Goal: Information Seeking & Learning: Check status

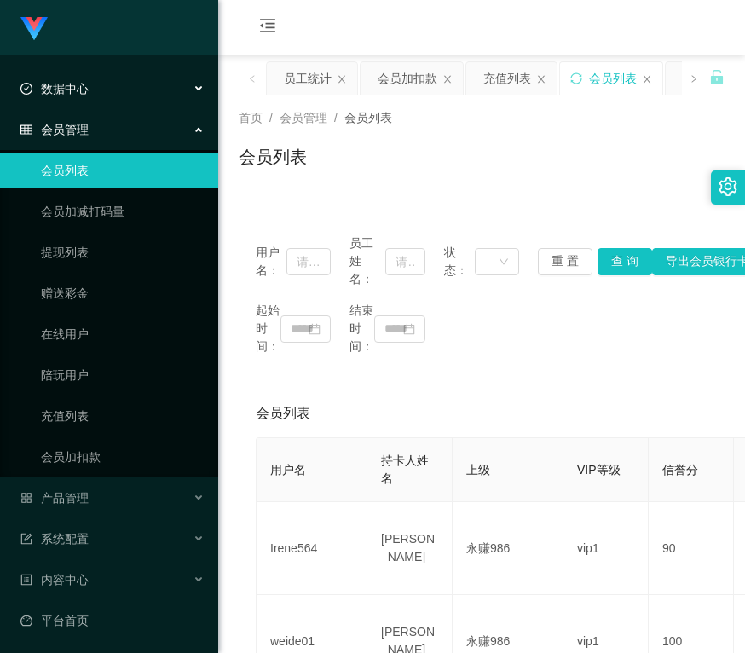
click at [108, 93] on div "数据中心" at bounding box center [109, 89] width 218 height 34
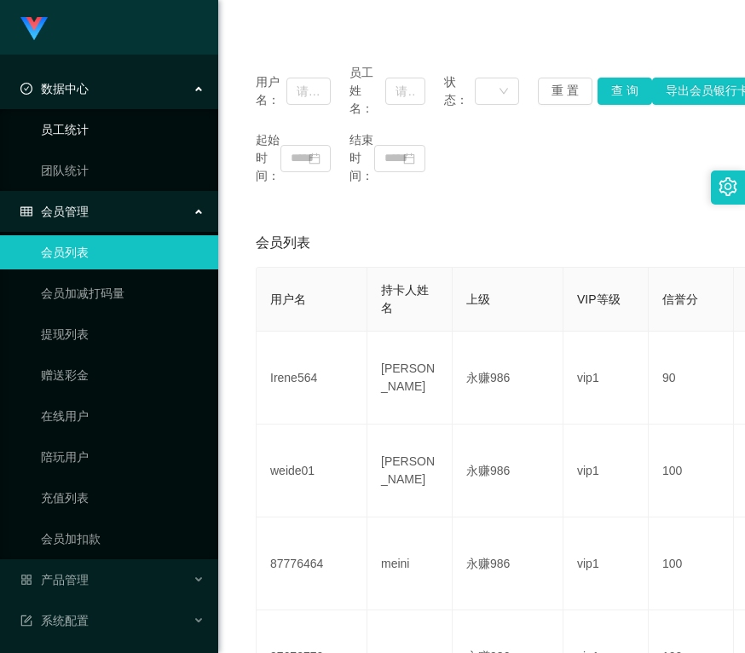
click at [97, 121] on link "员工统计" at bounding box center [123, 130] width 164 height 34
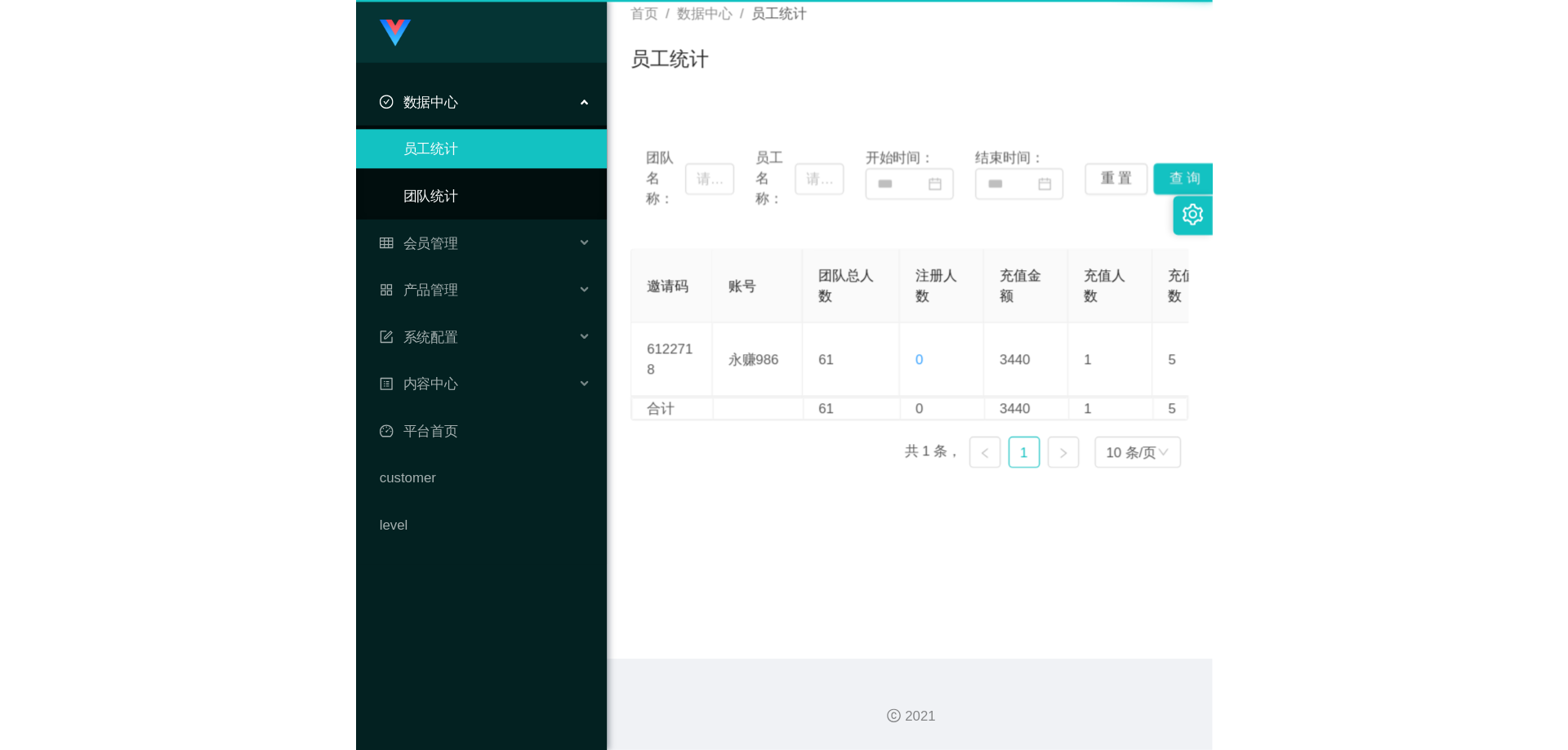
scroll to position [101, 0]
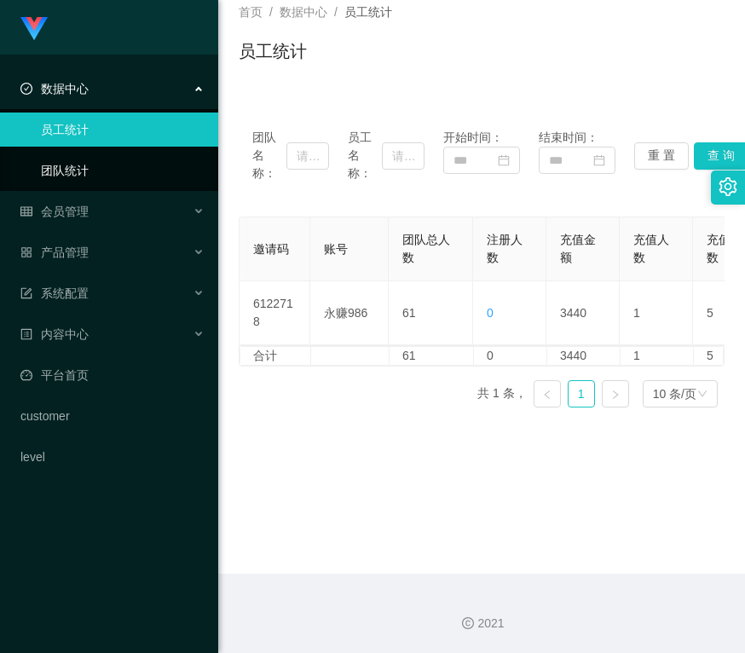
click at [84, 163] on link "团队统计" at bounding box center [123, 171] width 164 height 34
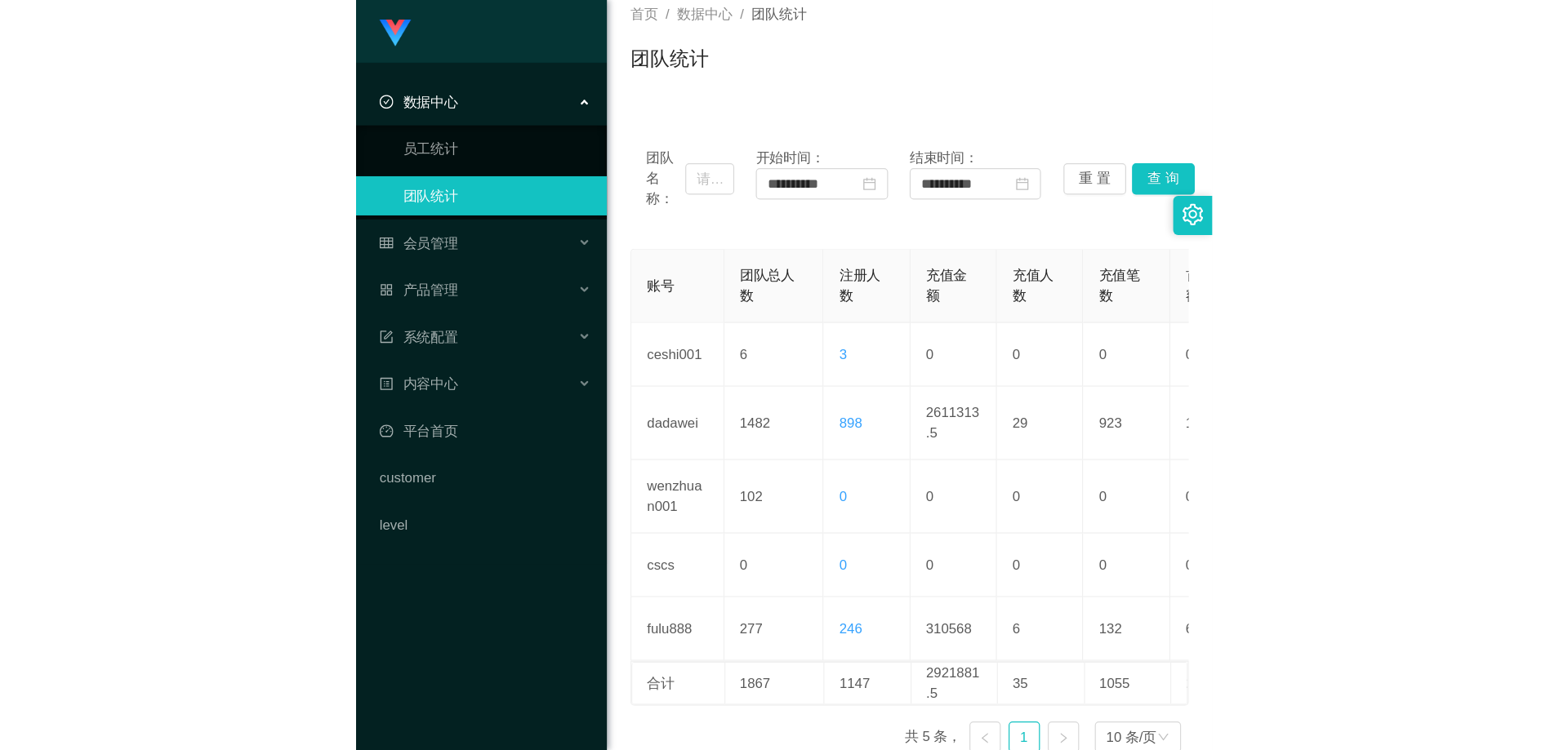
scroll to position [9, 0]
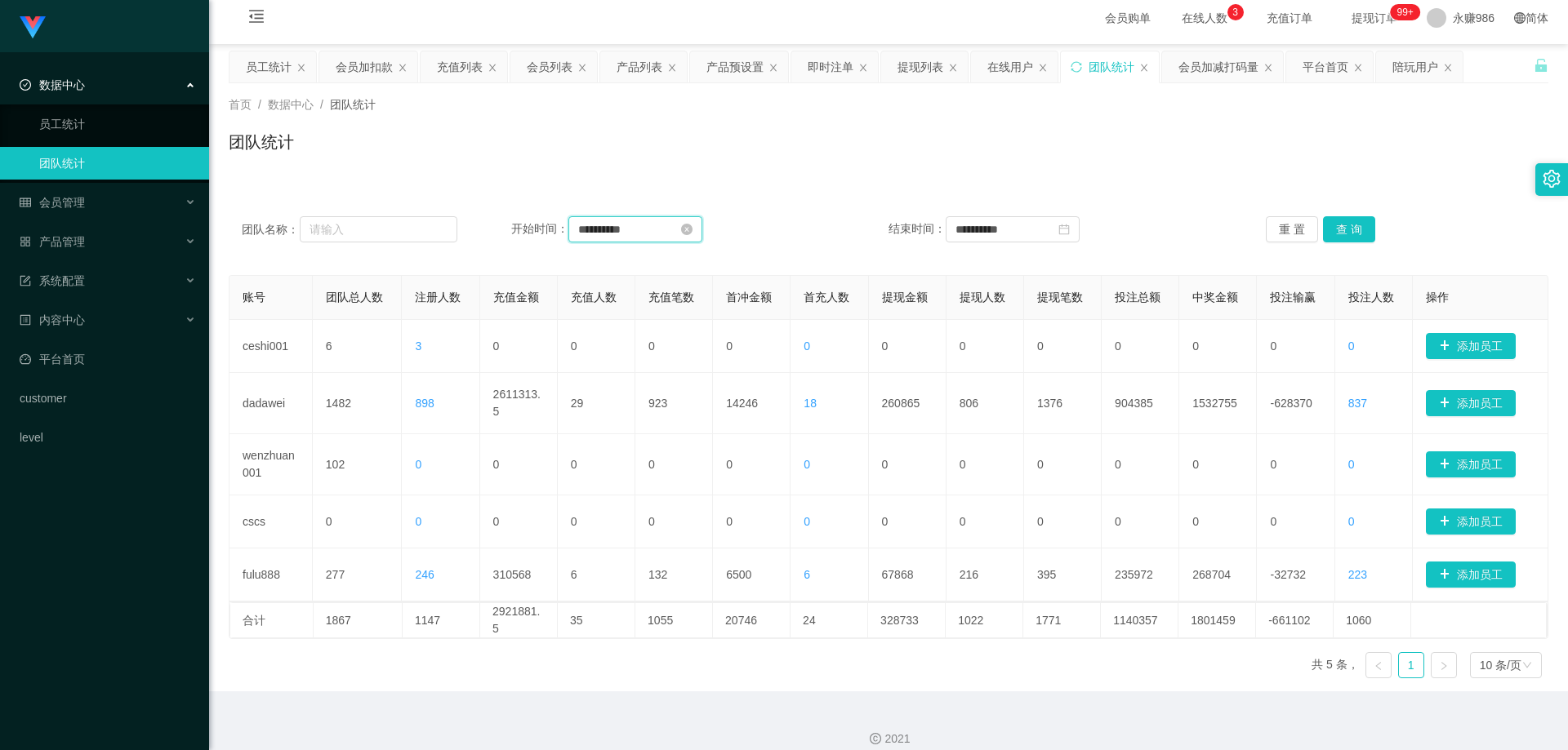
click at [703, 239] on input "**********" at bounding box center [636, 229] width 134 height 26
click at [713, 414] on div "31" at bounding box center [769, 416] width 19 height 19
type input "**********"
click at [713, 310] on div "1" at bounding box center [1085, 318] width 19 height 19
click at [713, 225] on input "**********" at bounding box center [1013, 229] width 134 height 26
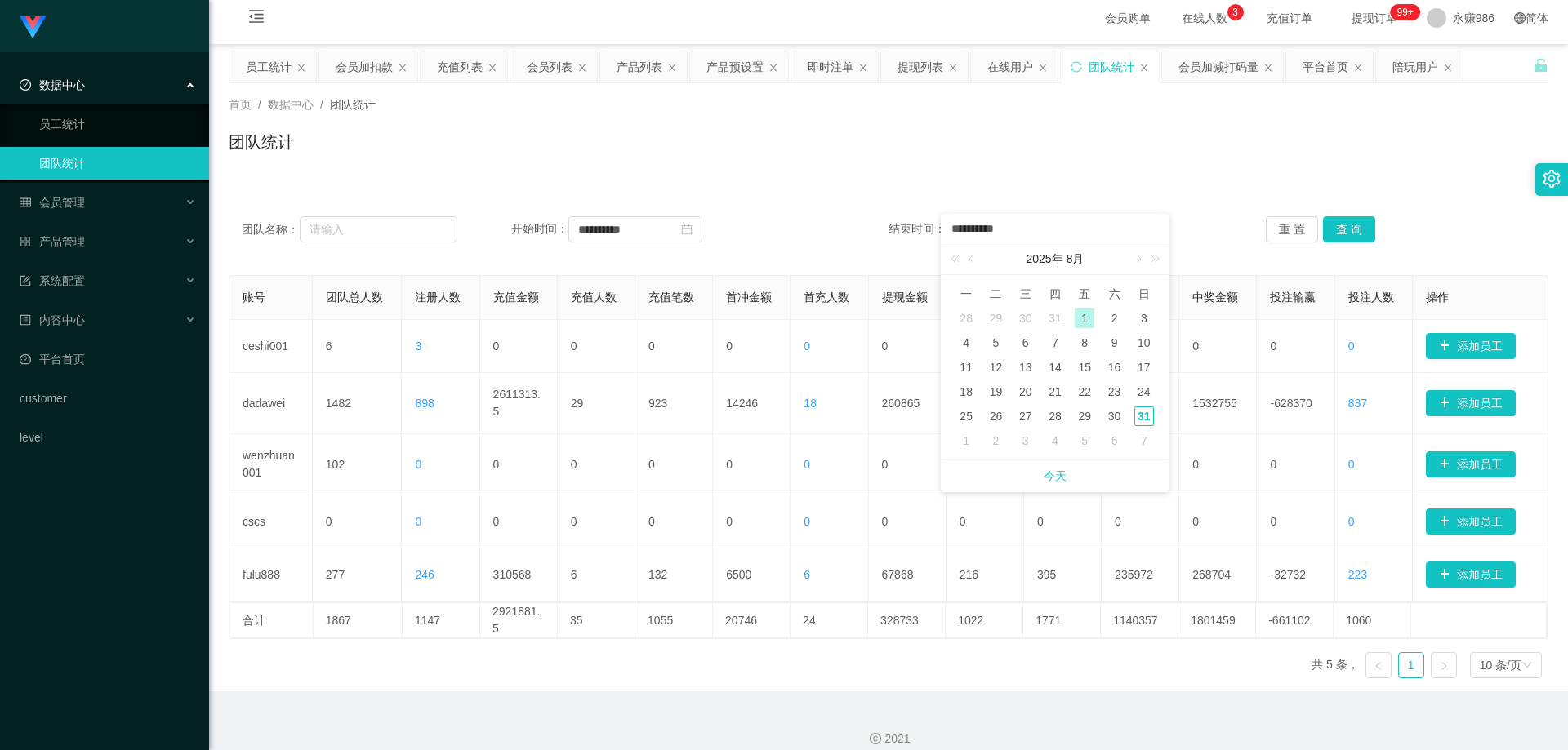
click at [713, 259] on link at bounding box center [1137, 258] width 14 height 33
click at [713, 314] on div "1" at bounding box center [966, 318] width 19 height 19
type input "**********"
click at [713, 219] on button "查 询" at bounding box center [1349, 229] width 53 height 26
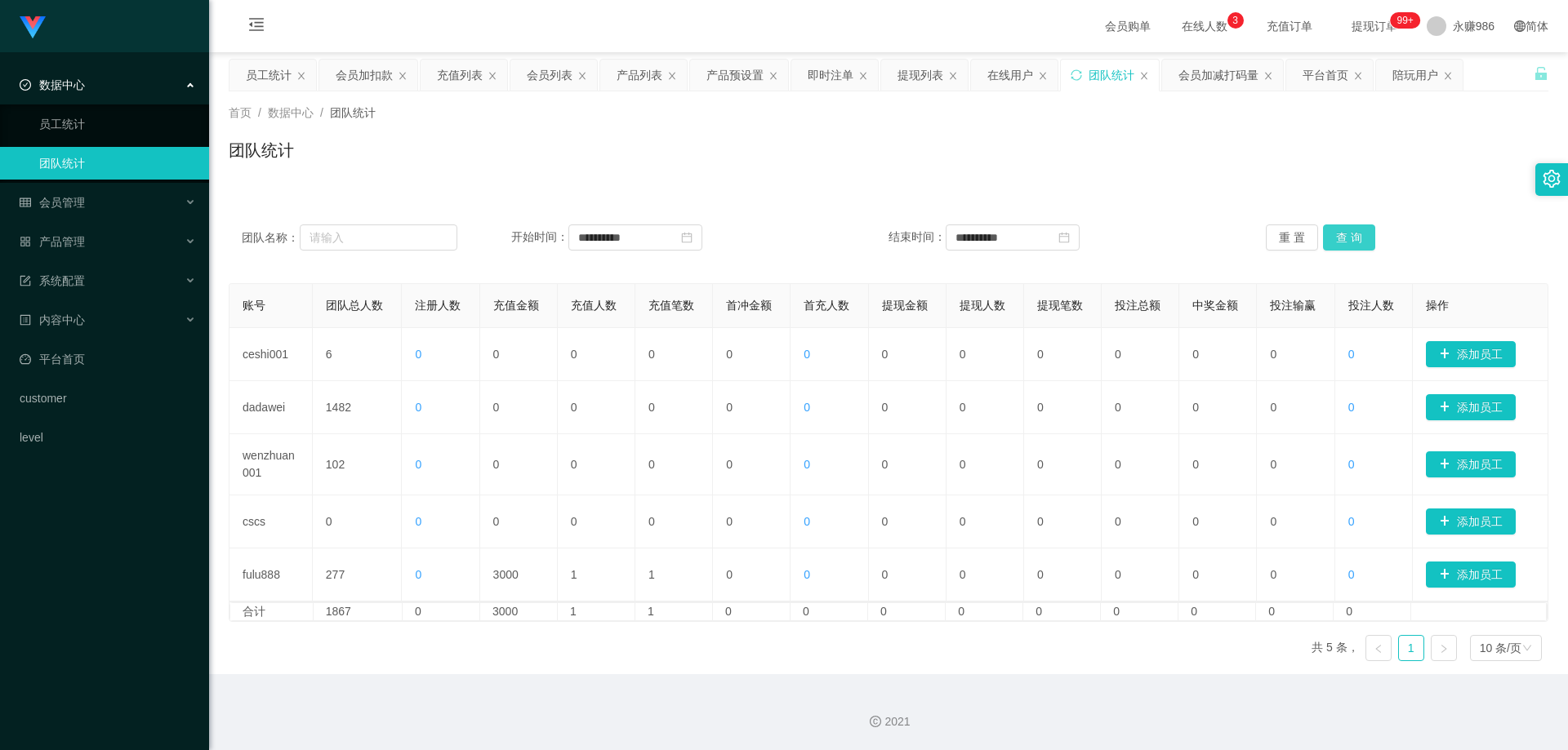
click at [713, 219] on div "**********" at bounding box center [888, 237] width 1319 height 58
click at [85, 194] on div "会员管理" at bounding box center [104, 202] width 209 height 33
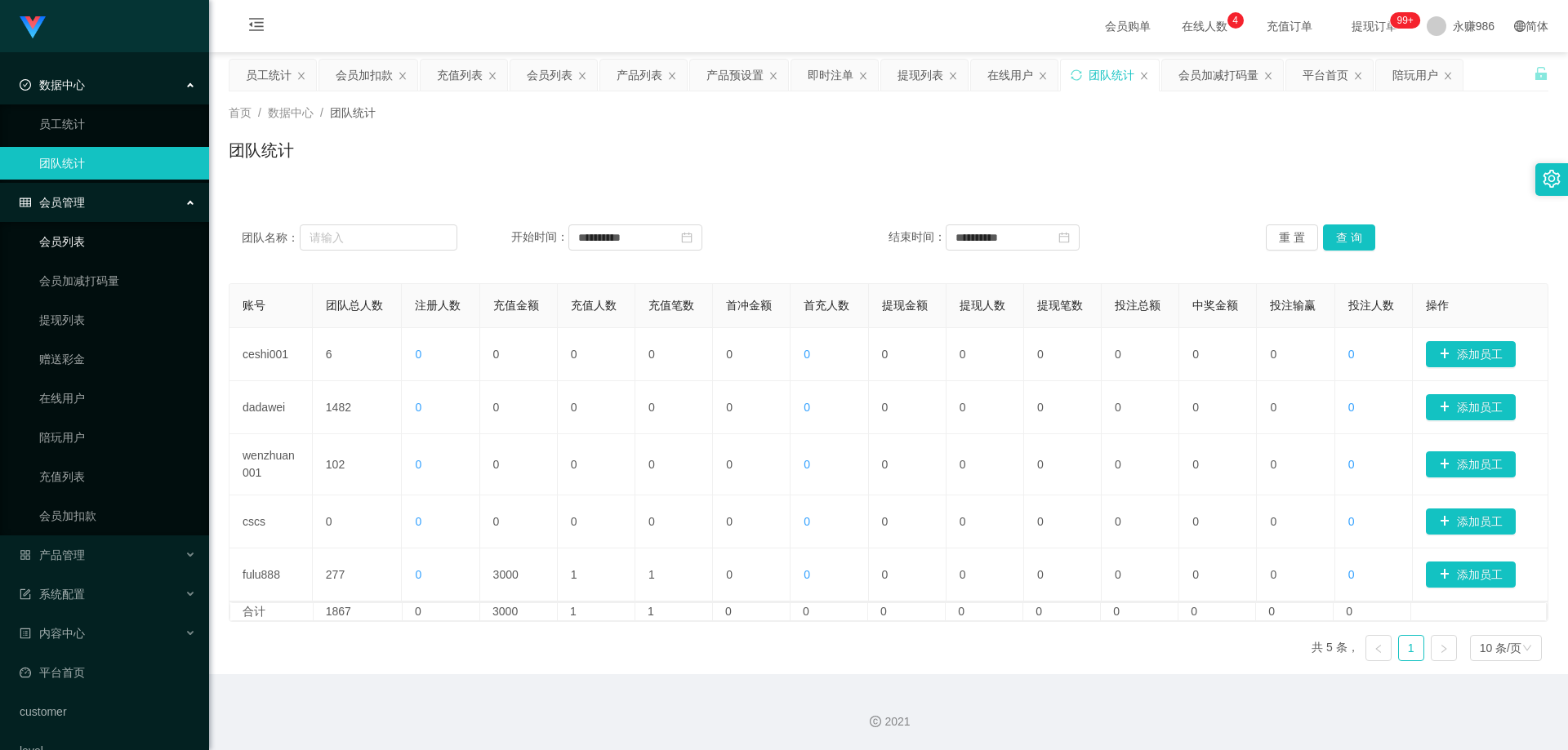
click at [80, 236] on link "会员列表" at bounding box center [118, 241] width 157 height 33
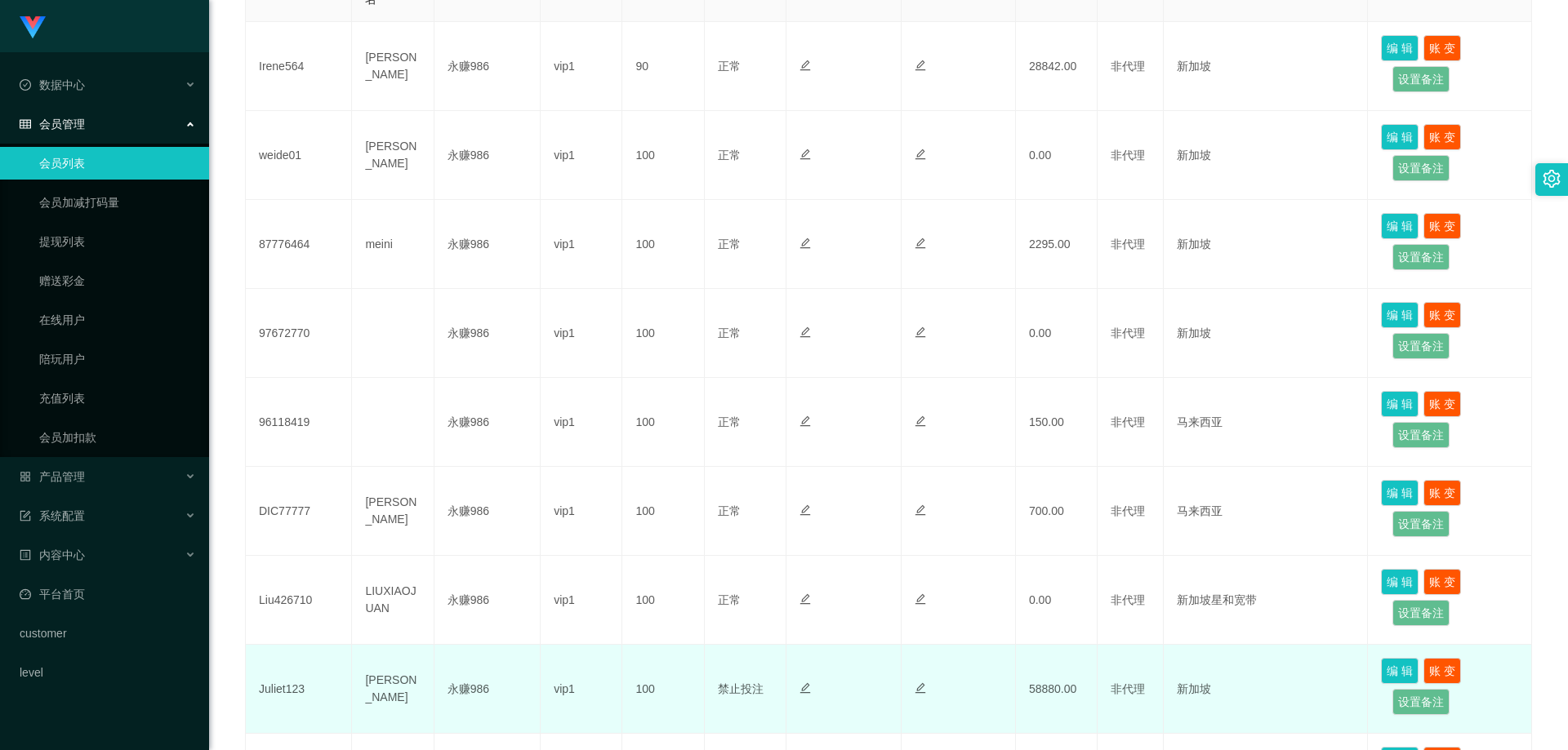
scroll to position [652, 0]
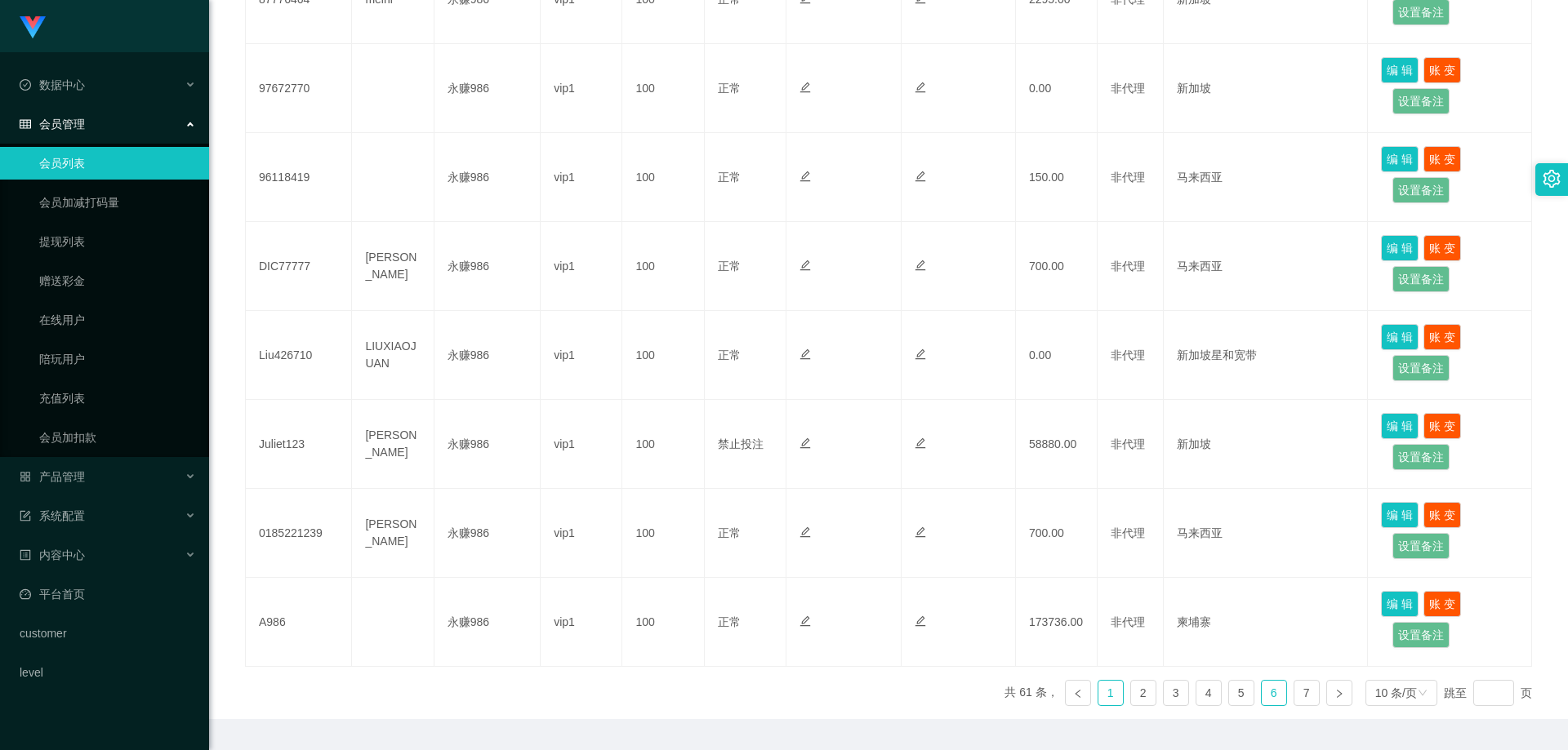
click at [713, 625] on link "1" at bounding box center [1110, 693] width 25 height 25
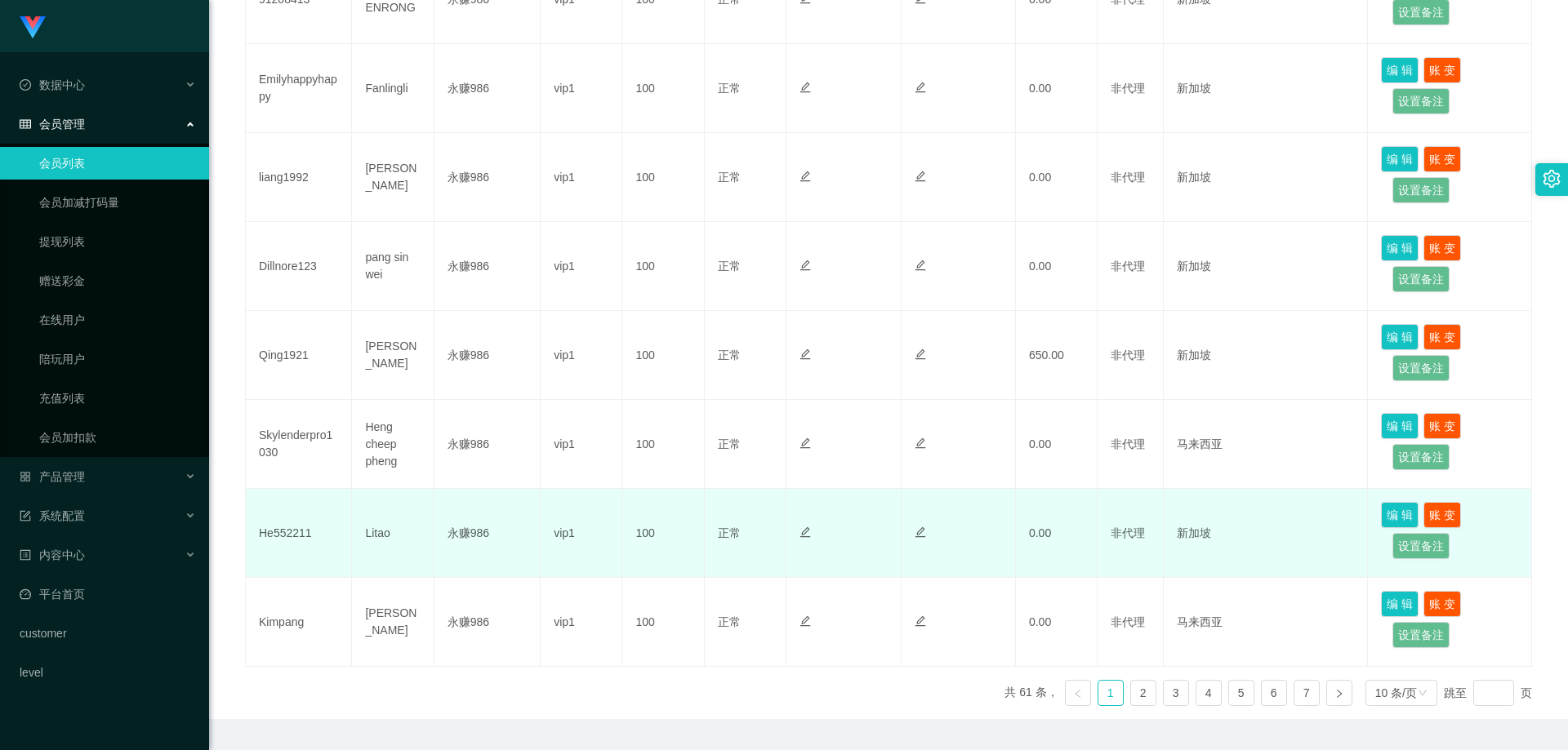
drag, startPoint x: 236, startPoint y: 529, endPoint x: 294, endPoint y: 530, distance: 58.0
click at [261, 530] on div "会员列表 用户名 持卡人姓名 上级 VIP等级 信誉分 状态 系统备注 用户备注 金额 代理 ip 操作 nirvana0707 [PERSON_NAME] …" at bounding box center [888, 194] width 1319 height 1049
click at [294, 530] on td "He552211" at bounding box center [299, 533] width 106 height 89
copy td "He552211"
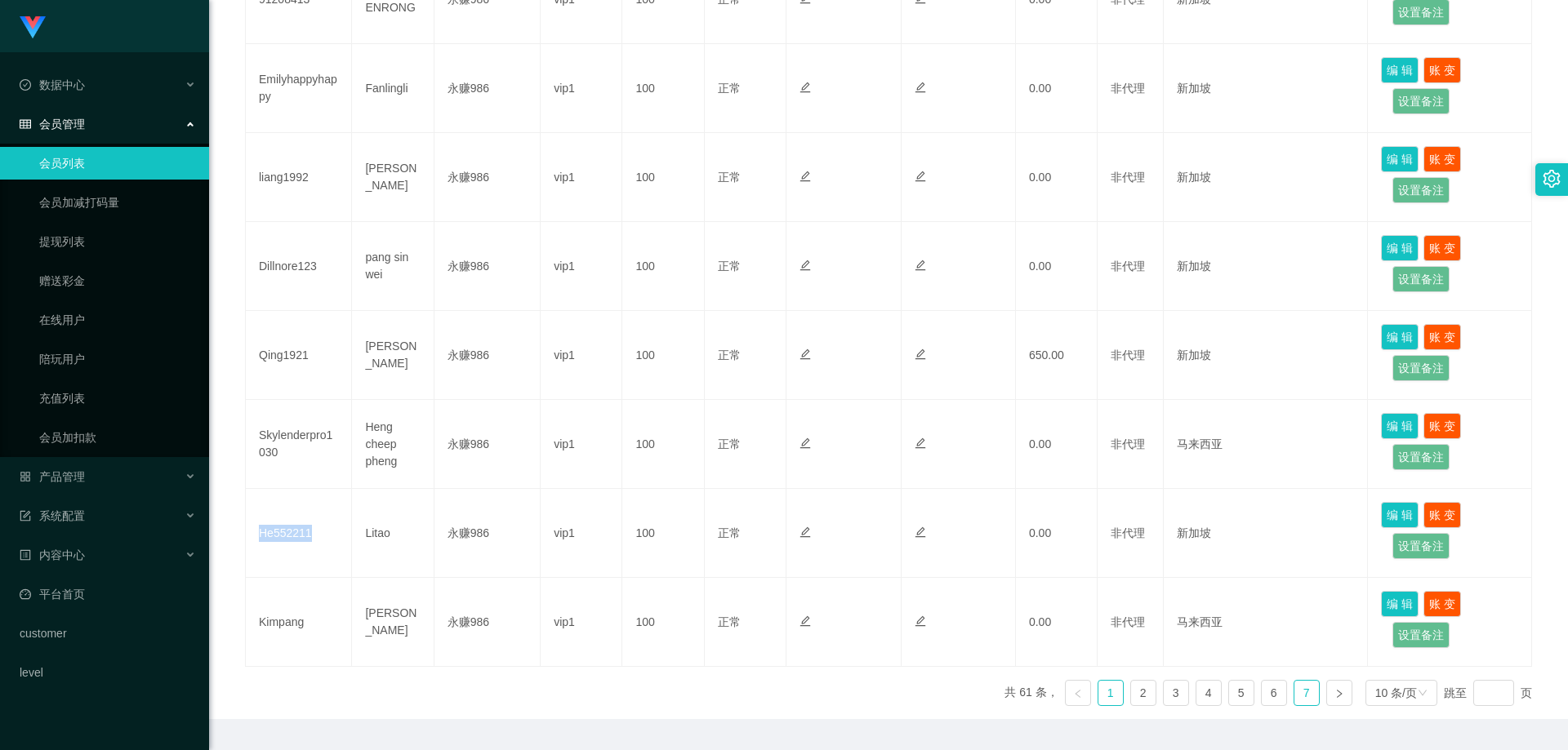
click at [713, 625] on link "7" at bounding box center [1307, 693] width 25 height 25
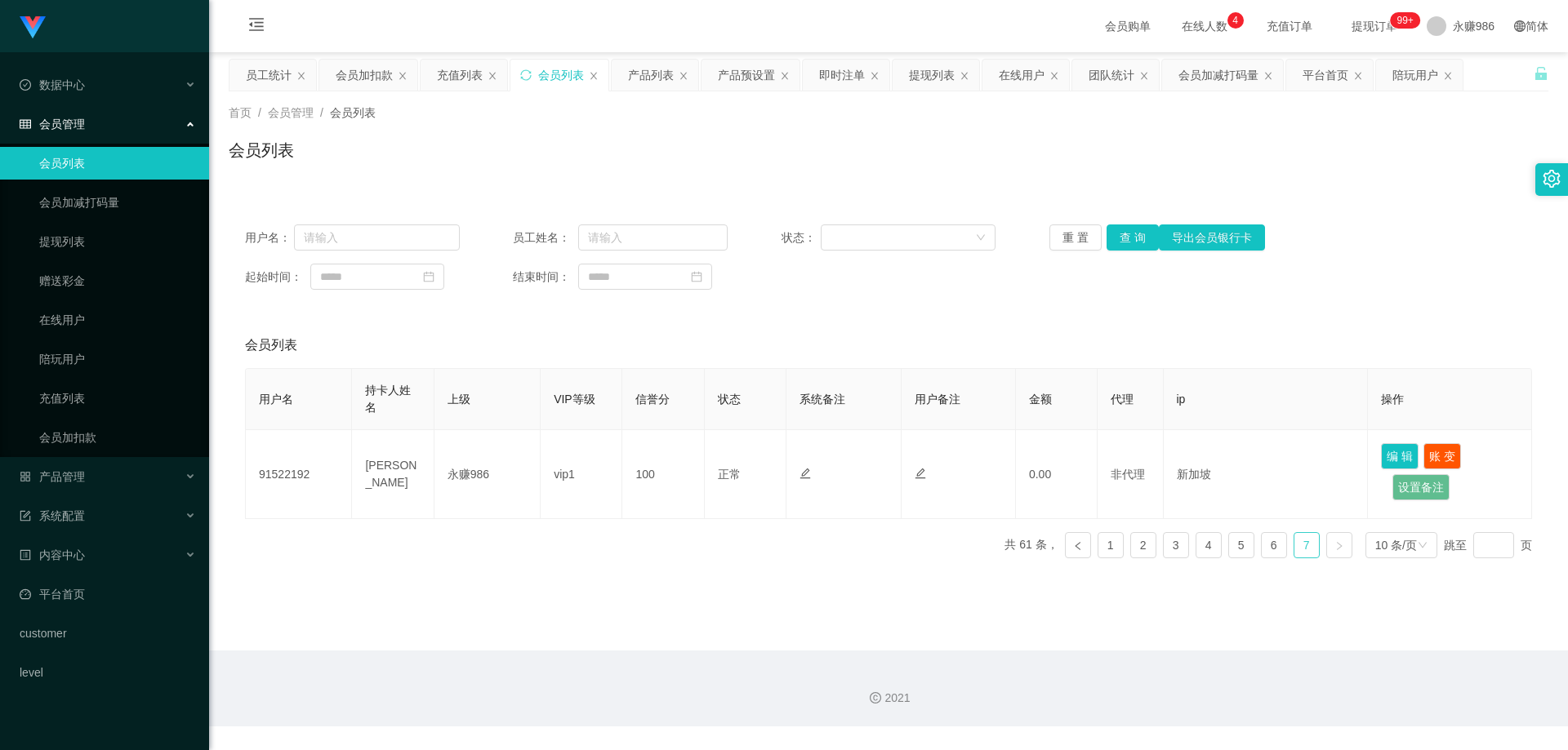
scroll to position [0, 0]
click at [713, 538] on ul "共 61 条， 1 2 3 4 5 6 7 10 条/页 跳至 页" at bounding box center [1267, 544] width 527 height 26
drag, startPoint x: 1272, startPoint y: 542, endPoint x: 1268, endPoint y: 550, distance: 8.9
click at [713, 544] on link "6" at bounding box center [1274, 545] width 25 height 25
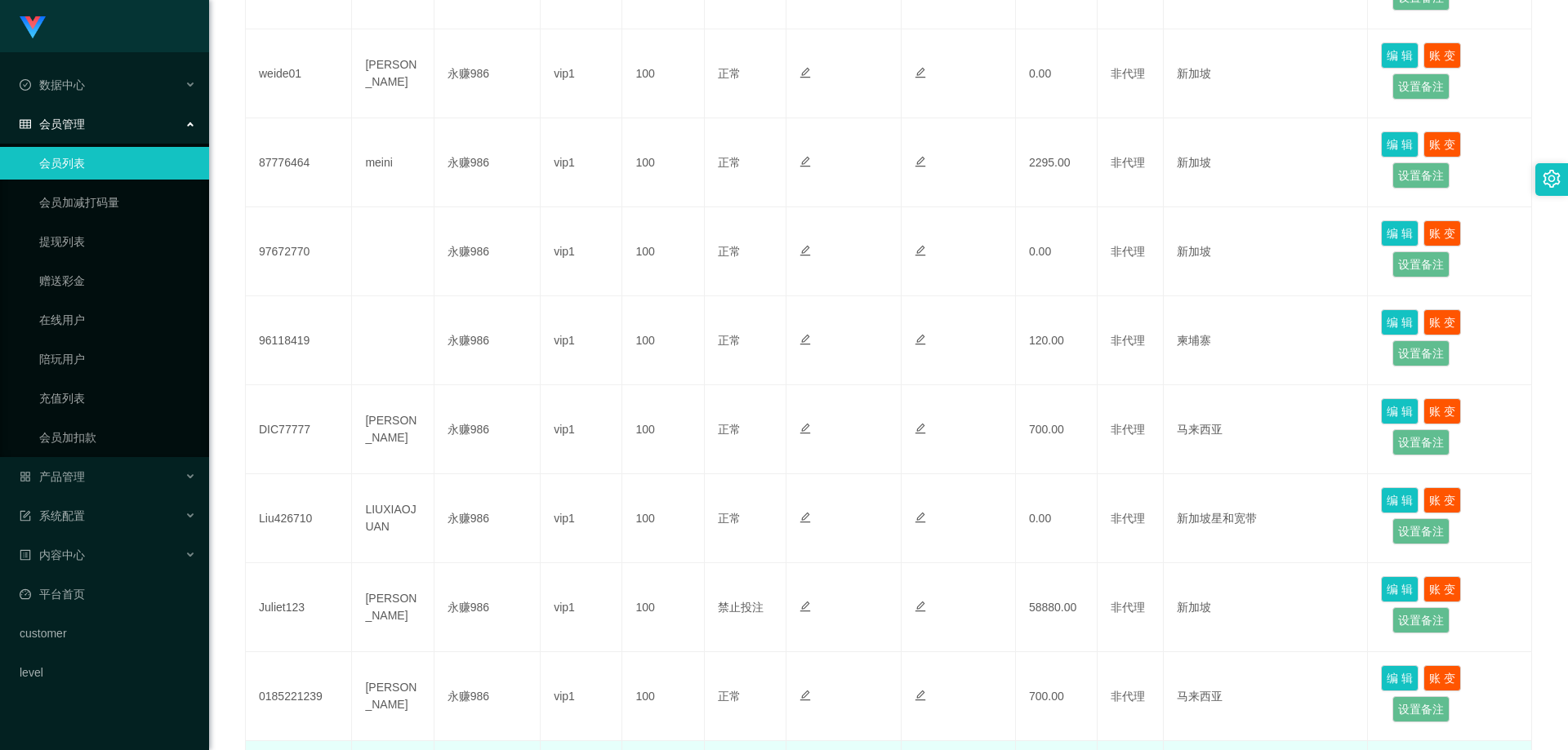
scroll to position [652, 0]
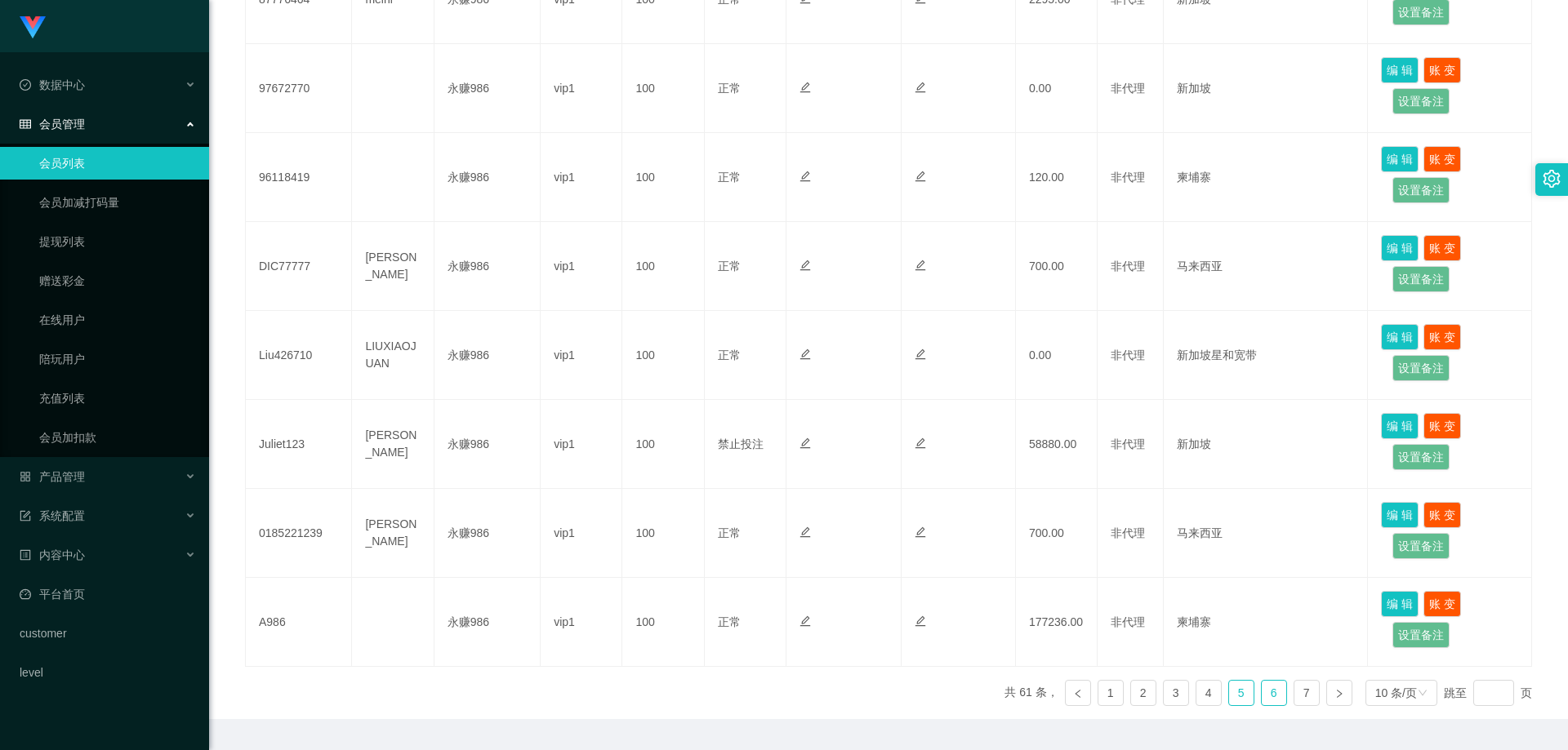
click at [713, 625] on link "5" at bounding box center [1242, 693] width 25 height 25
click at [713, 625] on link "6" at bounding box center [1274, 693] width 25 height 25
click at [713, 625] on link "5" at bounding box center [1242, 693] width 25 height 25
click at [713, 625] on link "6" at bounding box center [1274, 693] width 25 height 25
click at [712, 625] on div "用户名 持卡人姓名 上级 VIP等级 信誉分 状态 系统备注 用户备注 金额 代理 ip 操作 Irene564 [PERSON_NAME] 永赚986 vi…" at bounding box center [888, 216] width 1287 height 1004
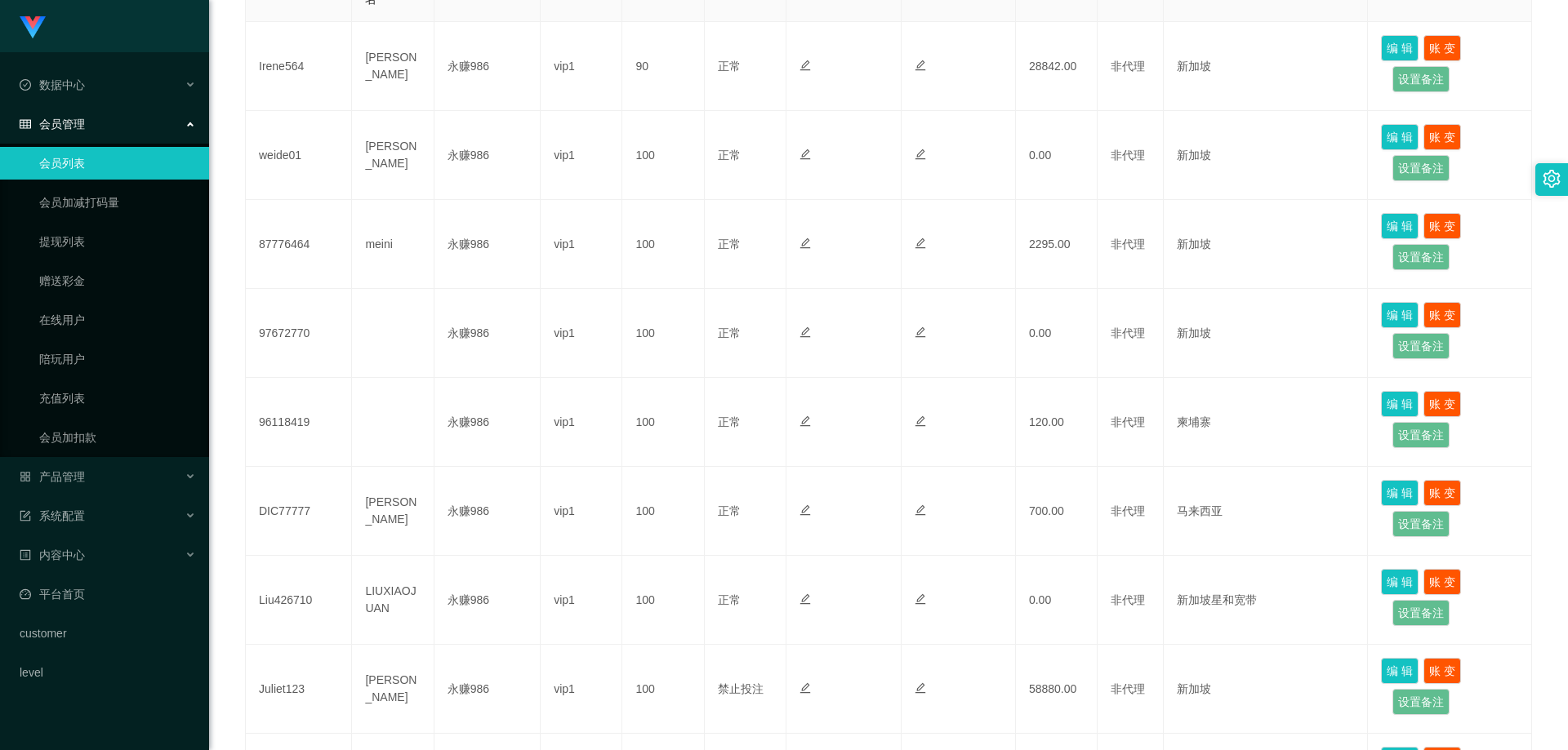
scroll to position [697, 0]
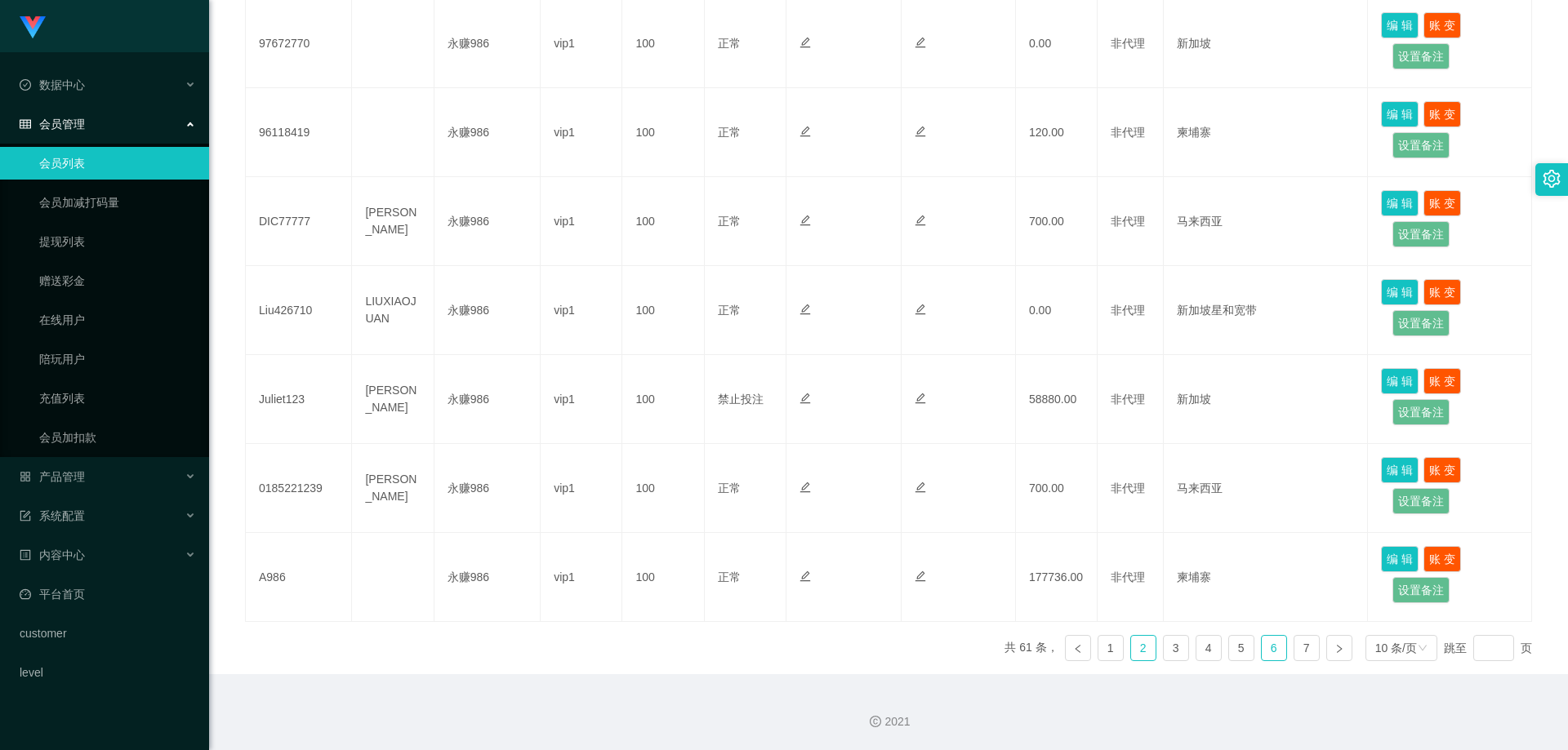
click at [713, 625] on link "2" at bounding box center [1143, 648] width 25 height 25
click at [713, 625] on link "1" at bounding box center [1110, 648] width 25 height 25
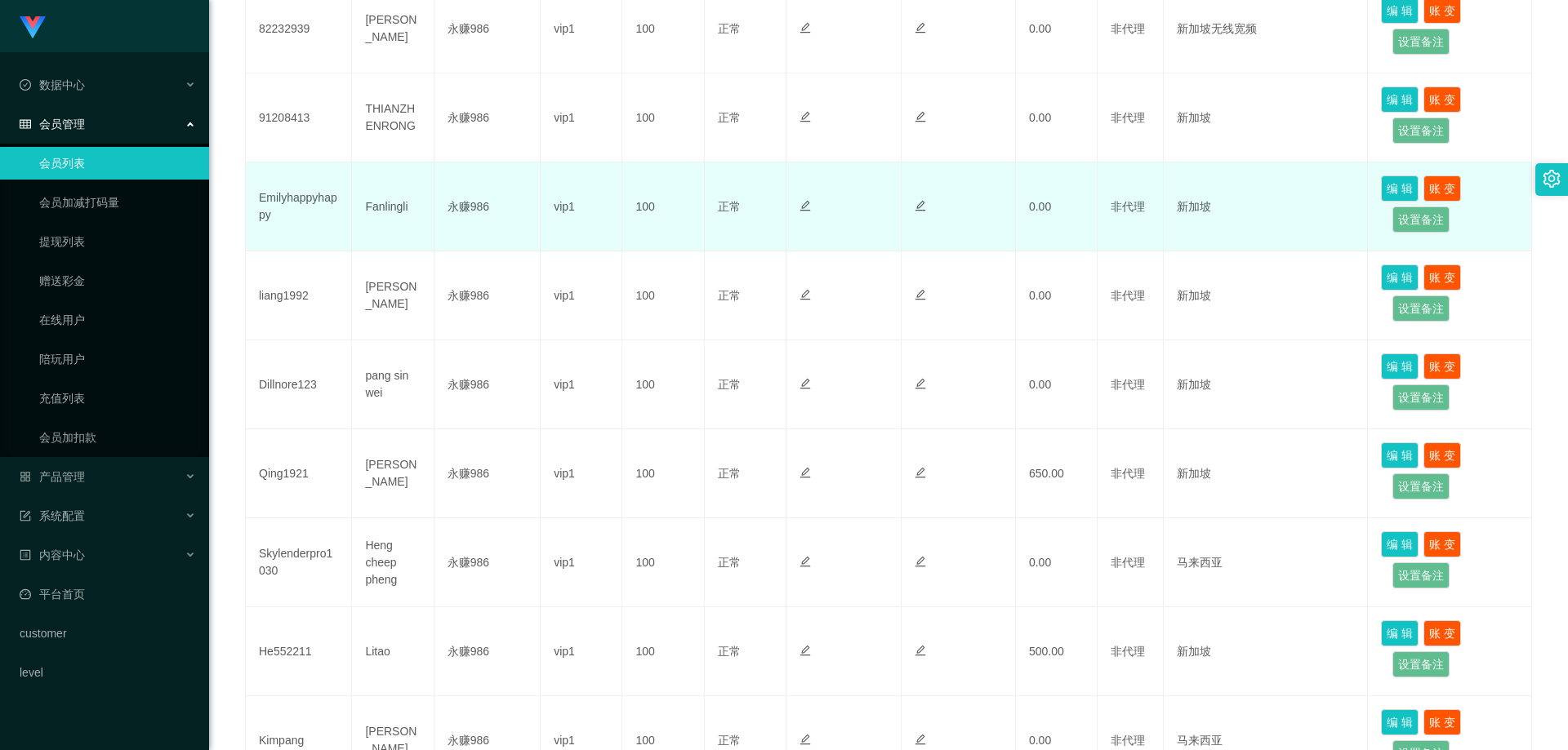
scroll to position [371, 0]
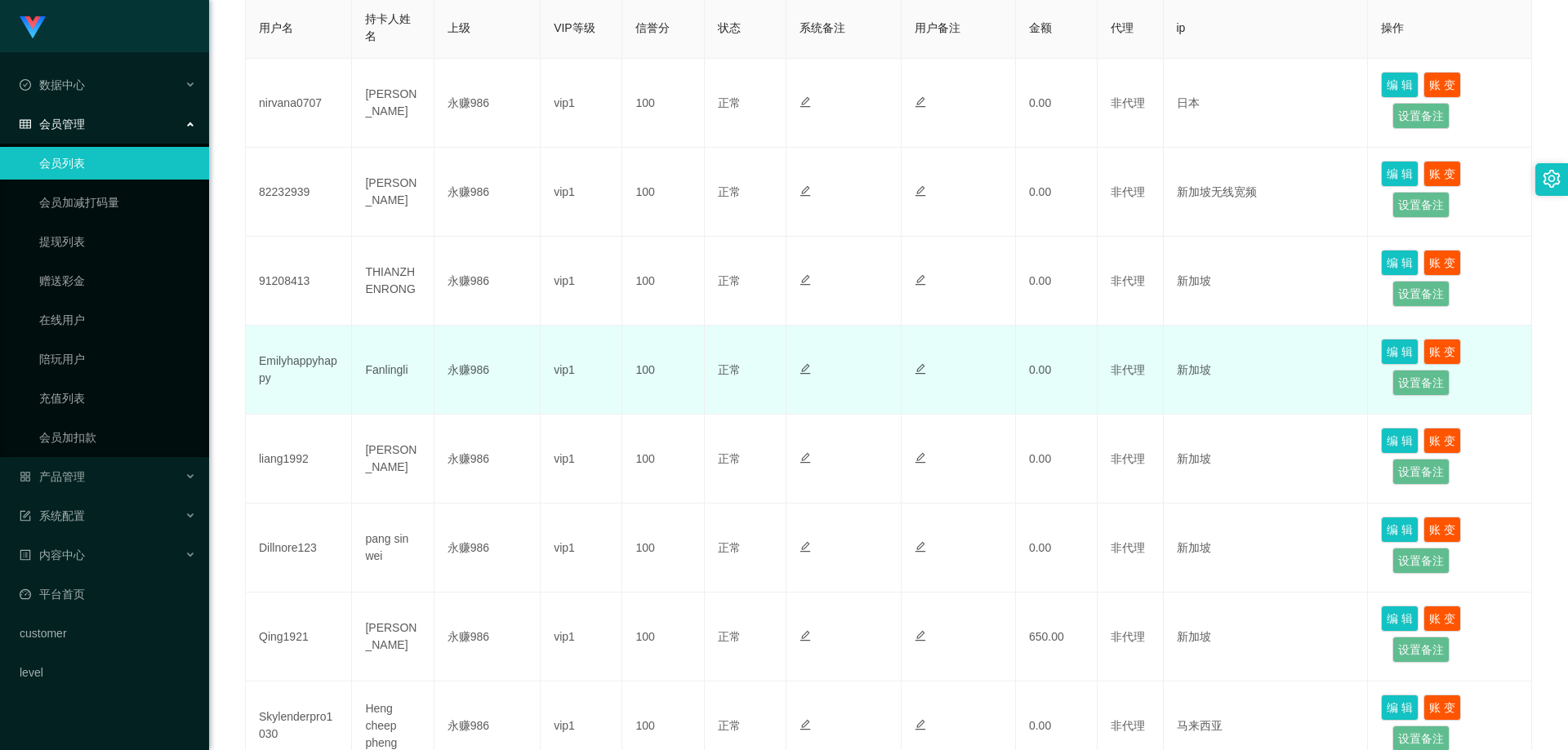
click at [295, 359] on td "Emilyhappyhappy" at bounding box center [299, 369] width 106 height 89
copy td "a"
click at [281, 348] on td "Emilyhappyhappy" at bounding box center [299, 369] width 106 height 89
click at [264, 364] on td "Emilyhappyhappy" at bounding box center [299, 369] width 106 height 89
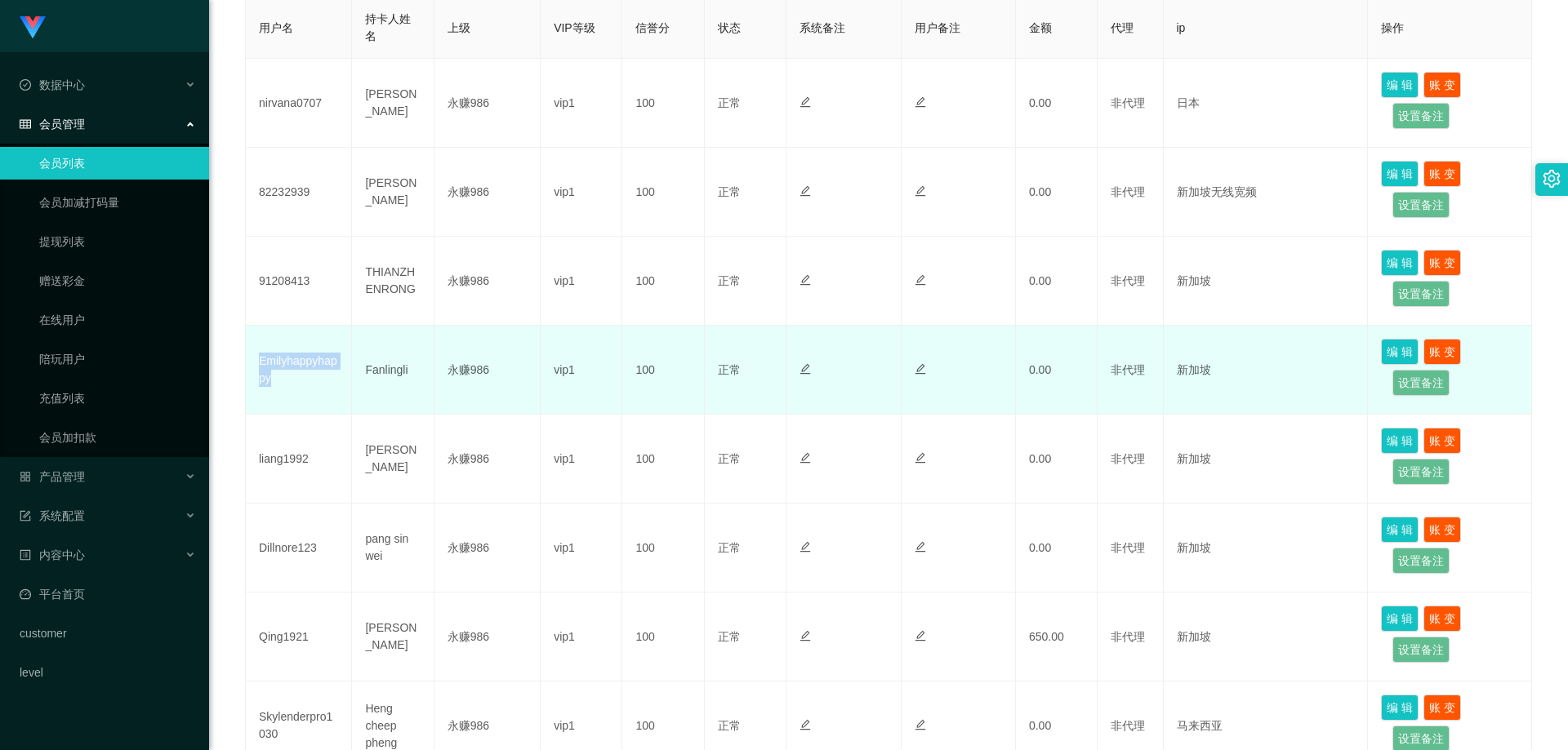
click at [264, 364] on td "Emilyhappyhappy" at bounding box center [299, 369] width 106 height 89
copy td "Emilyhappyhappy"
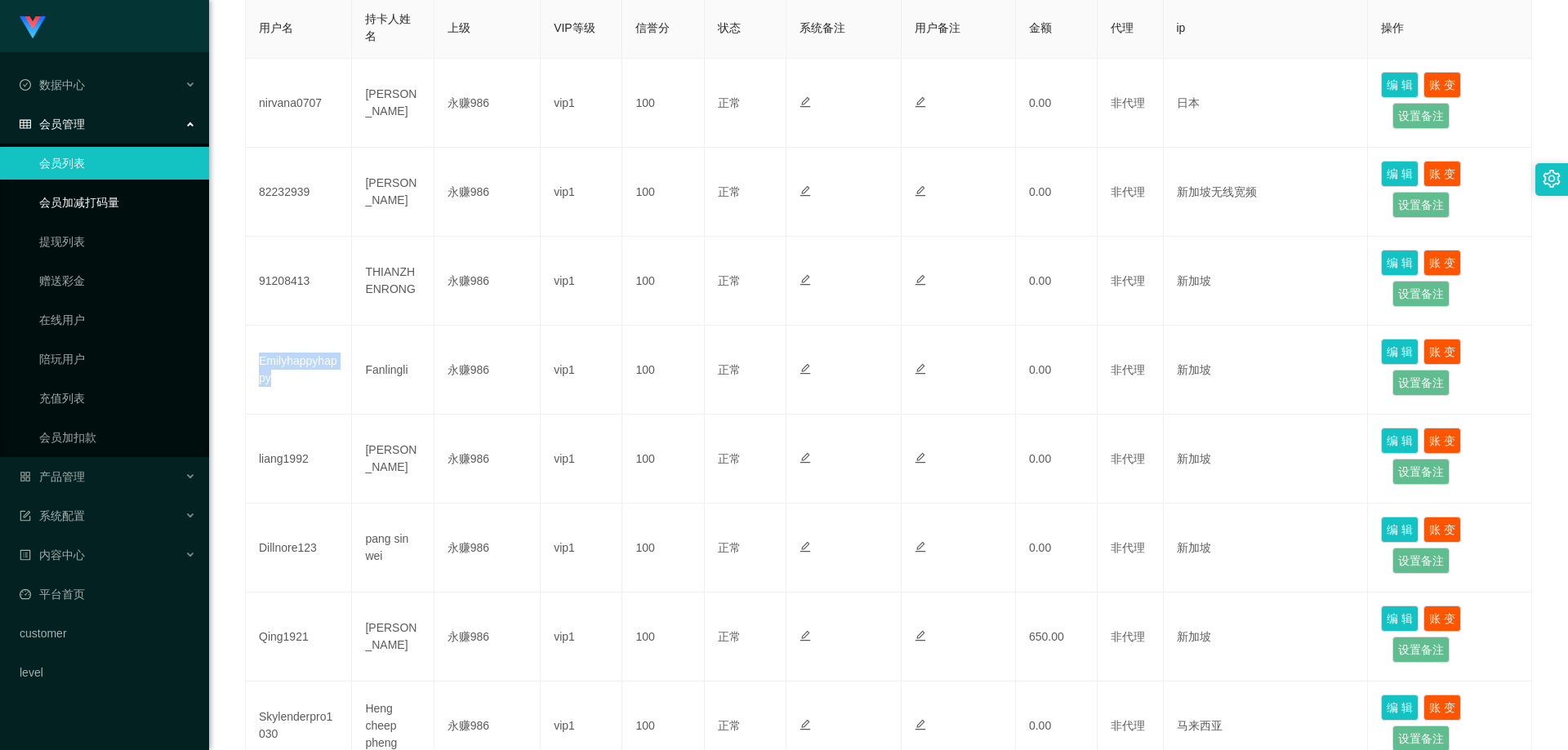
click at [80, 189] on link "会员加减打码量" at bounding box center [118, 202] width 157 height 33
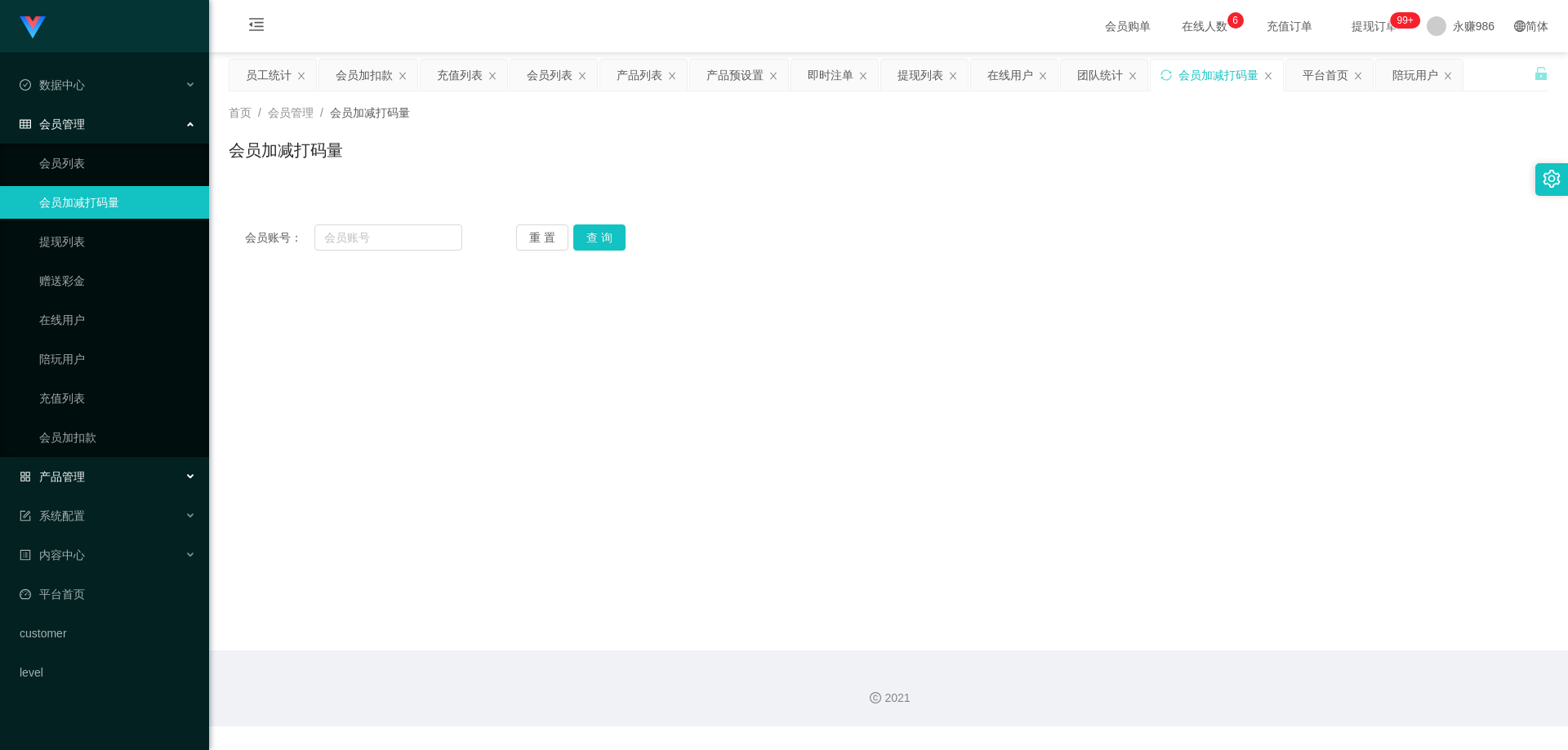
click at [94, 477] on div "产品管理" at bounding box center [104, 476] width 209 height 33
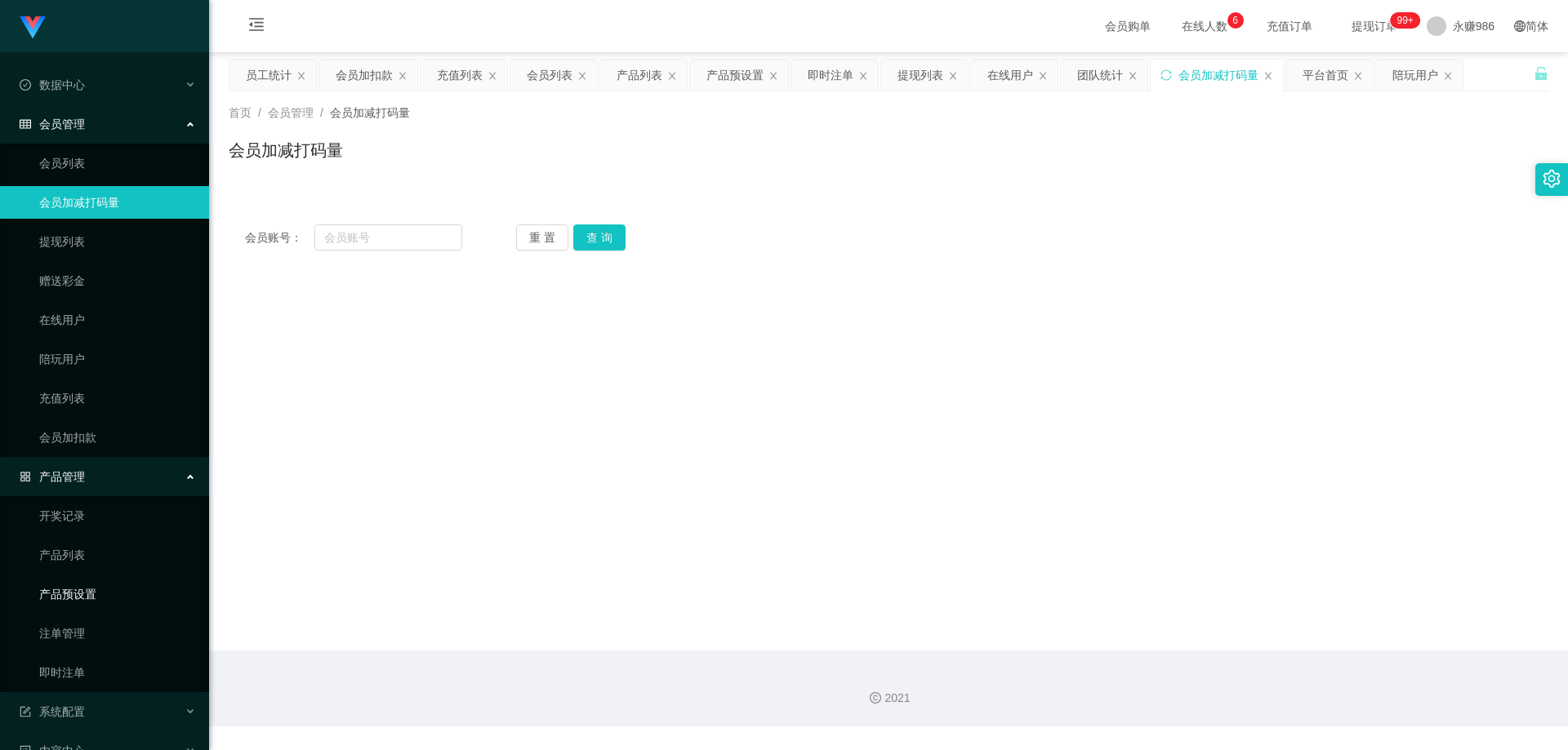
click at [101, 585] on link "产品预设置" at bounding box center [118, 594] width 157 height 33
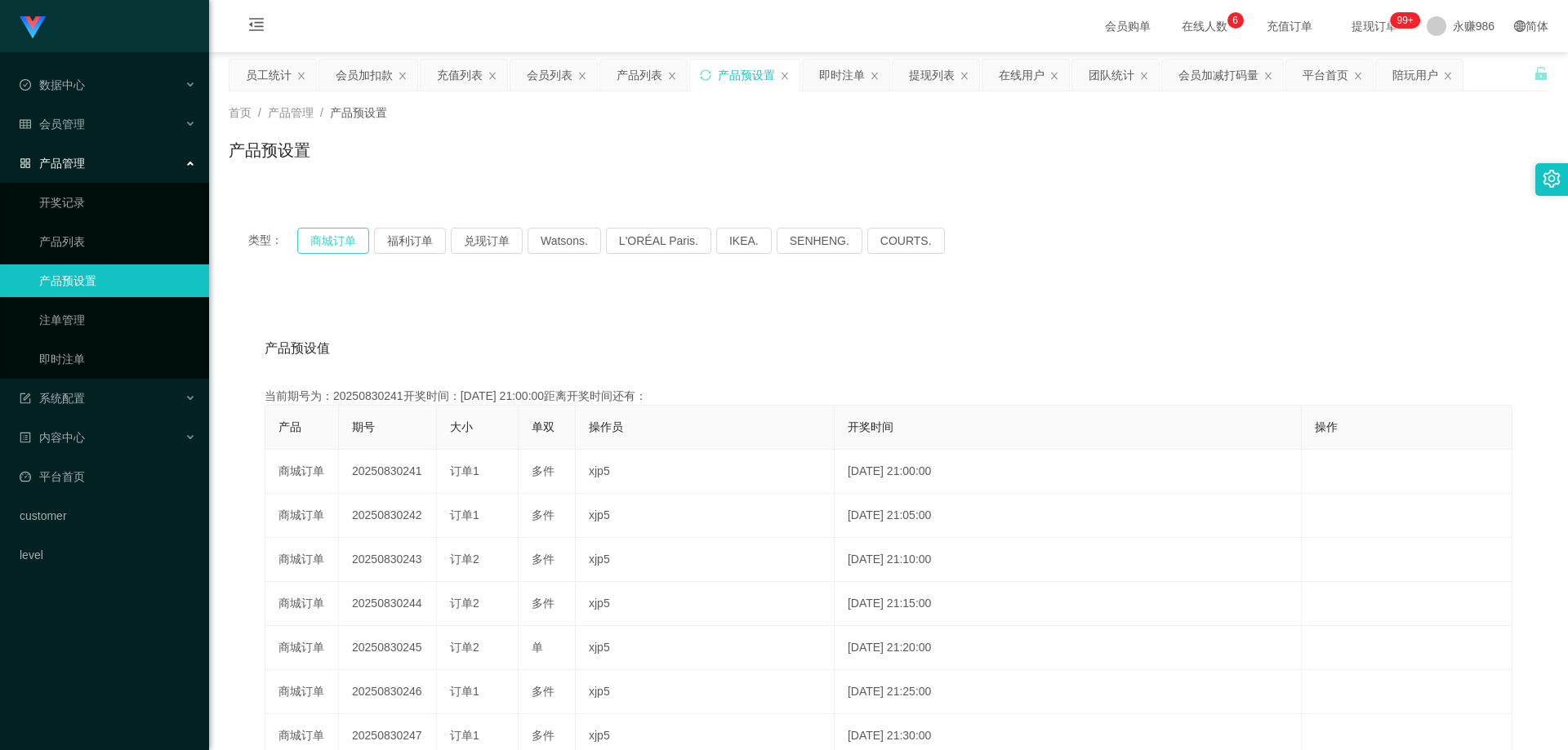
click at [326, 236] on button "商城订单" at bounding box center [332, 240] width 72 height 26
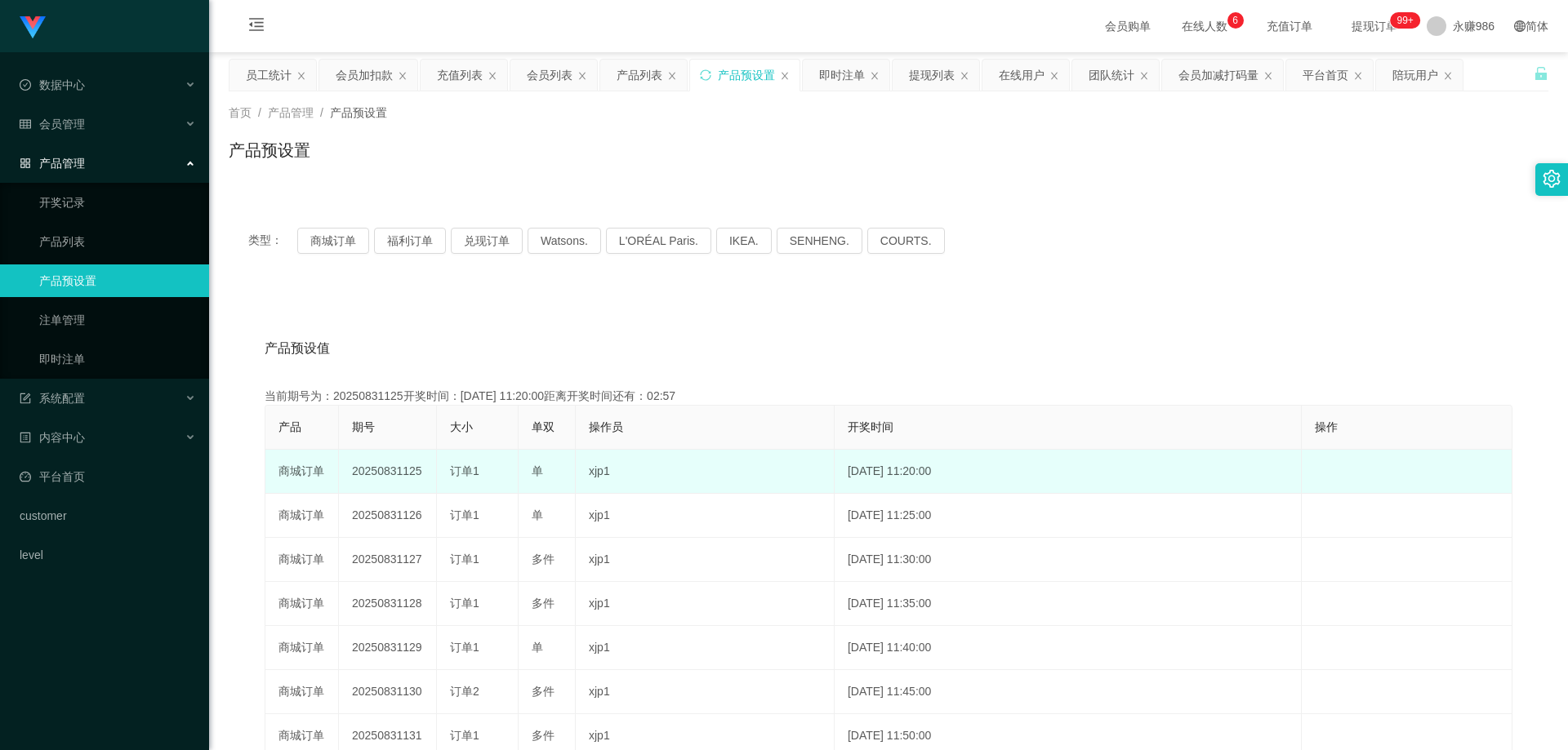
drag, startPoint x: 547, startPoint y: 469, endPoint x: 535, endPoint y: 471, distance: 12.2
click at [535, 471] on div "单" at bounding box center [547, 472] width 31 height 17
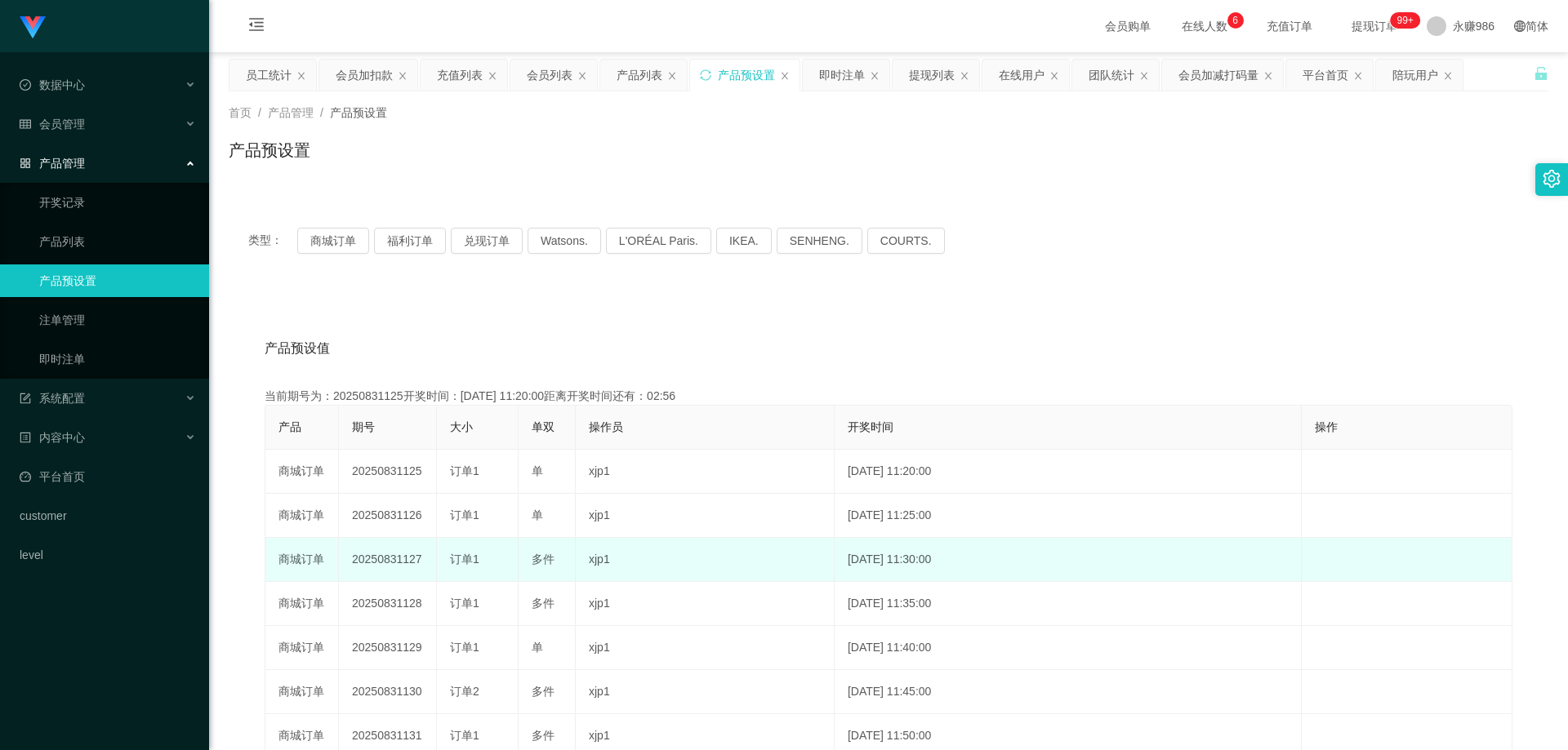
copy span "单"
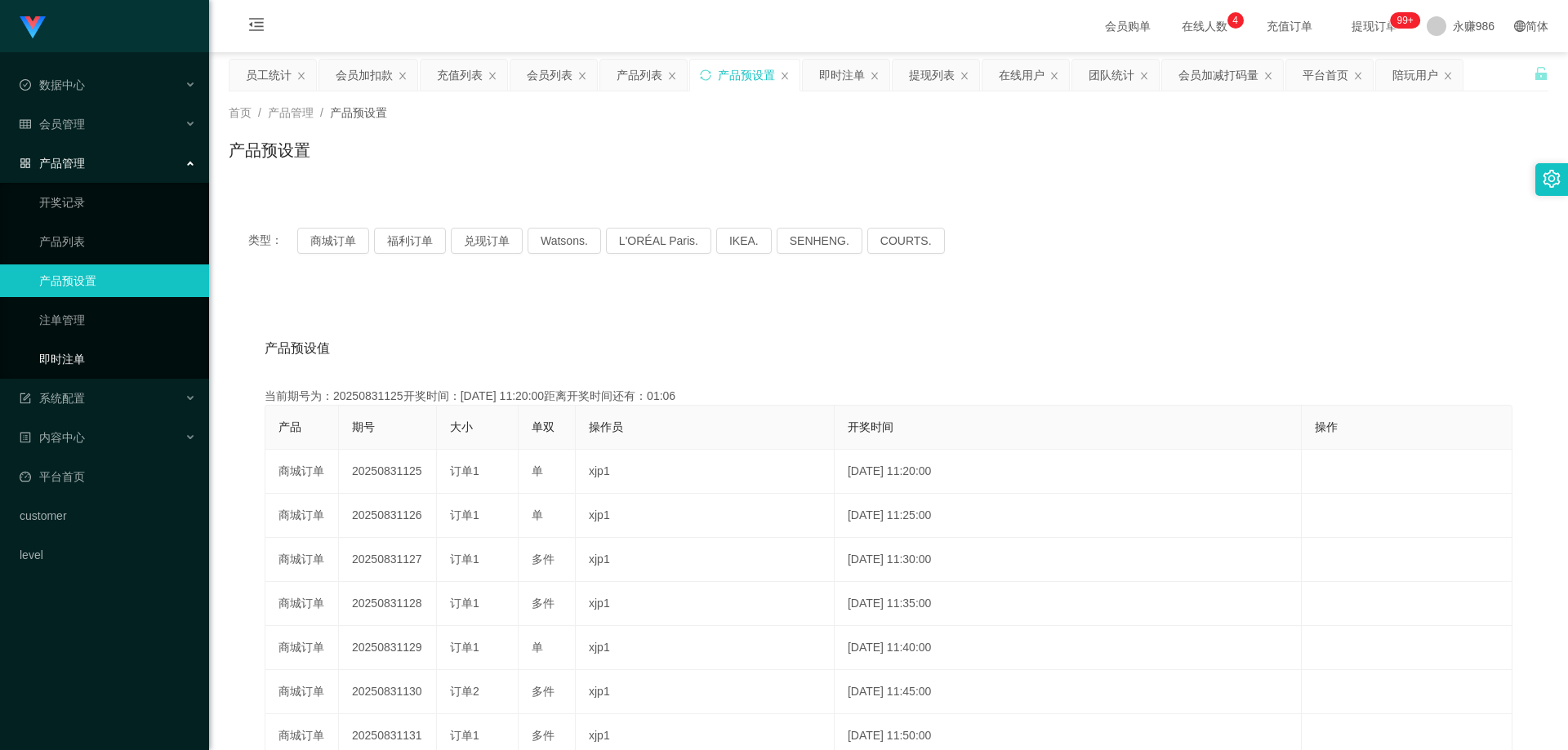
click at [89, 363] on link "即时注单" at bounding box center [118, 359] width 157 height 33
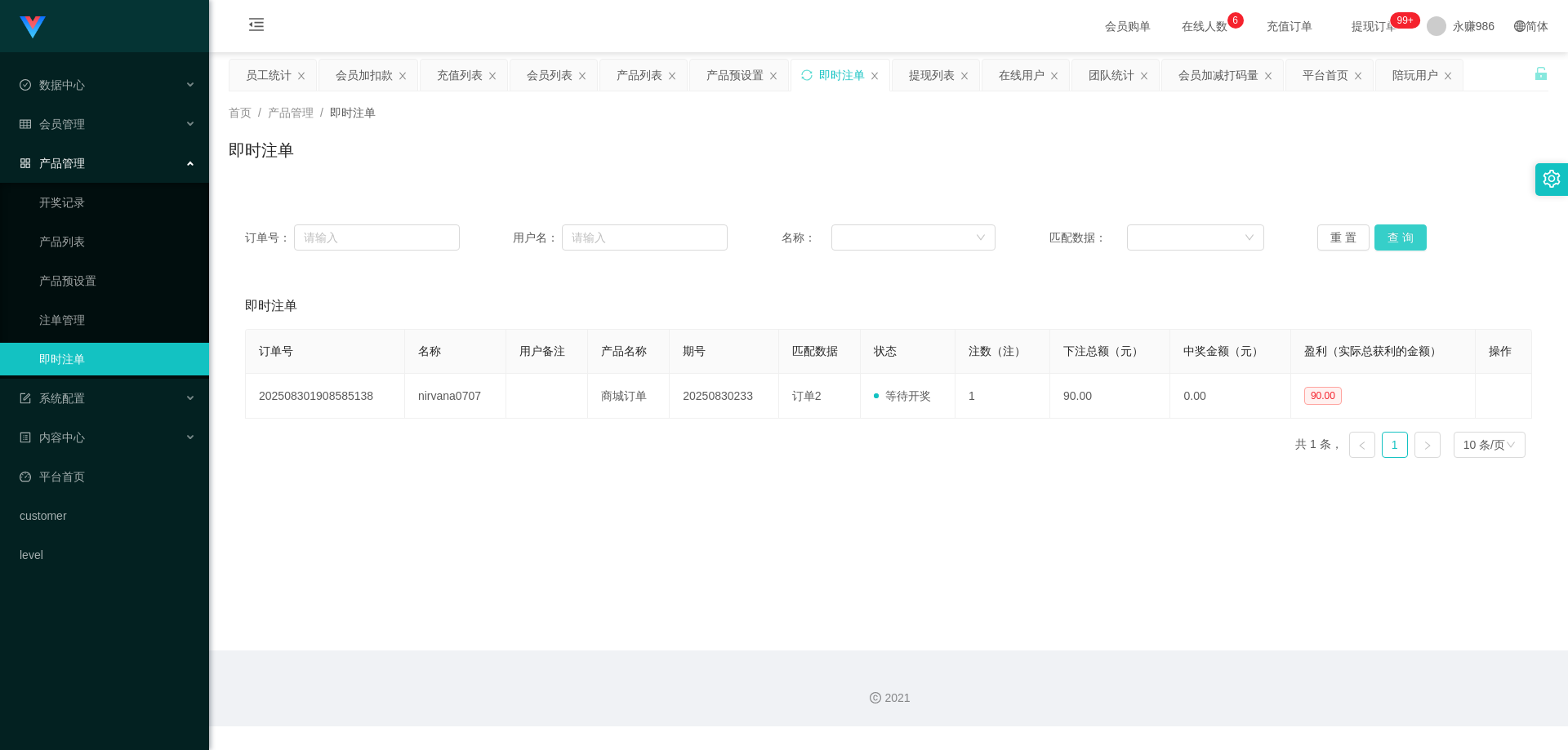
click at [713, 230] on button "查 询" at bounding box center [1400, 237] width 53 height 26
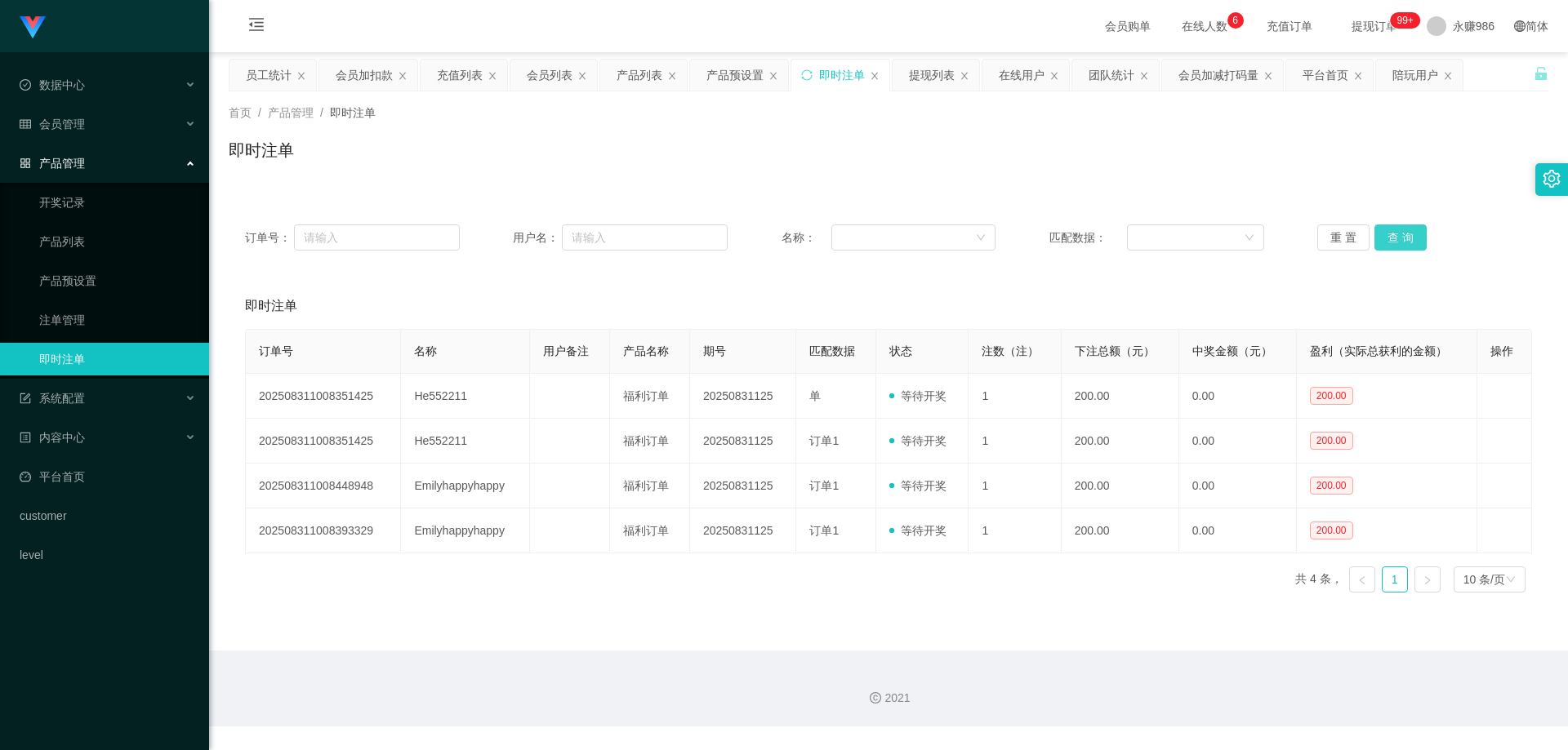
click at [713, 230] on button "查 询" at bounding box center [1400, 237] width 53 height 26
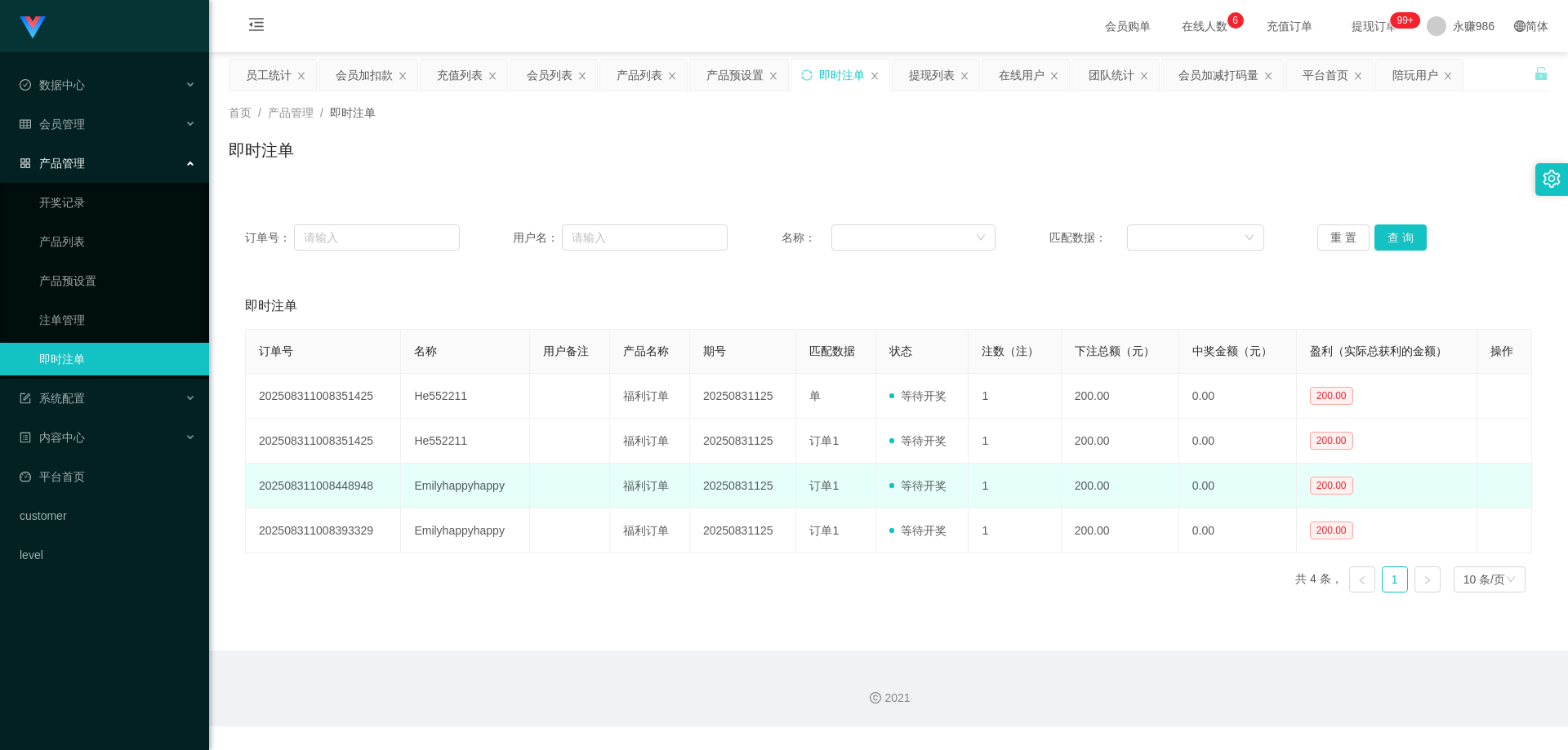
click at [453, 486] on td "Emilyhappyhappy" at bounding box center [465, 485] width 129 height 45
copy td "Emilyhappyhappy"
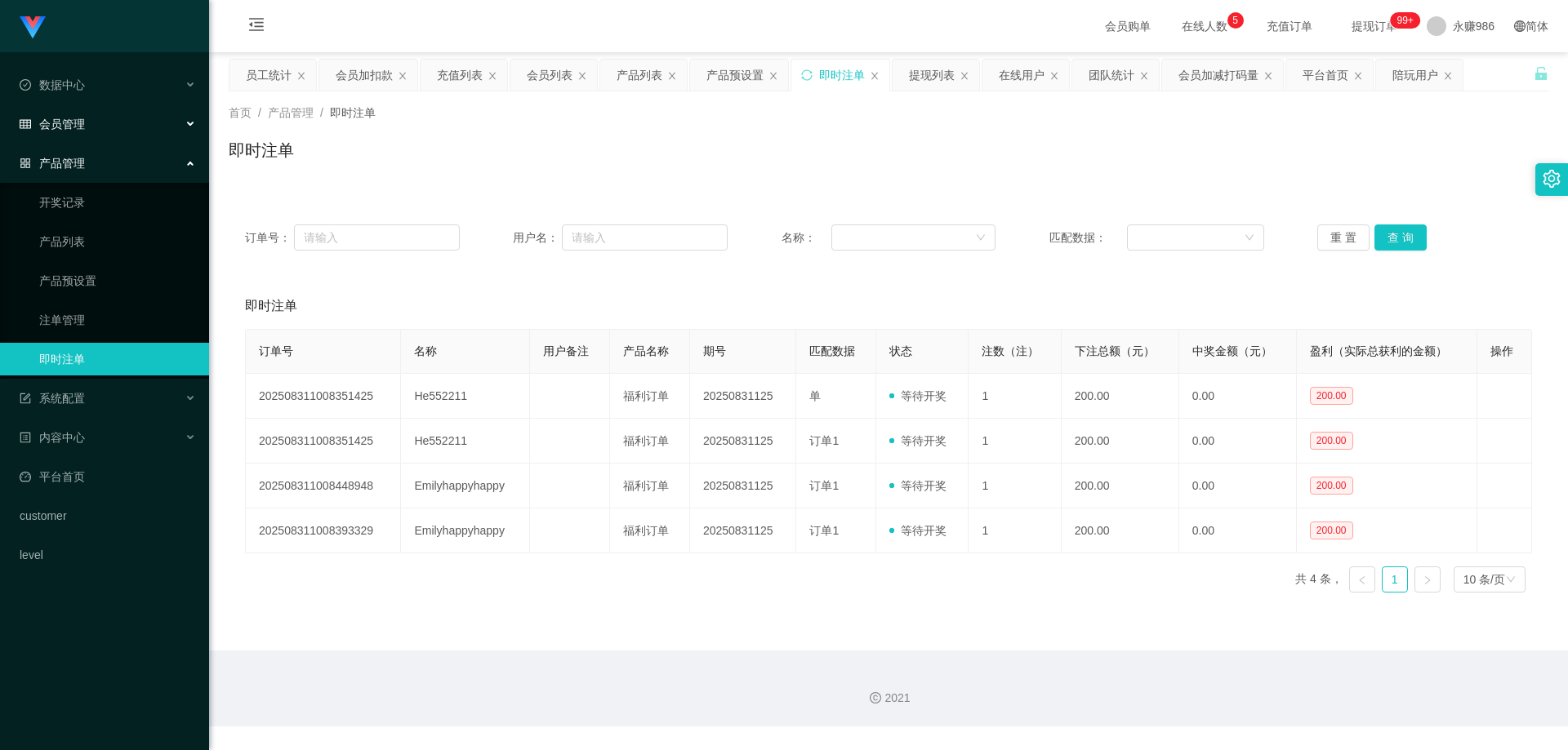
click at [97, 136] on div "会员管理" at bounding box center [104, 124] width 209 height 33
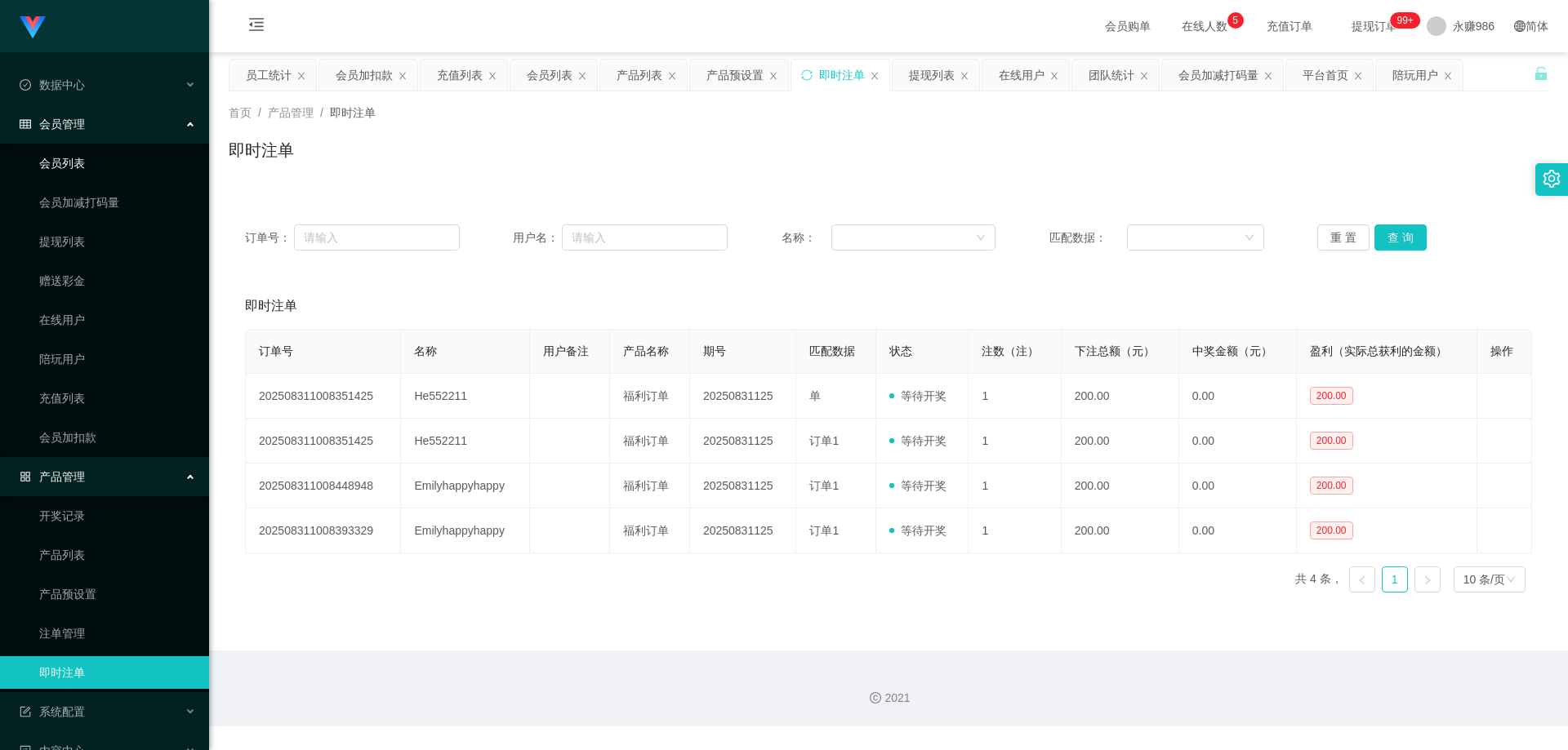
click at [80, 165] on link "会员列表" at bounding box center [118, 164] width 157 height 33
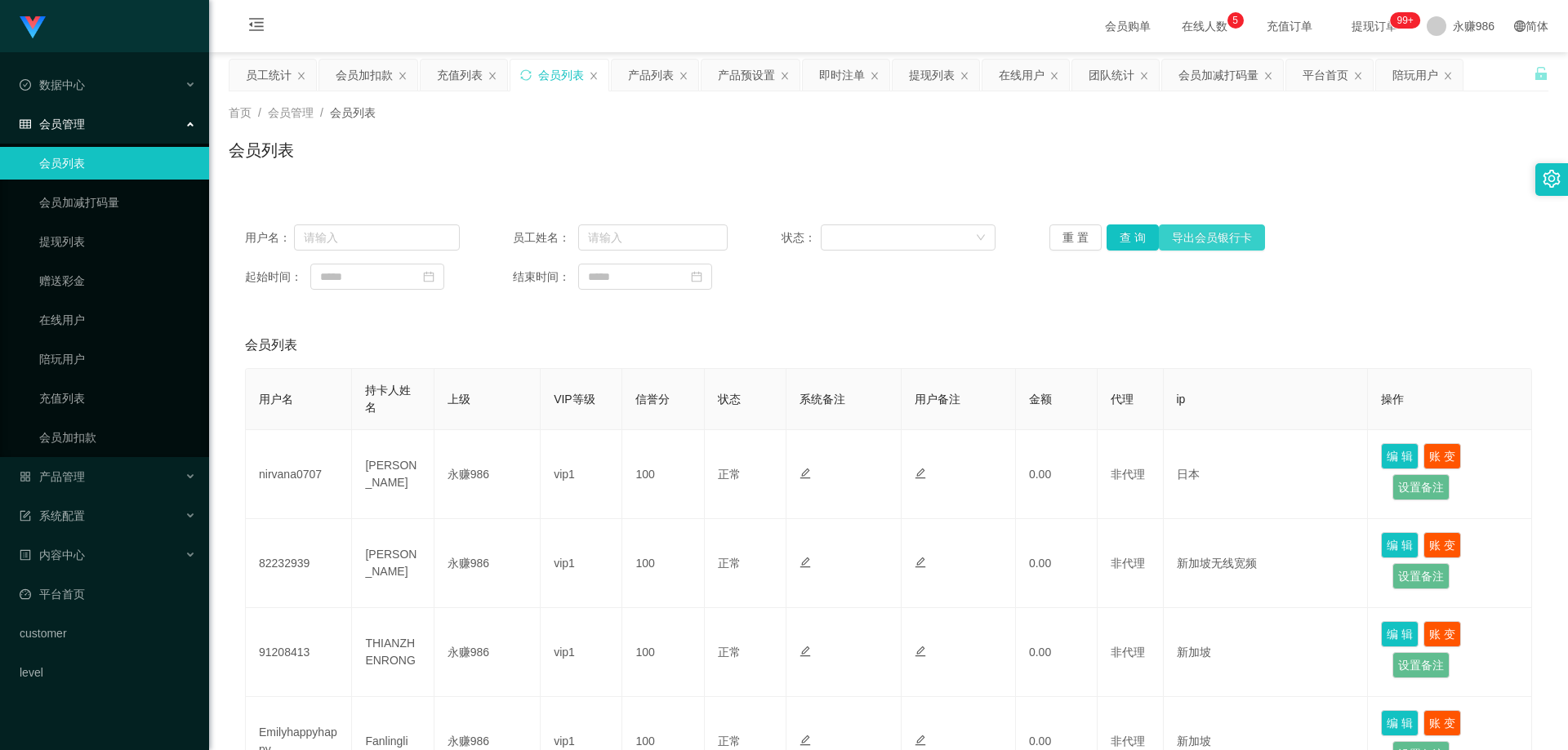
click at [713, 231] on button "导出会员银行卡" at bounding box center [1211, 237] width 106 height 26
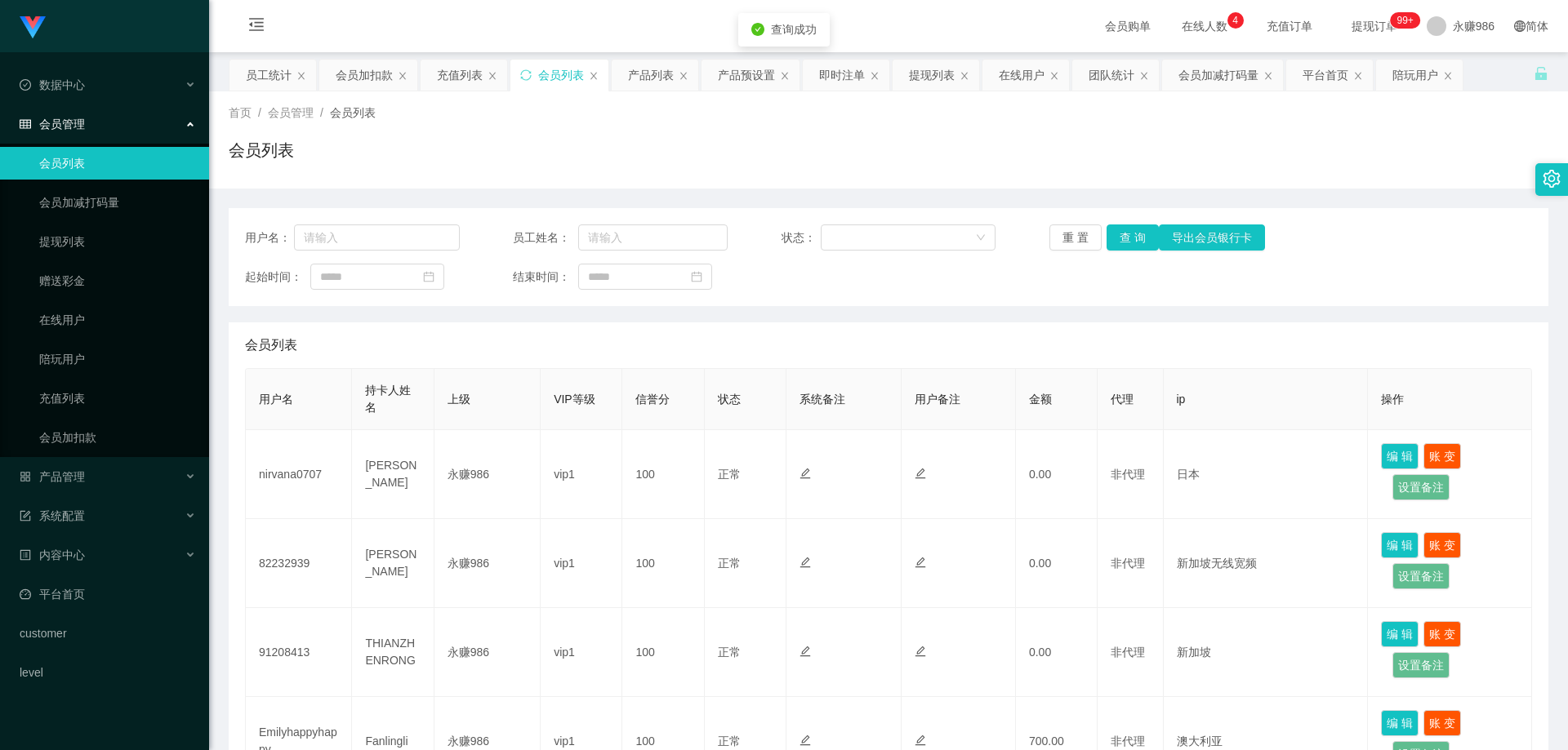
click at [1131, 236] on button "查 询" at bounding box center [1132, 237] width 53 height 26
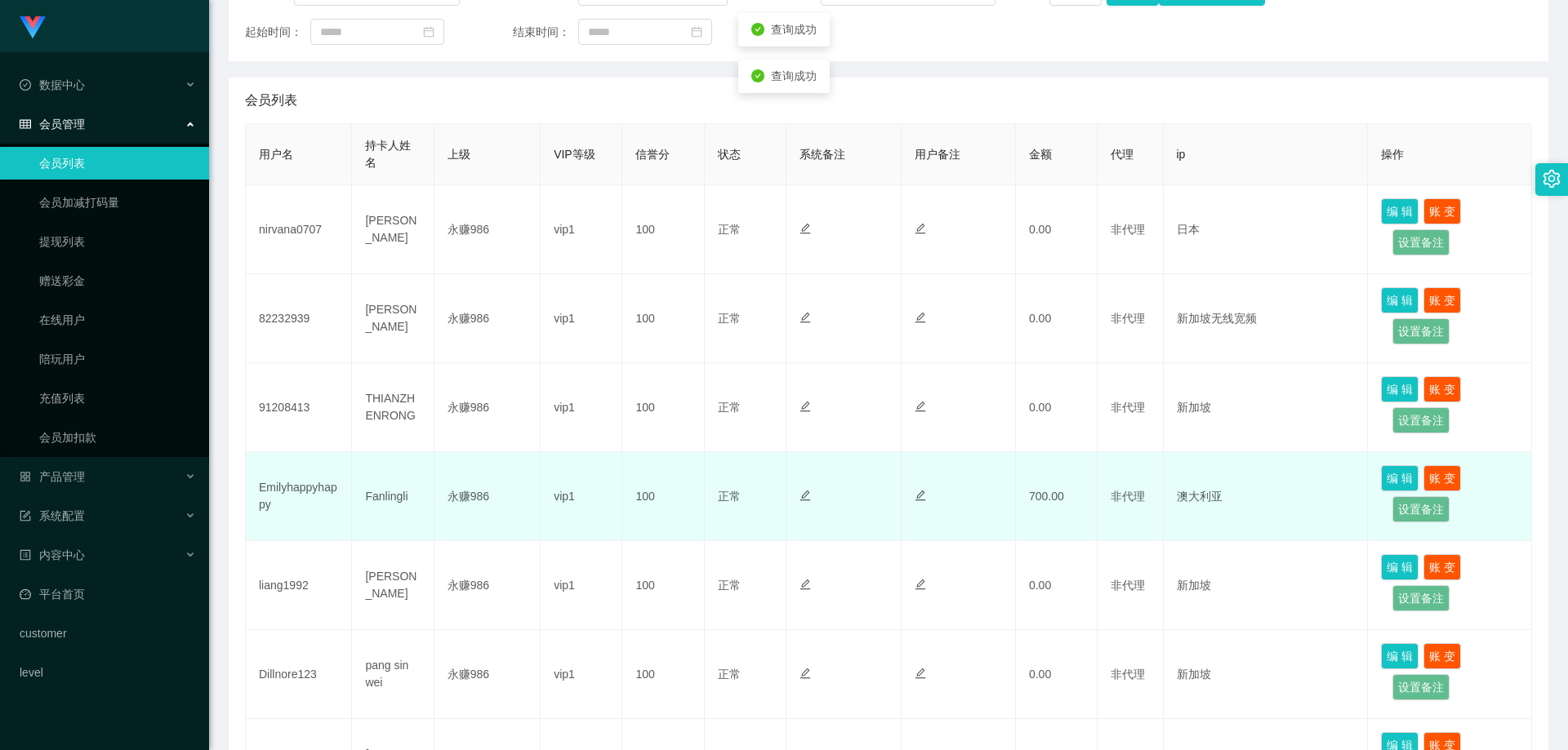
scroll to position [326, 0]
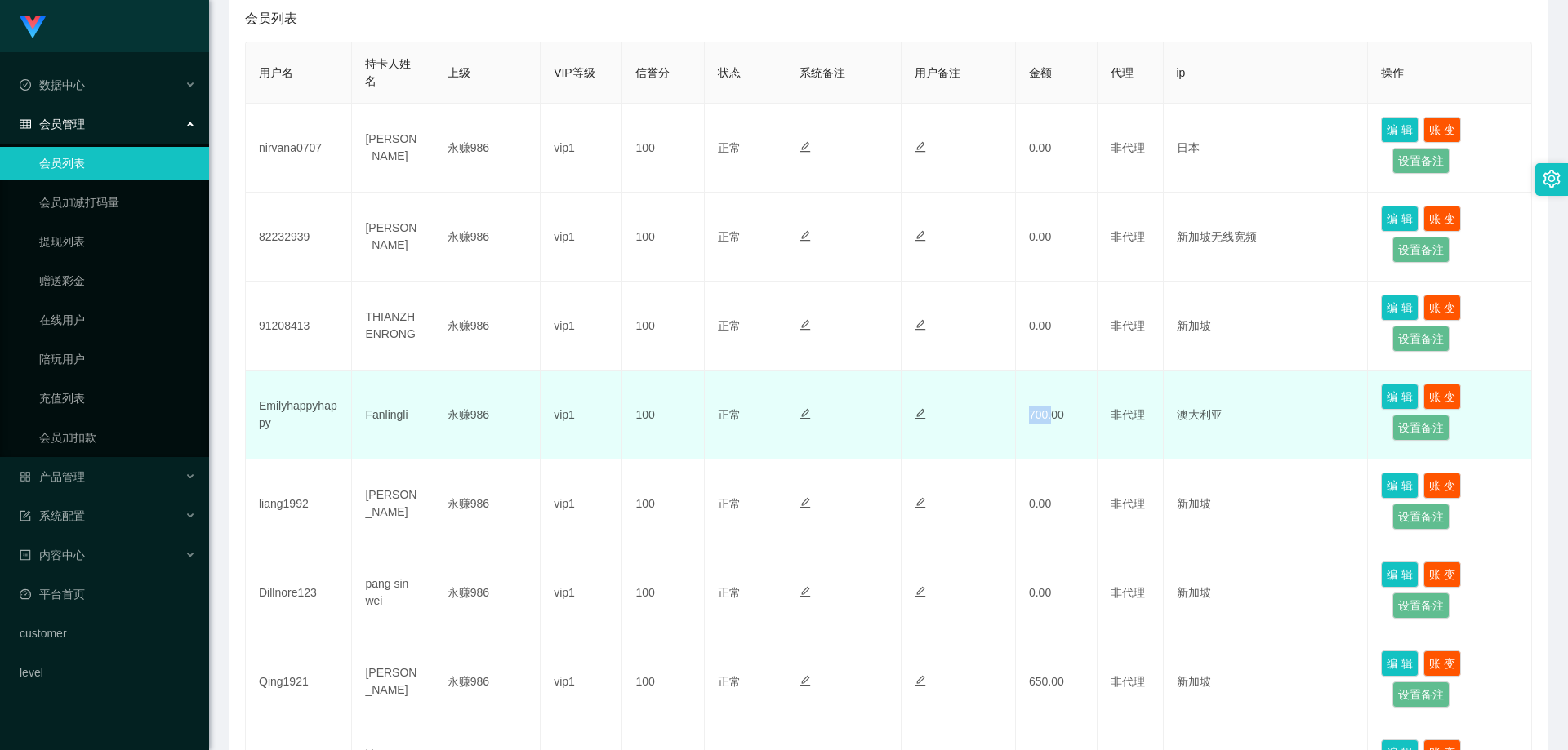
drag, startPoint x: 853, startPoint y: 417, endPoint x: 804, endPoint y: 417, distance: 49.0
click at [804, 417] on tr "Emilyhappyhappy Fanlingli 永赚986 vip1 100 正常 禁止登录 禁止投注 700.00 非代理 澳大利亚 编 辑 账 变 设…" at bounding box center [888, 414] width 1286 height 89
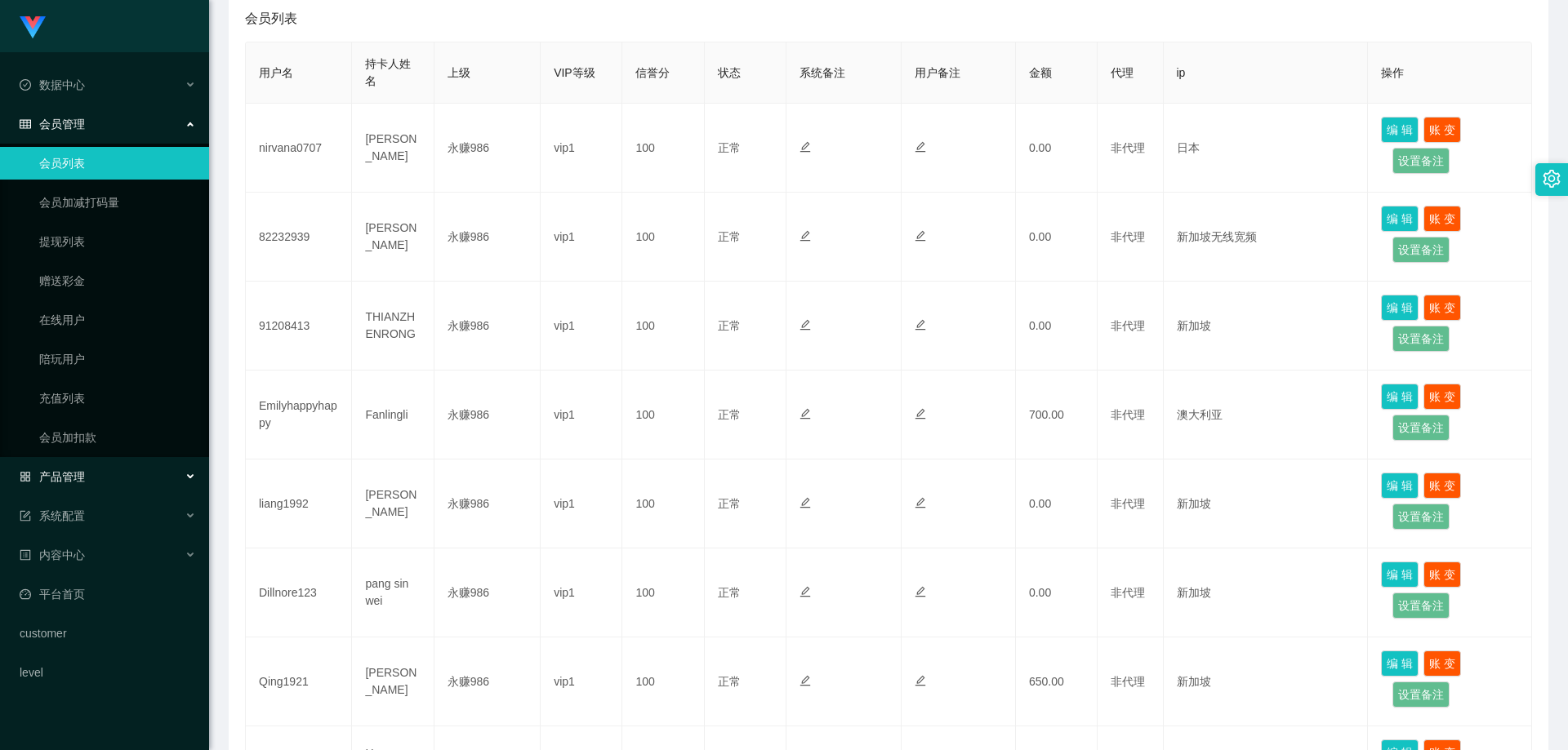
click at [94, 479] on div "产品管理" at bounding box center [104, 476] width 209 height 33
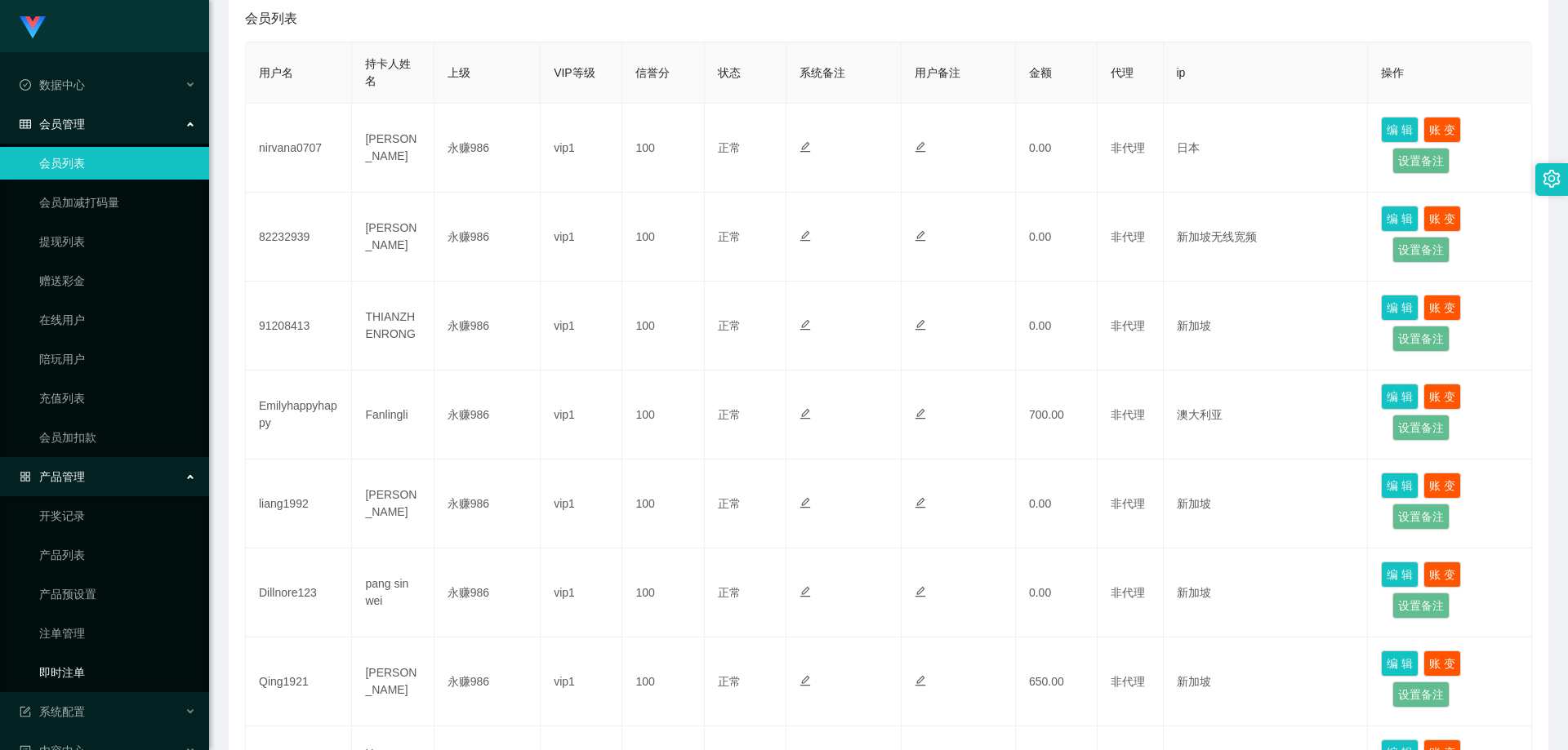
click at [94, 664] on link "即时注单" at bounding box center [118, 673] width 157 height 33
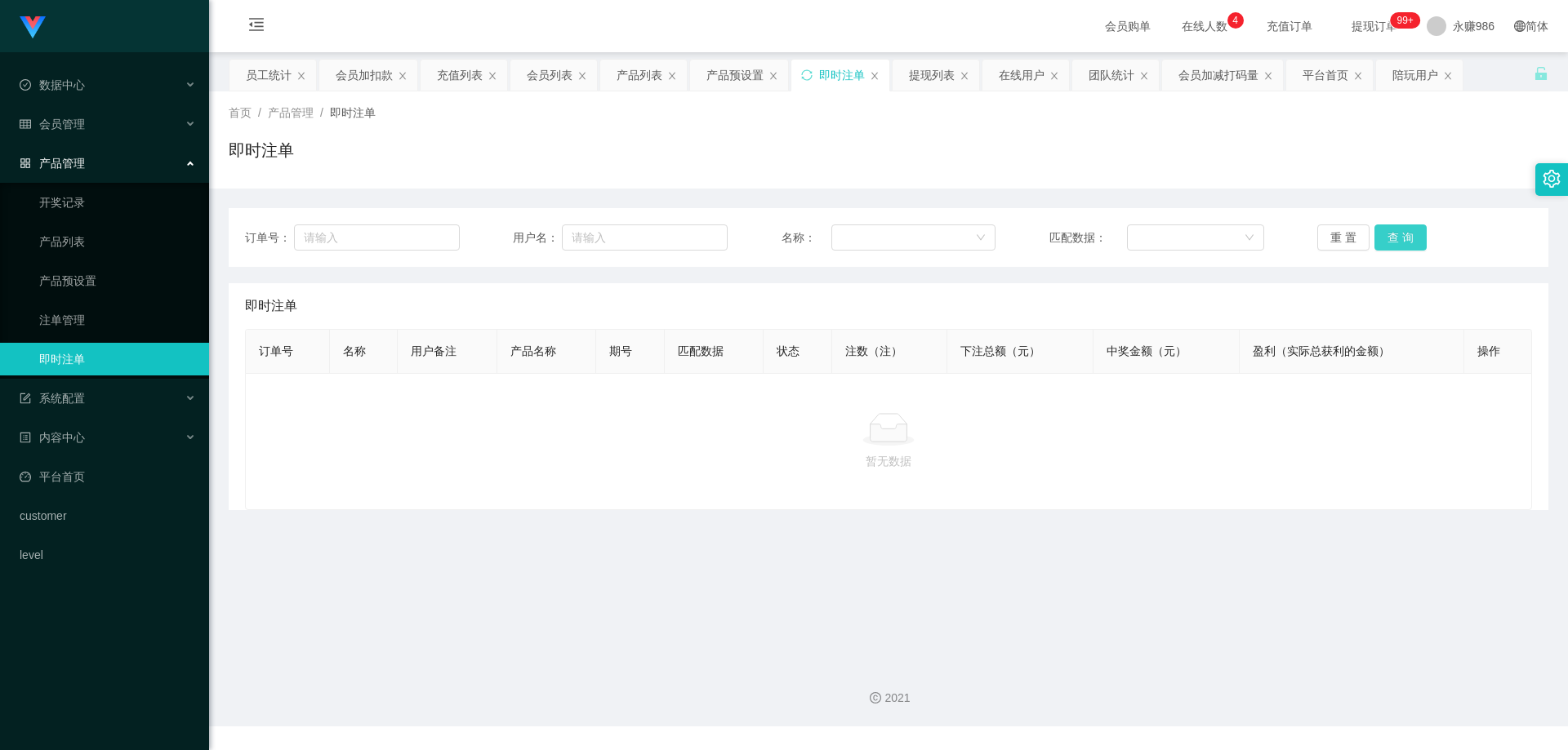
click at [1403, 243] on button "查 询" at bounding box center [1400, 237] width 53 height 26
click at [50, 318] on link "注单管理" at bounding box center [118, 320] width 157 height 33
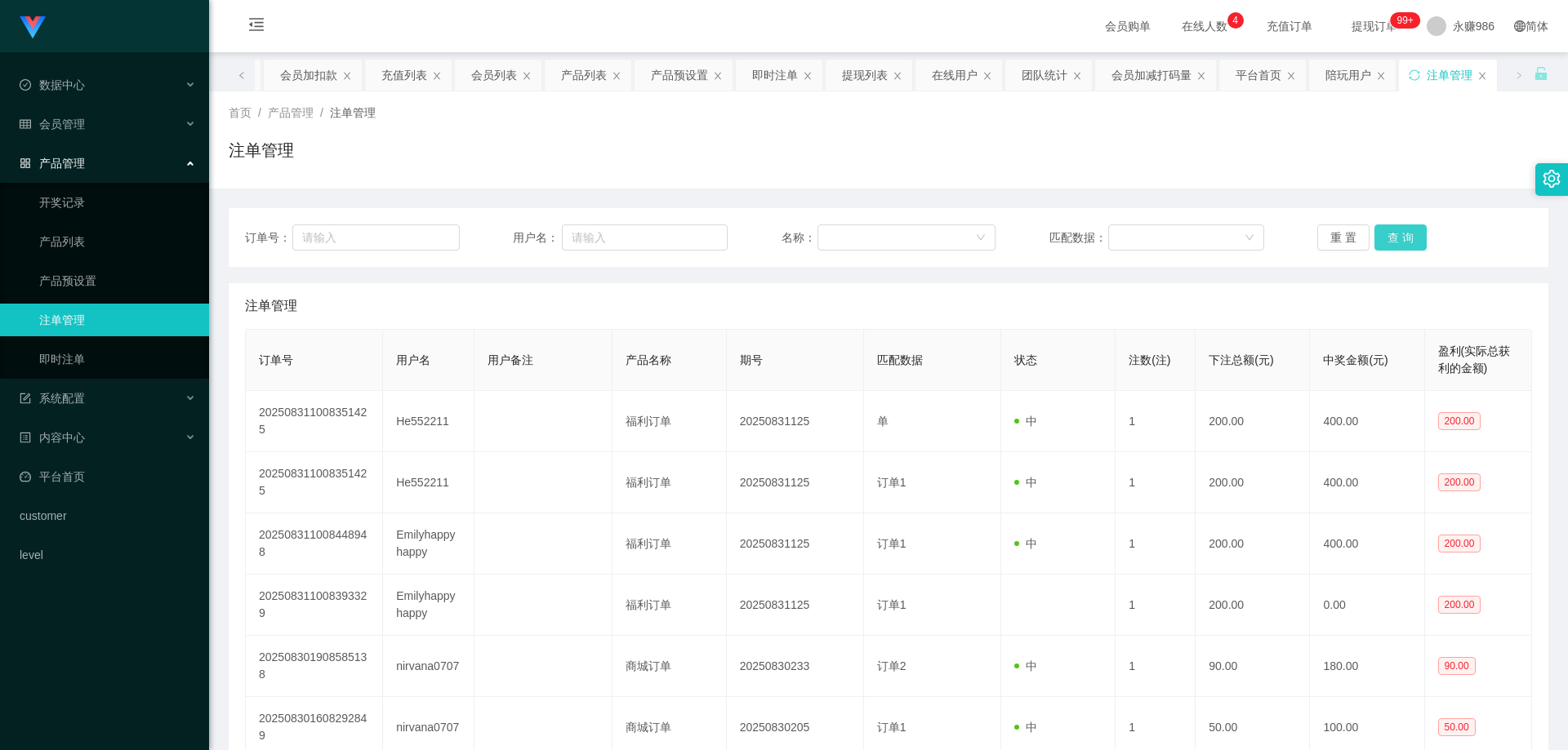
click at [1383, 234] on button "查 询" at bounding box center [1400, 237] width 53 height 26
click at [1393, 234] on button "查 询" at bounding box center [1400, 237] width 53 height 26
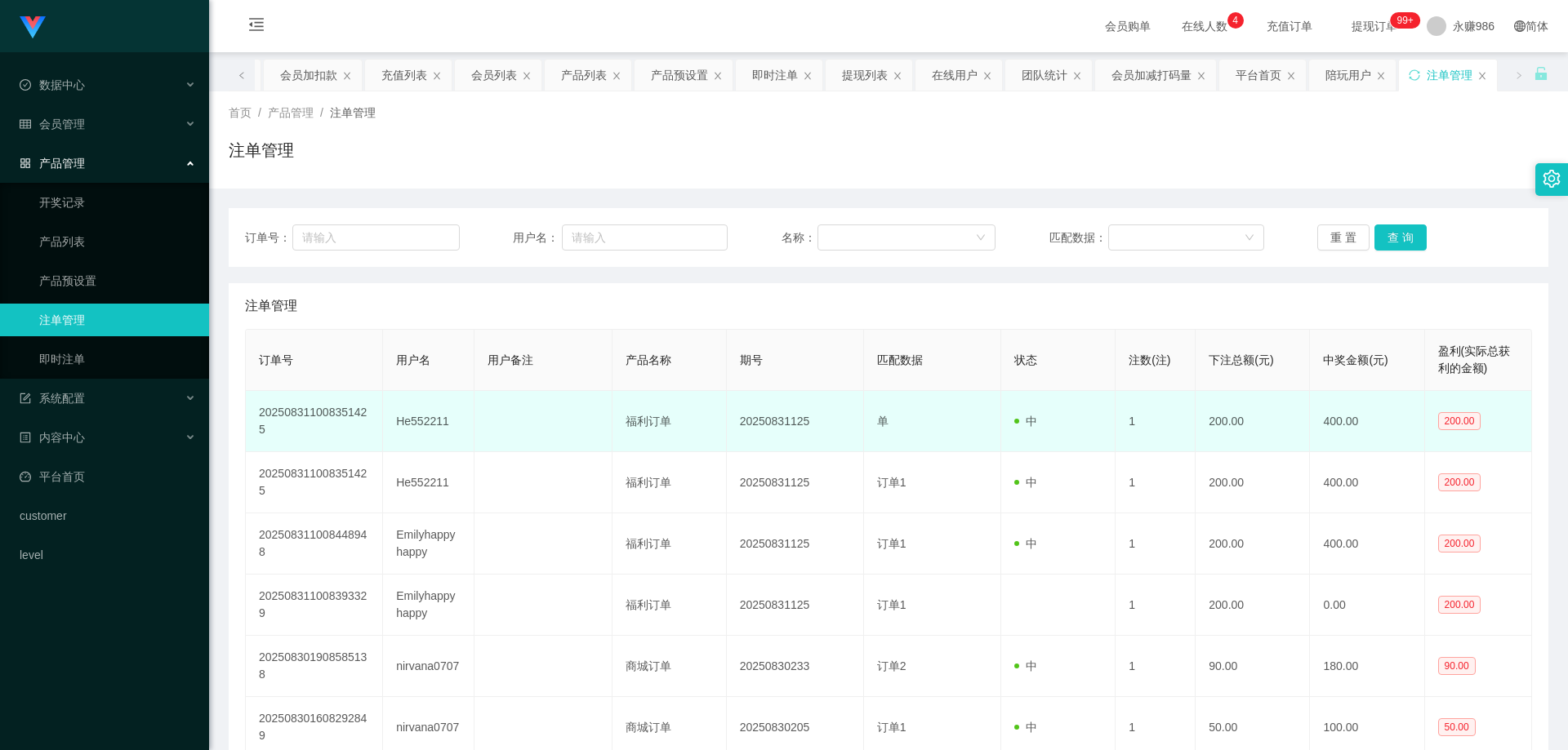
click at [416, 419] on td "He552211" at bounding box center [429, 422] width 92 height 61
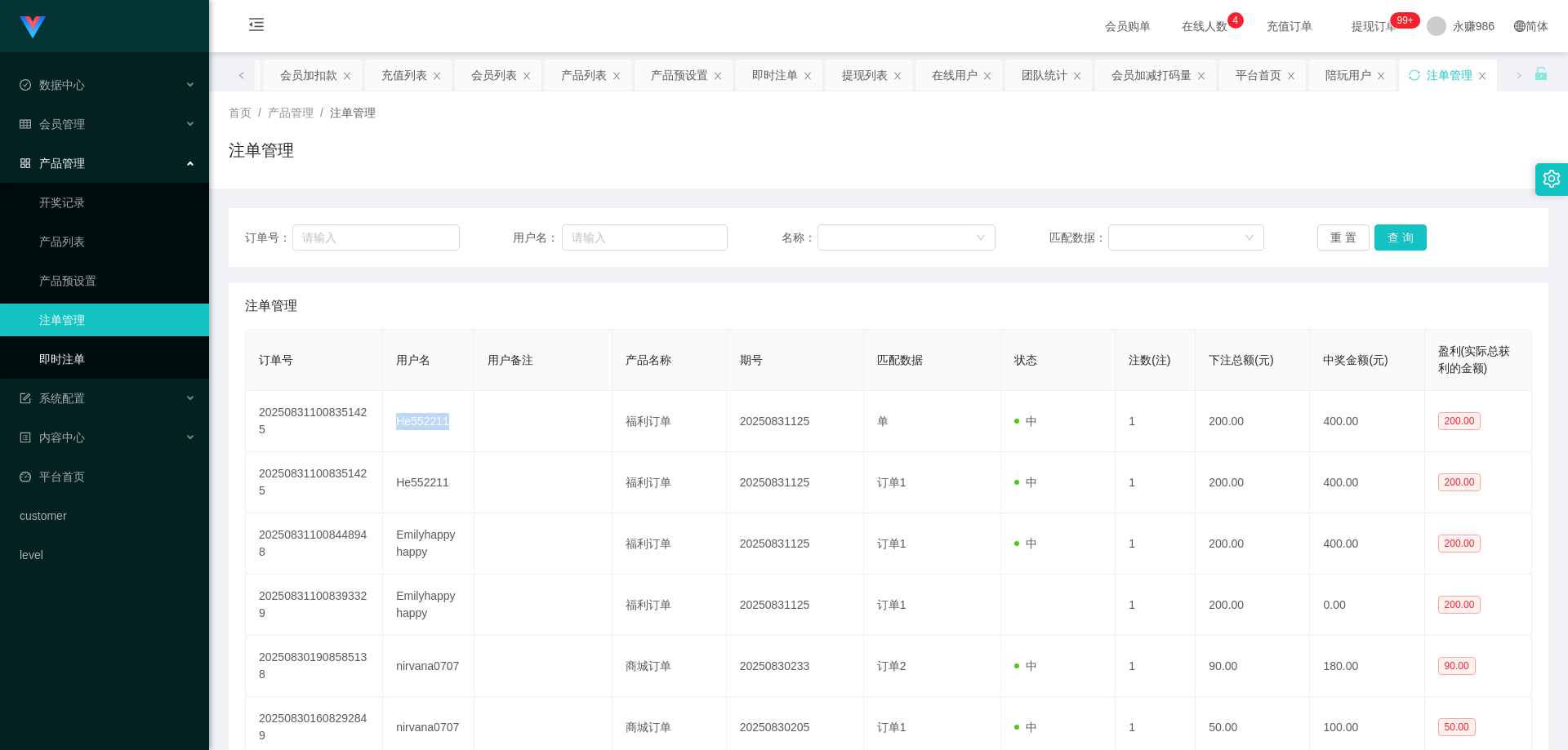
copy td "He552211"
click at [71, 400] on span "系统配置" at bounding box center [52, 398] width 65 height 13
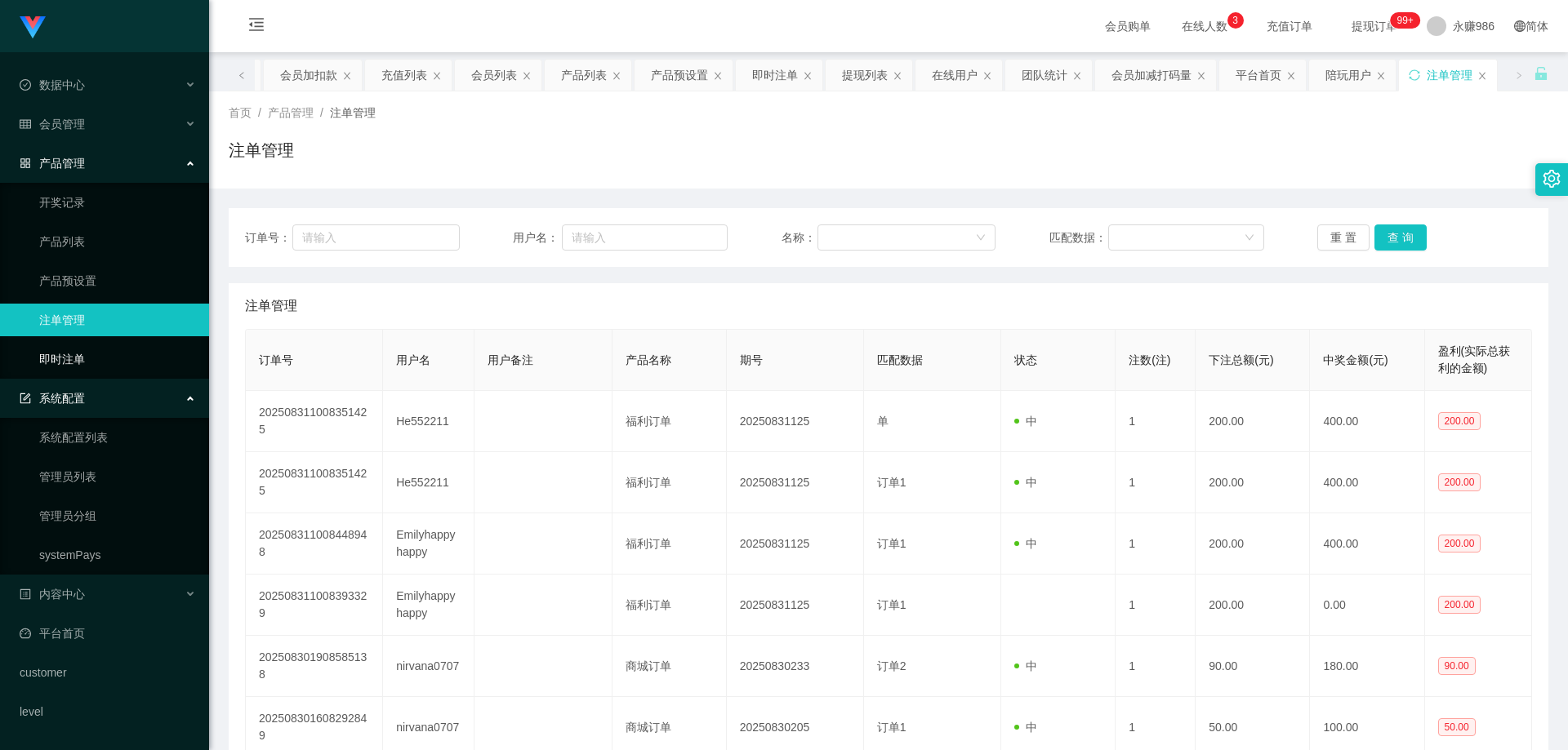
click at [93, 353] on link "即时注单" at bounding box center [118, 359] width 157 height 33
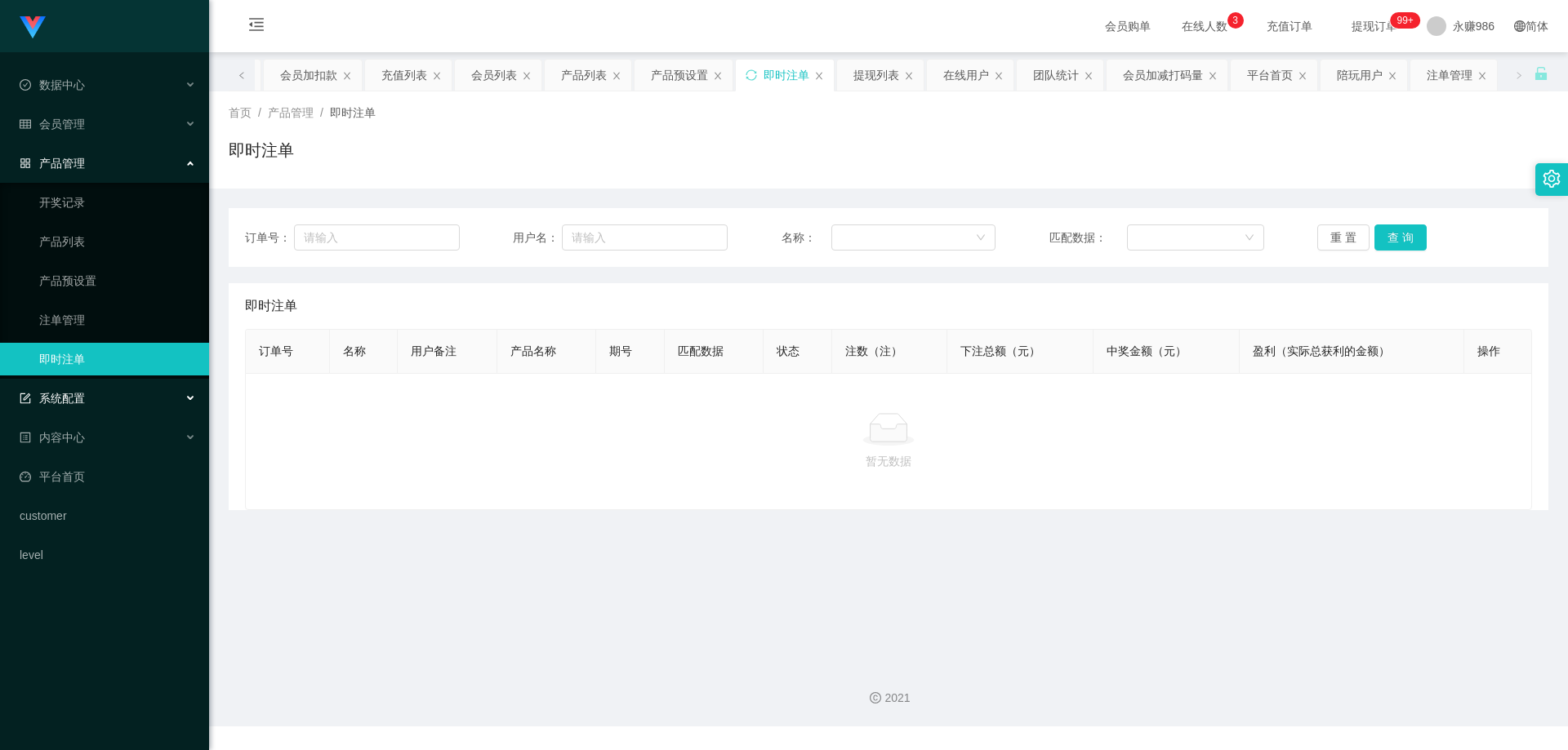
click at [92, 390] on div "系统配置" at bounding box center [104, 398] width 209 height 33
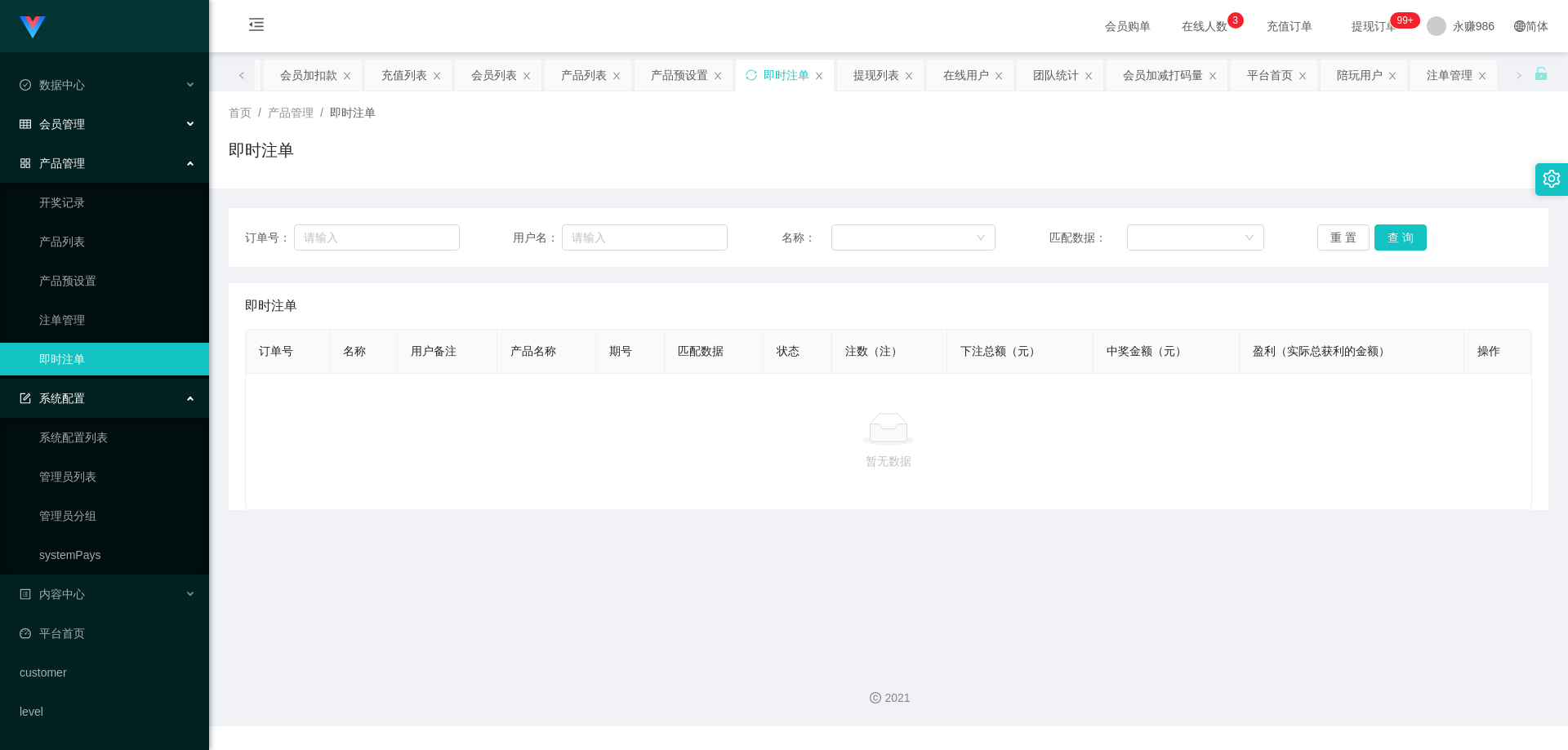
click at [108, 137] on div "会员管理" at bounding box center [104, 124] width 209 height 33
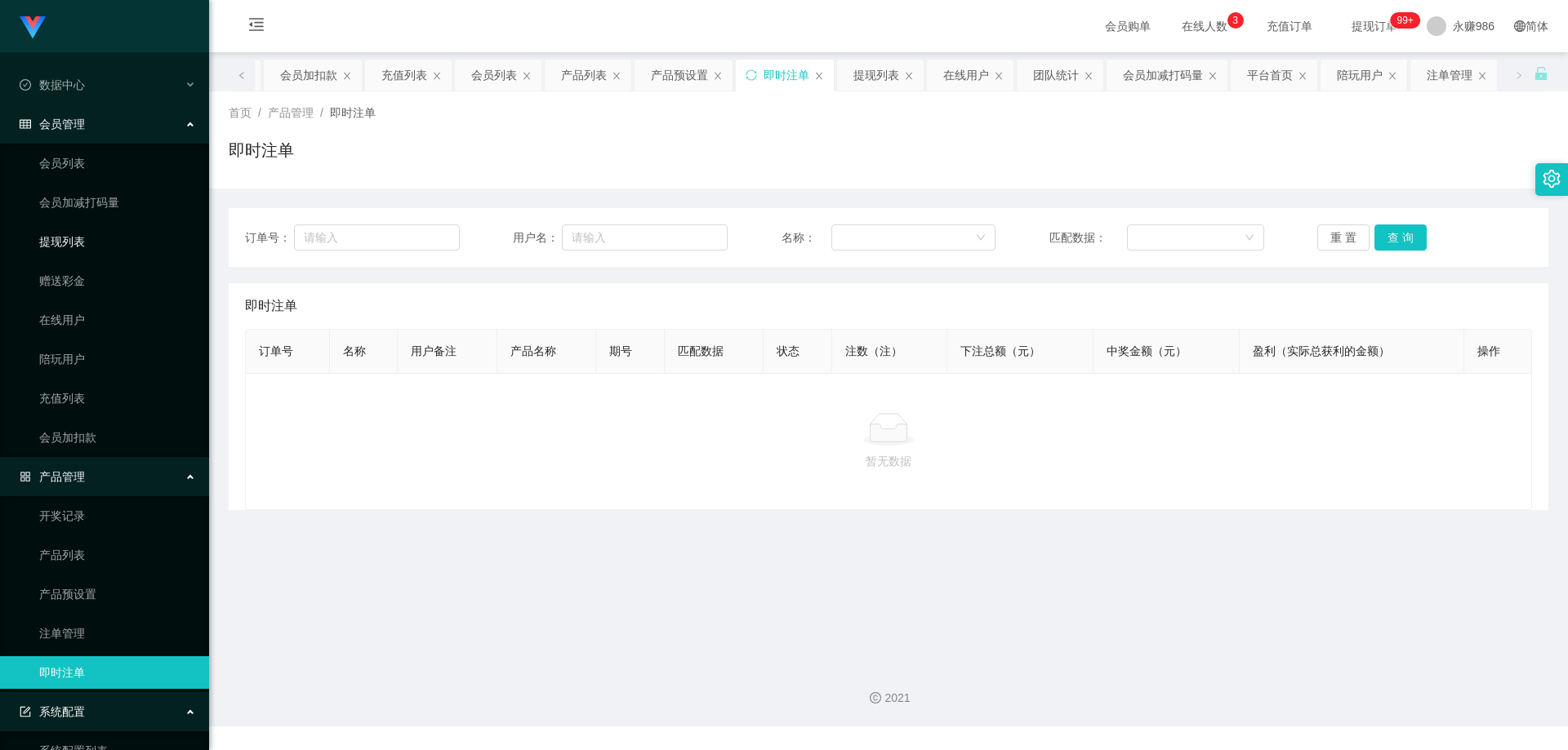
click at [94, 256] on link "提现列表" at bounding box center [118, 241] width 157 height 33
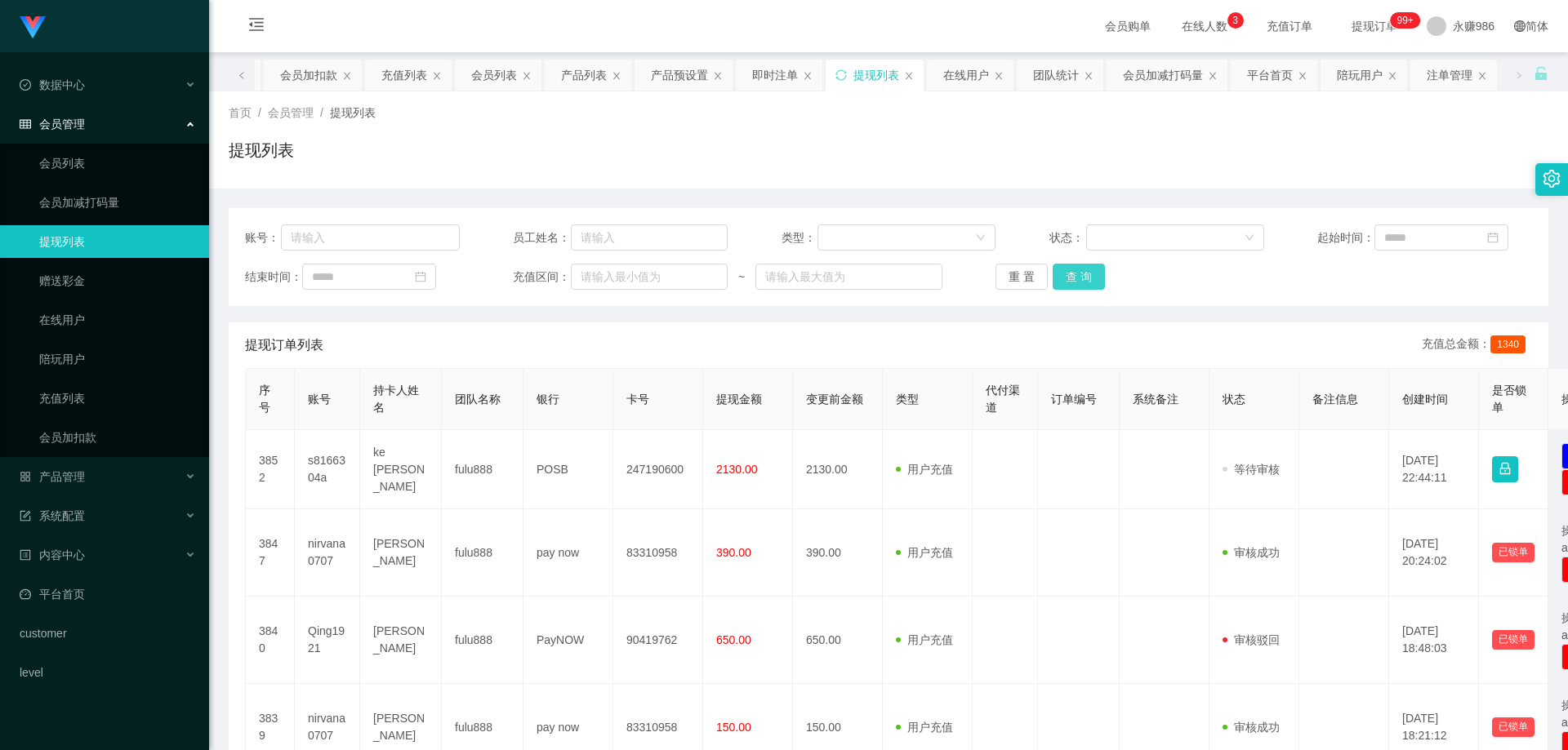
click at [1070, 276] on button "查 询" at bounding box center [1078, 276] width 53 height 26
click at [1077, 276] on button "查 询" at bounding box center [1078, 276] width 53 height 26
click at [1077, 276] on div "重 置 查 询" at bounding box center [1103, 276] width 214 height 26
click at [1077, 276] on button "查 询" at bounding box center [1078, 276] width 53 height 26
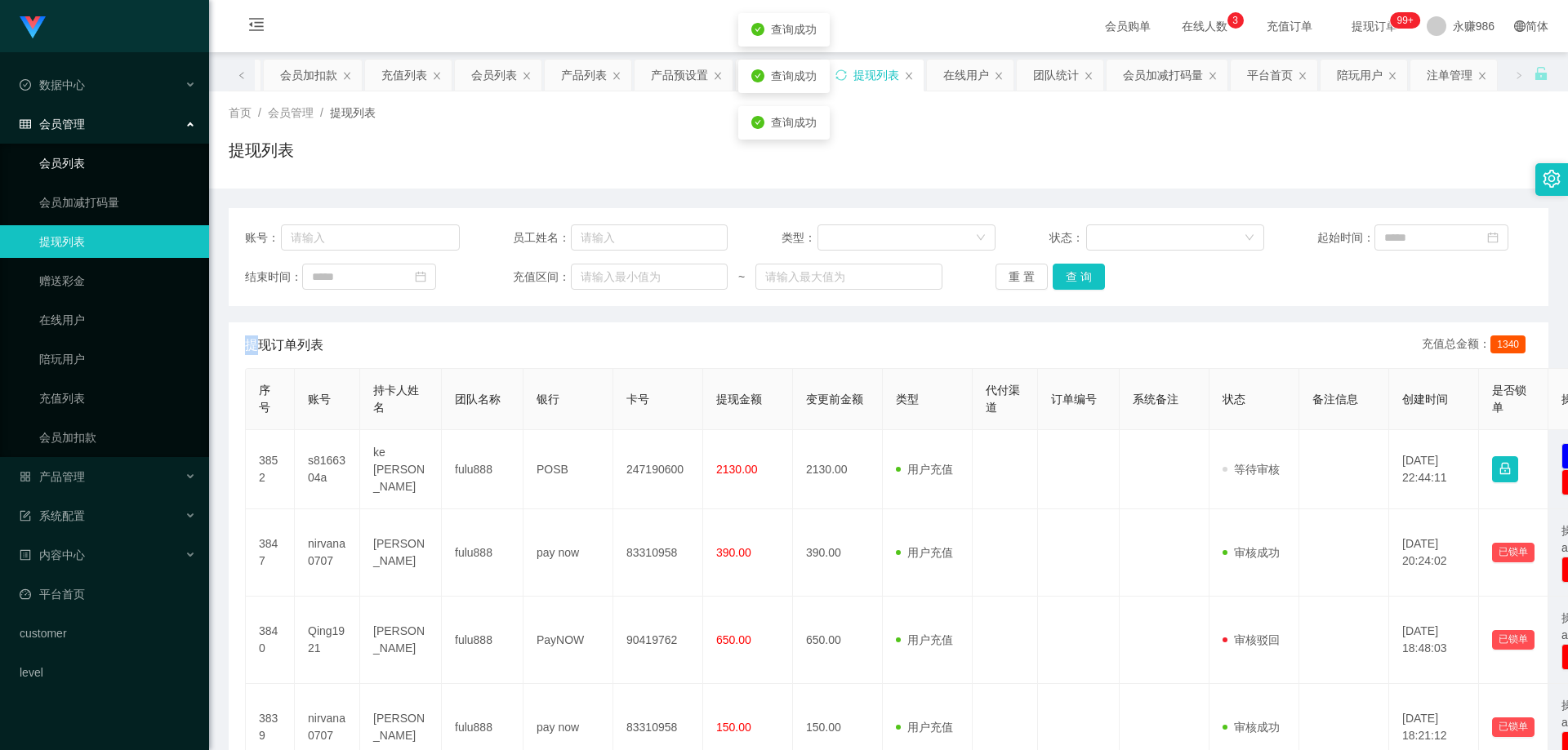
click at [80, 164] on link "会员列表" at bounding box center [118, 164] width 157 height 33
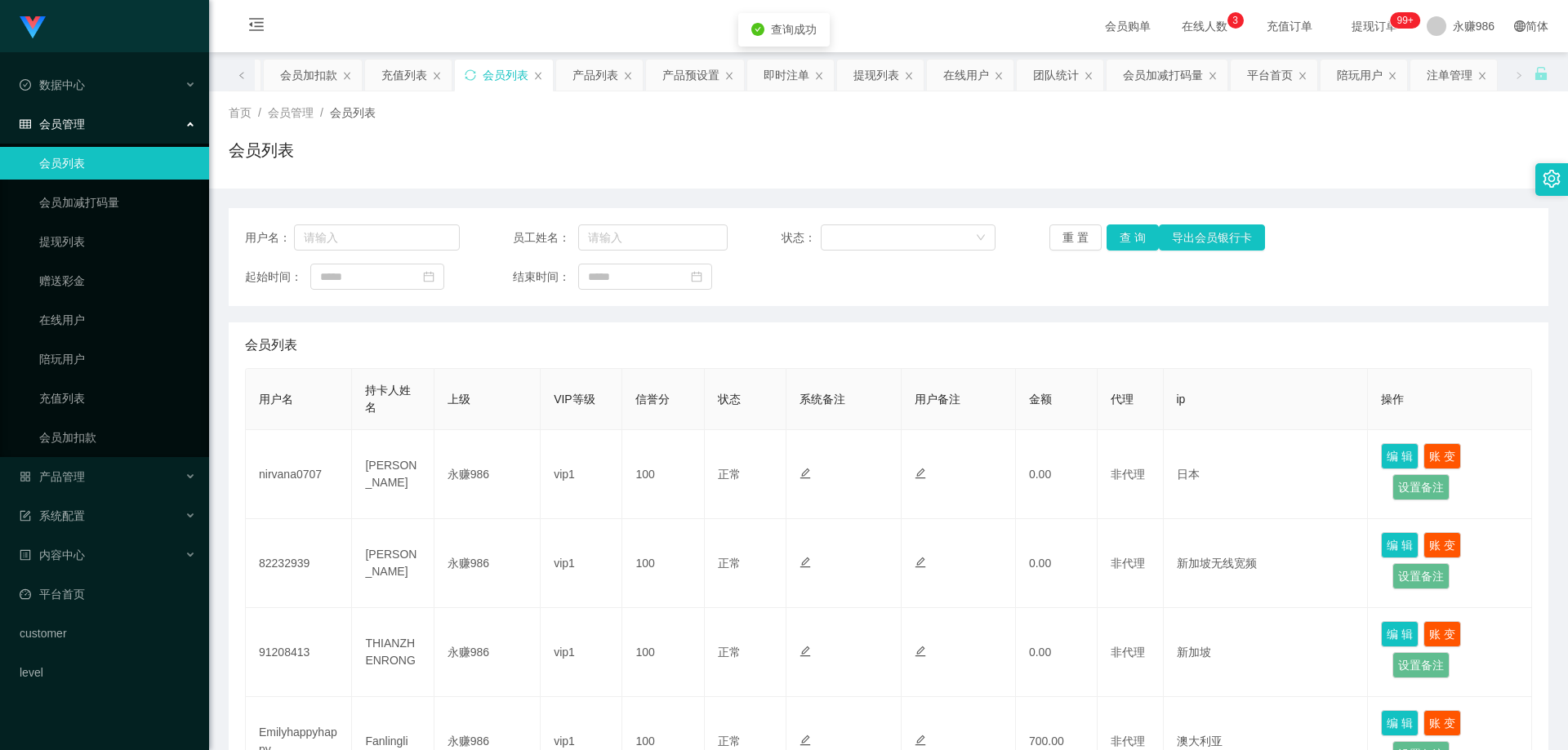
click at [291, 236] on span "用户名：" at bounding box center [269, 238] width 49 height 17
click at [377, 230] on input "text" at bounding box center [376, 237] width 166 height 26
paste input "He552211"
type input "He552211"
click at [1122, 231] on button "查 询" at bounding box center [1132, 237] width 53 height 26
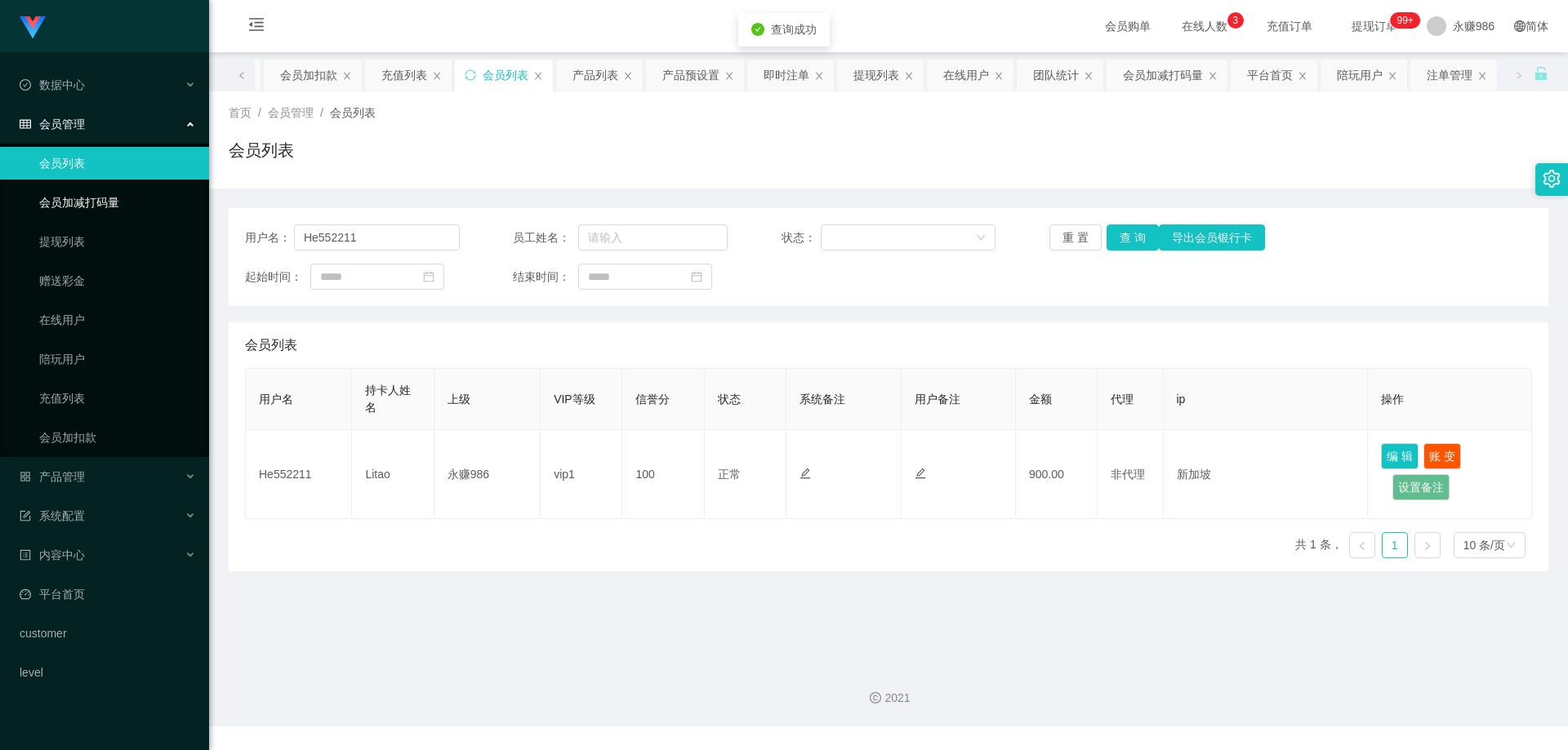
click at [98, 195] on link "会员加减打码量" at bounding box center [118, 202] width 157 height 33
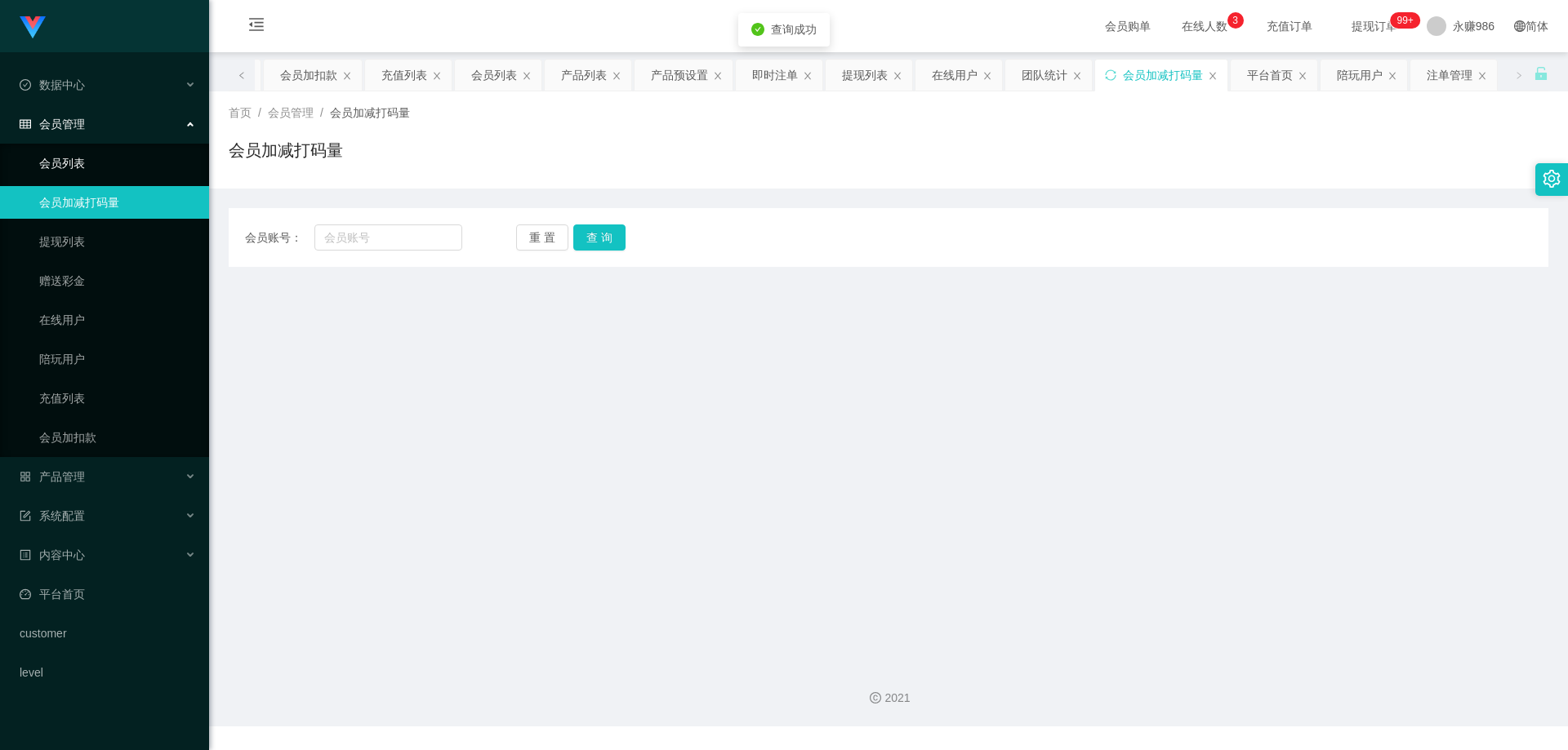
click at [98, 164] on link "会员列表" at bounding box center [118, 164] width 157 height 33
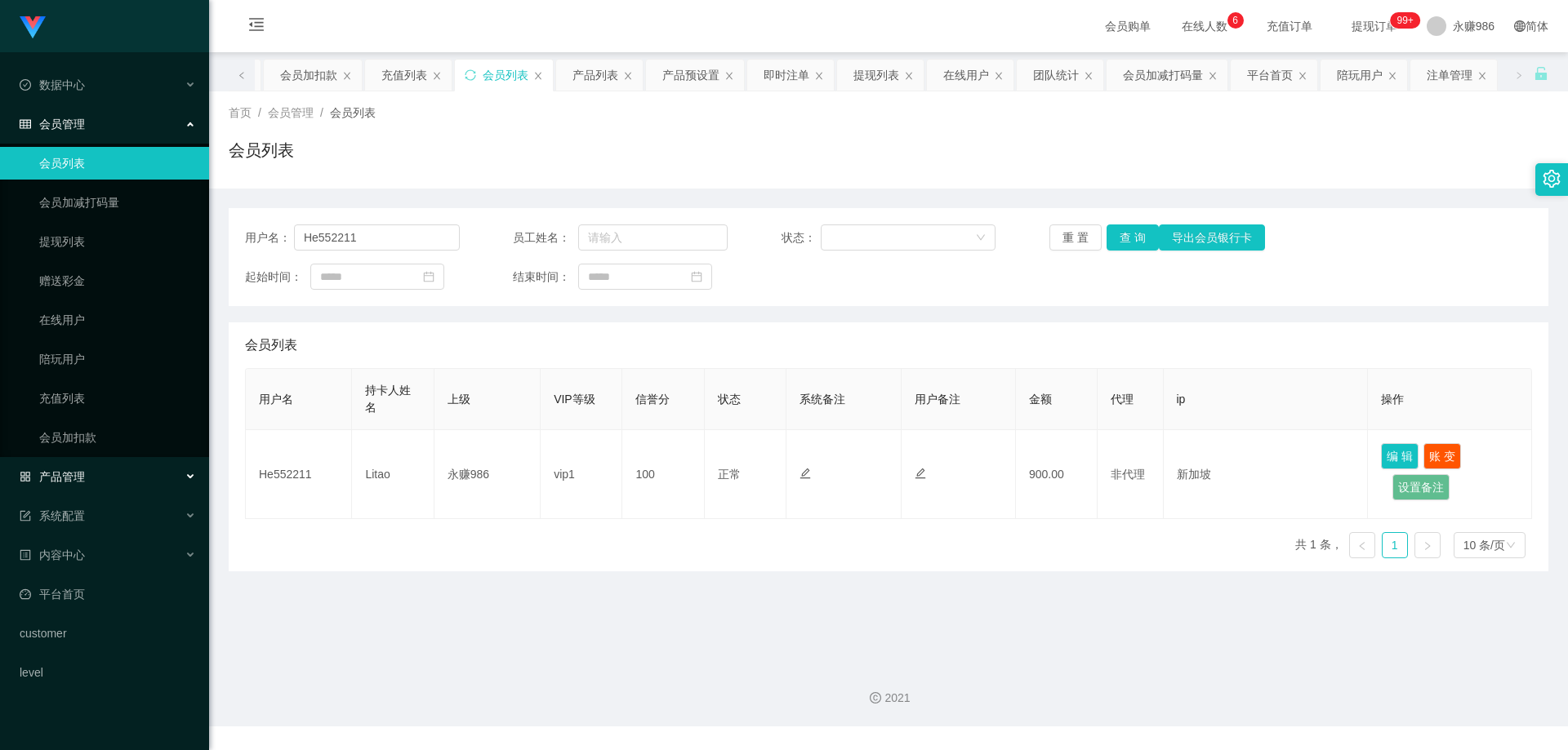
click at [87, 475] on div "产品管理" at bounding box center [104, 476] width 209 height 33
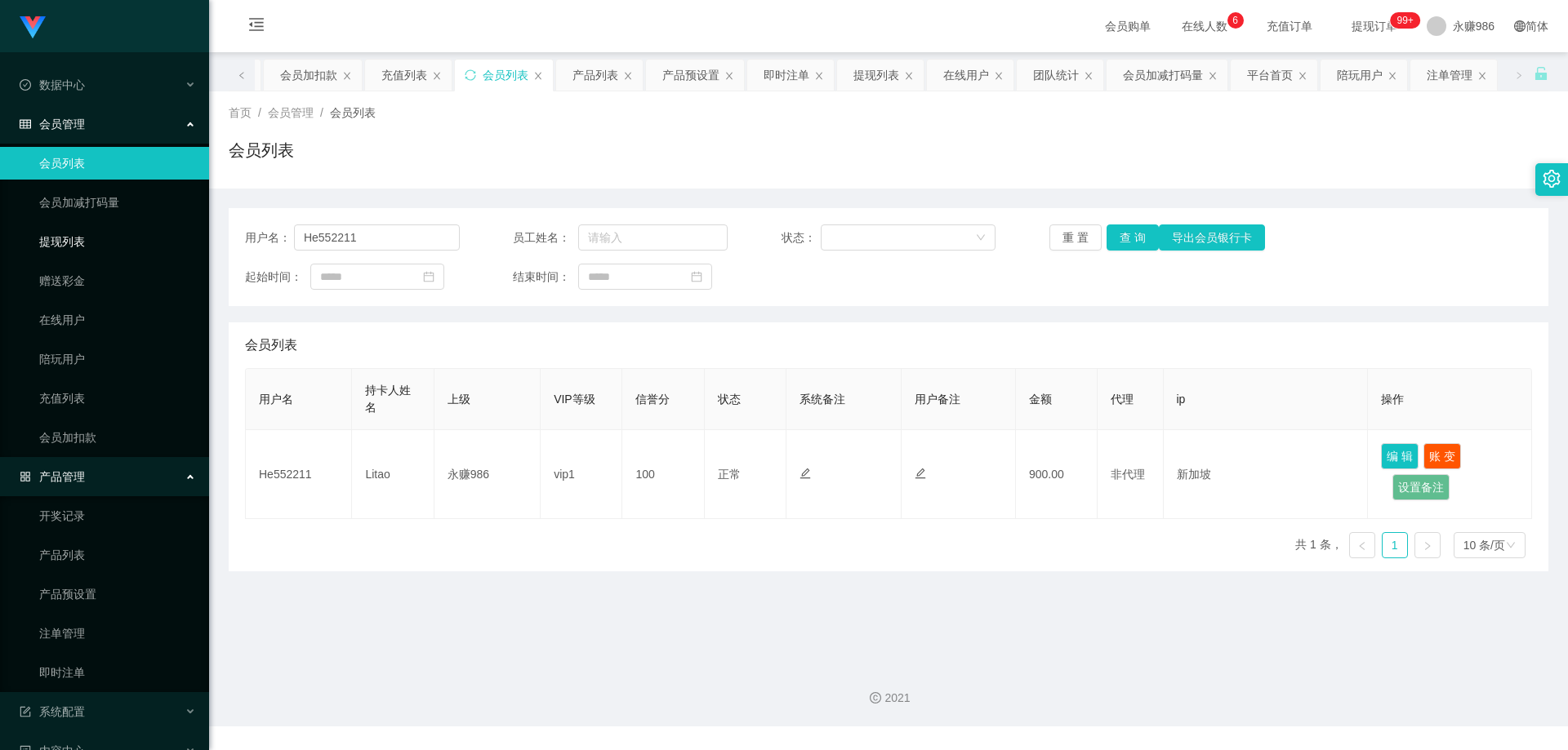
click at [94, 243] on link "提现列表" at bounding box center [118, 241] width 157 height 33
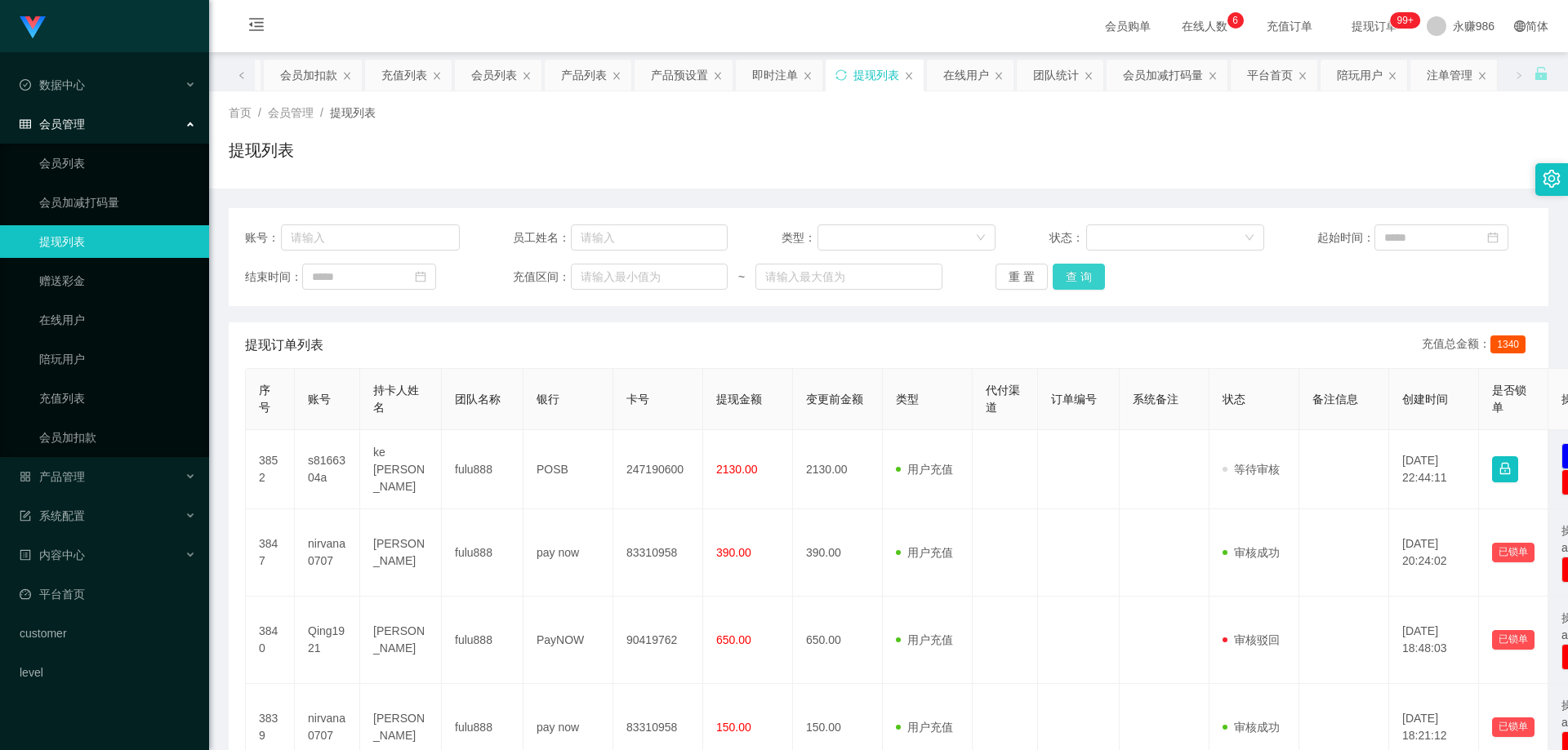
click at [1067, 276] on button "查 询" at bounding box center [1078, 276] width 53 height 26
click at [1067, 278] on button "查 询" at bounding box center [1078, 276] width 53 height 26
click at [68, 147] on link "会员列表" at bounding box center [118, 164] width 157 height 33
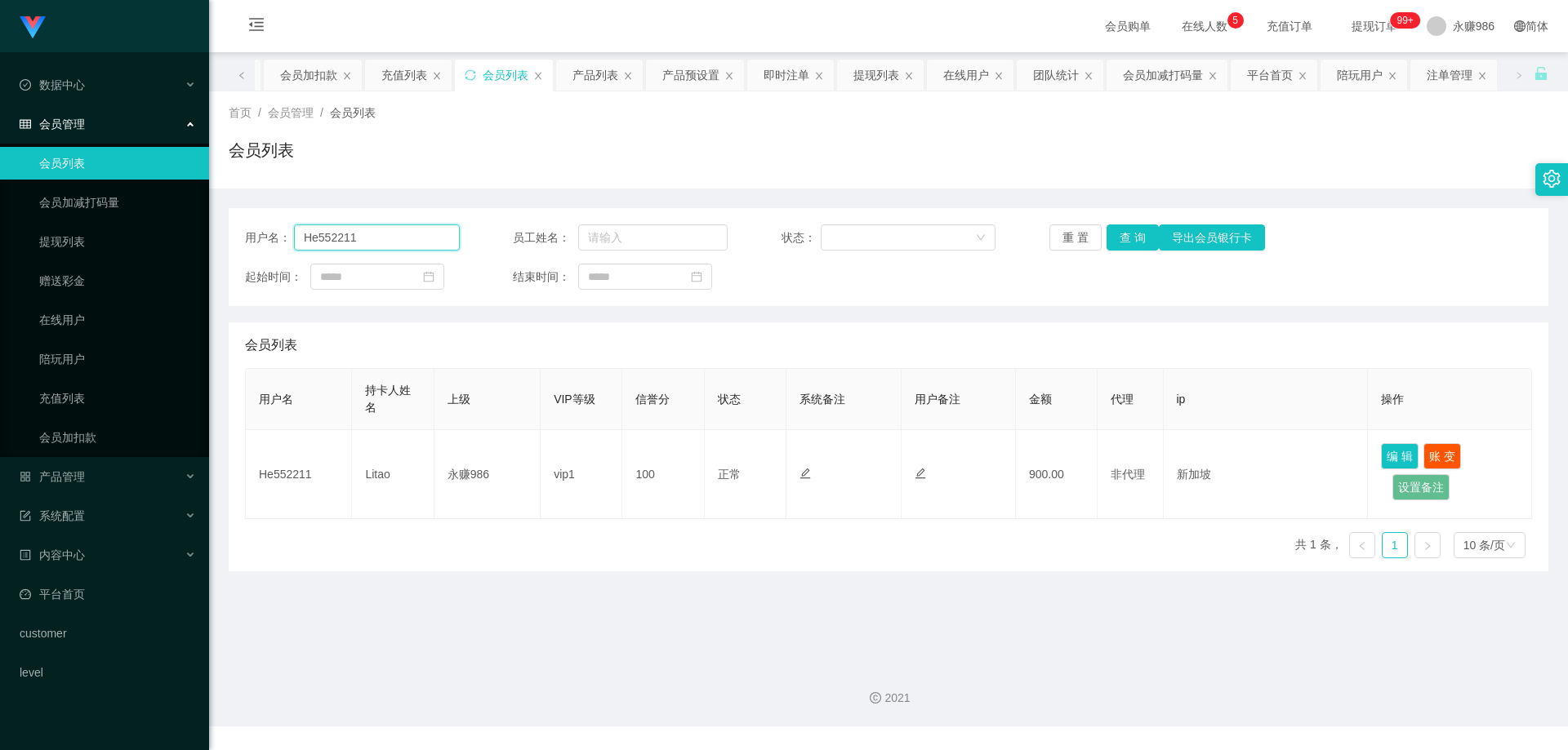
click at [404, 241] on input "He552211" at bounding box center [376, 237] width 166 height 26
click at [1139, 244] on button "查 询" at bounding box center [1132, 237] width 53 height 26
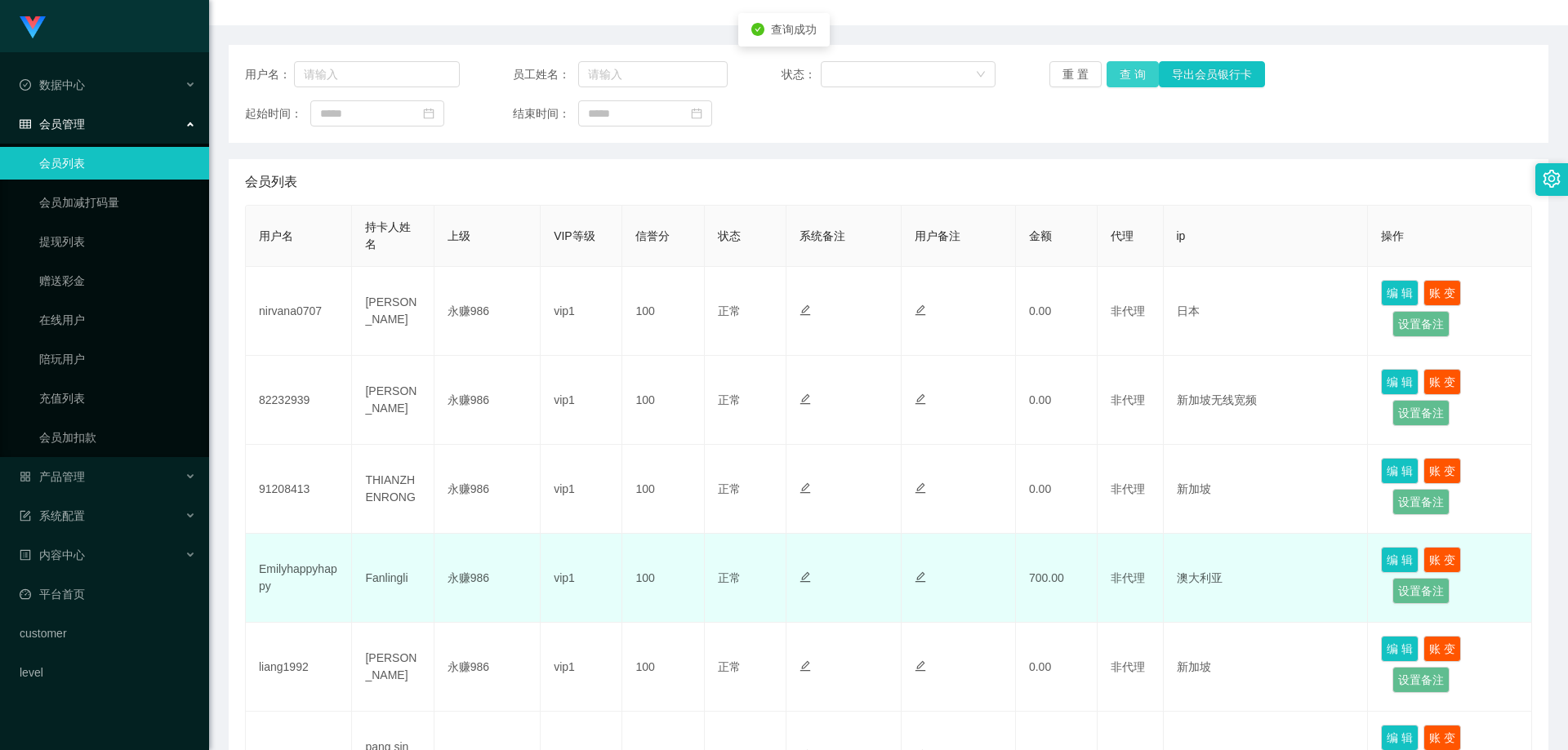
scroll to position [245, 0]
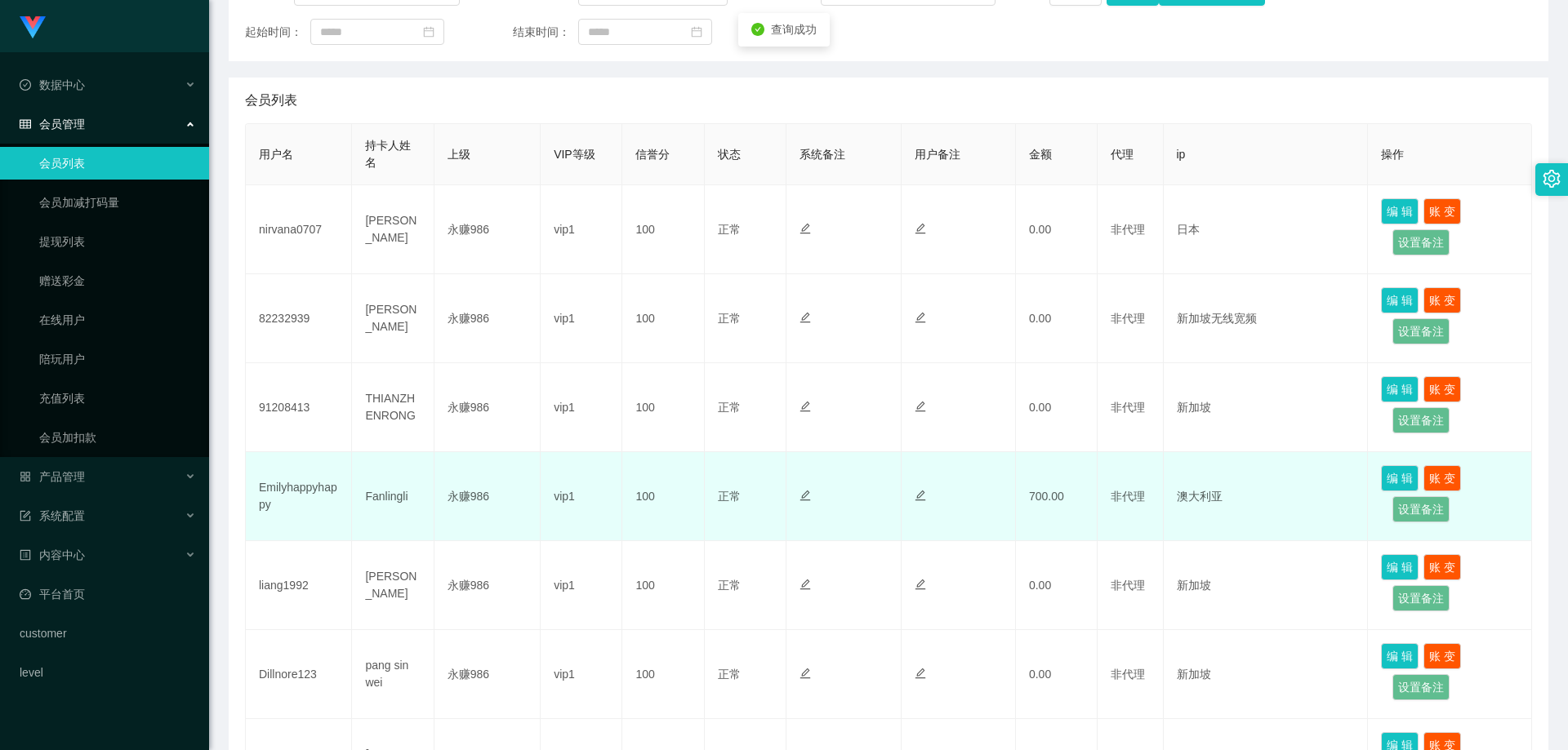
click at [306, 477] on td "Emilyhappyhappy" at bounding box center [299, 496] width 106 height 89
copy td "Emilyhappyhappy"
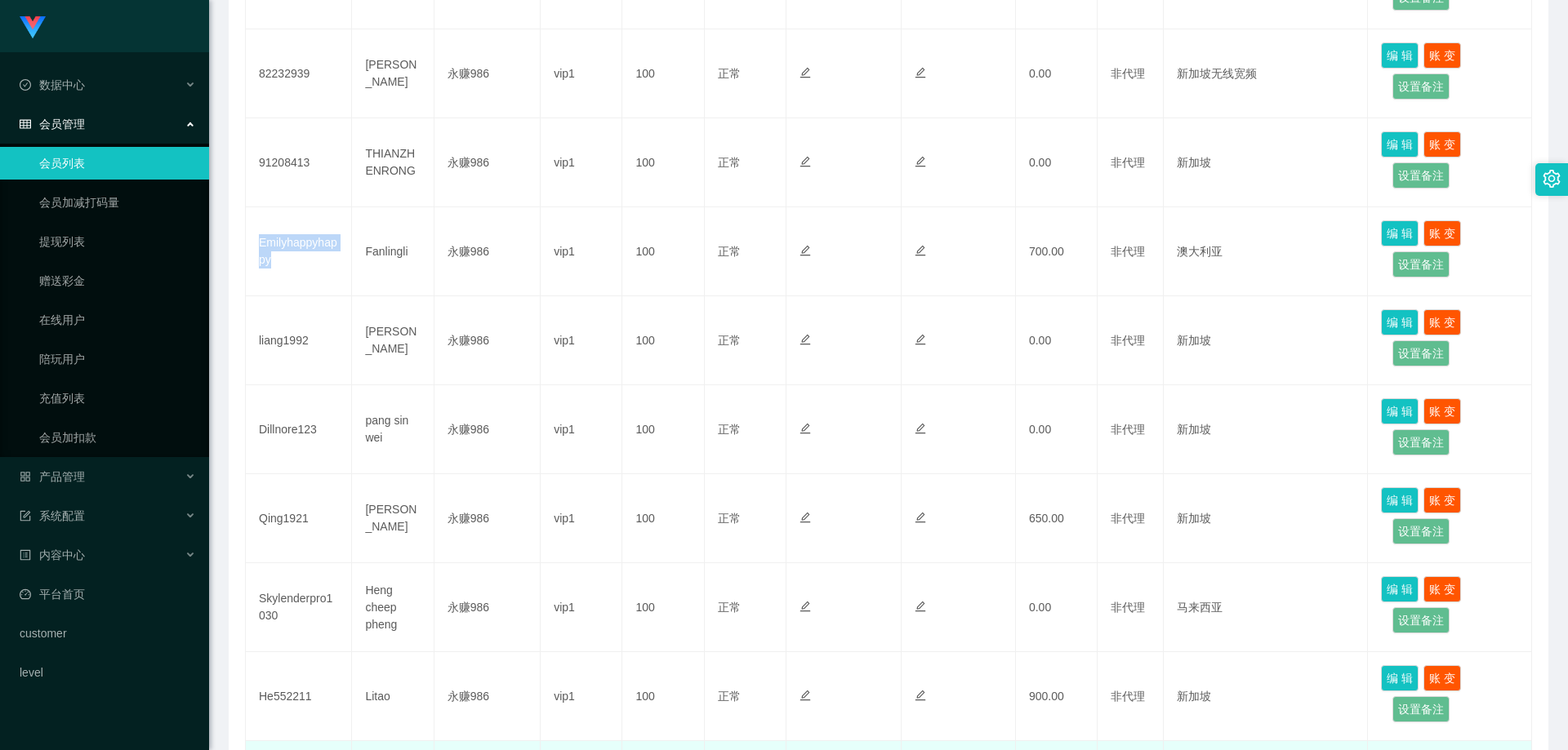
scroll to position [697, 0]
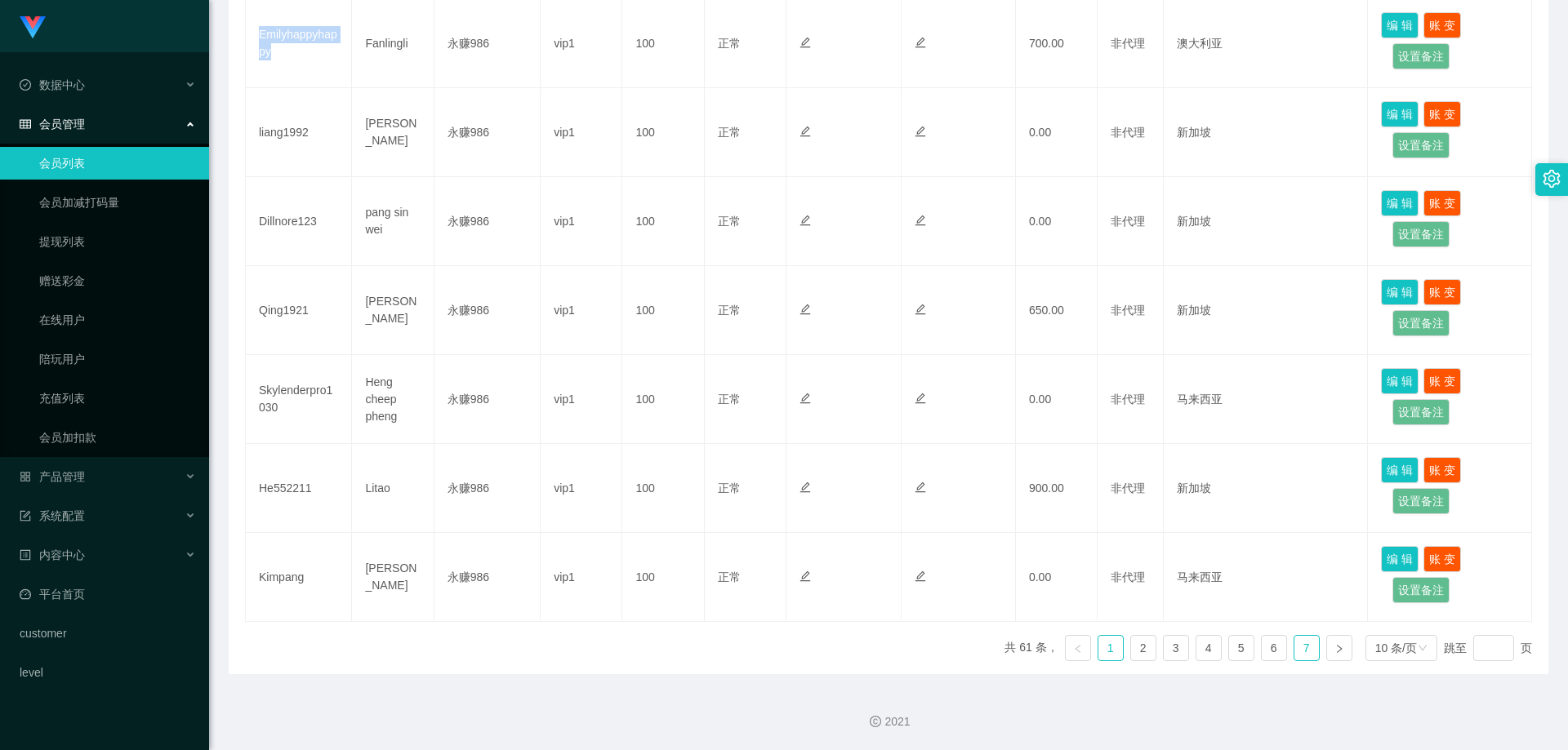
click at [1308, 641] on link "7" at bounding box center [1307, 648] width 25 height 25
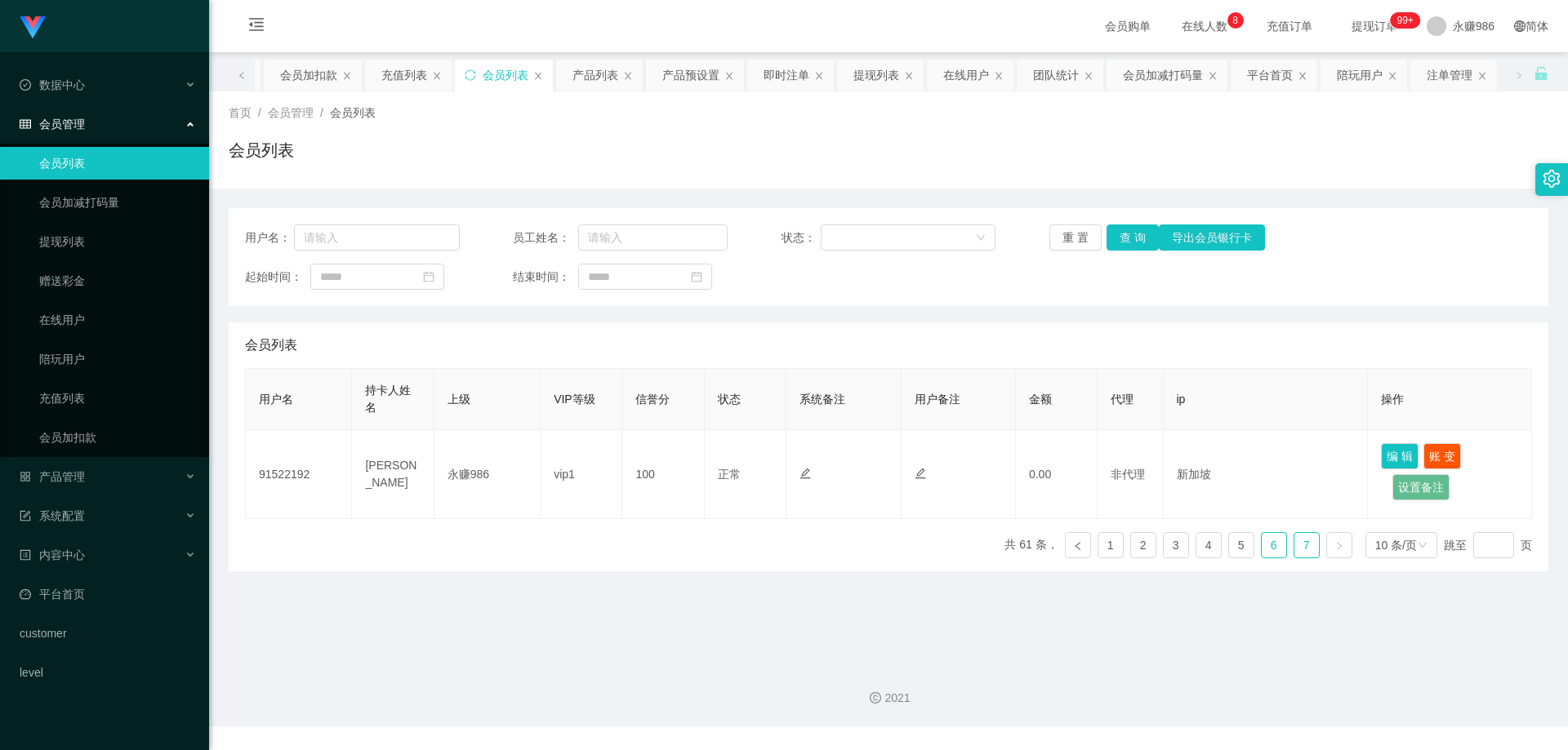
click at [1269, 546] on link "6" at bounding box center [1274, 545] width 25 height 25
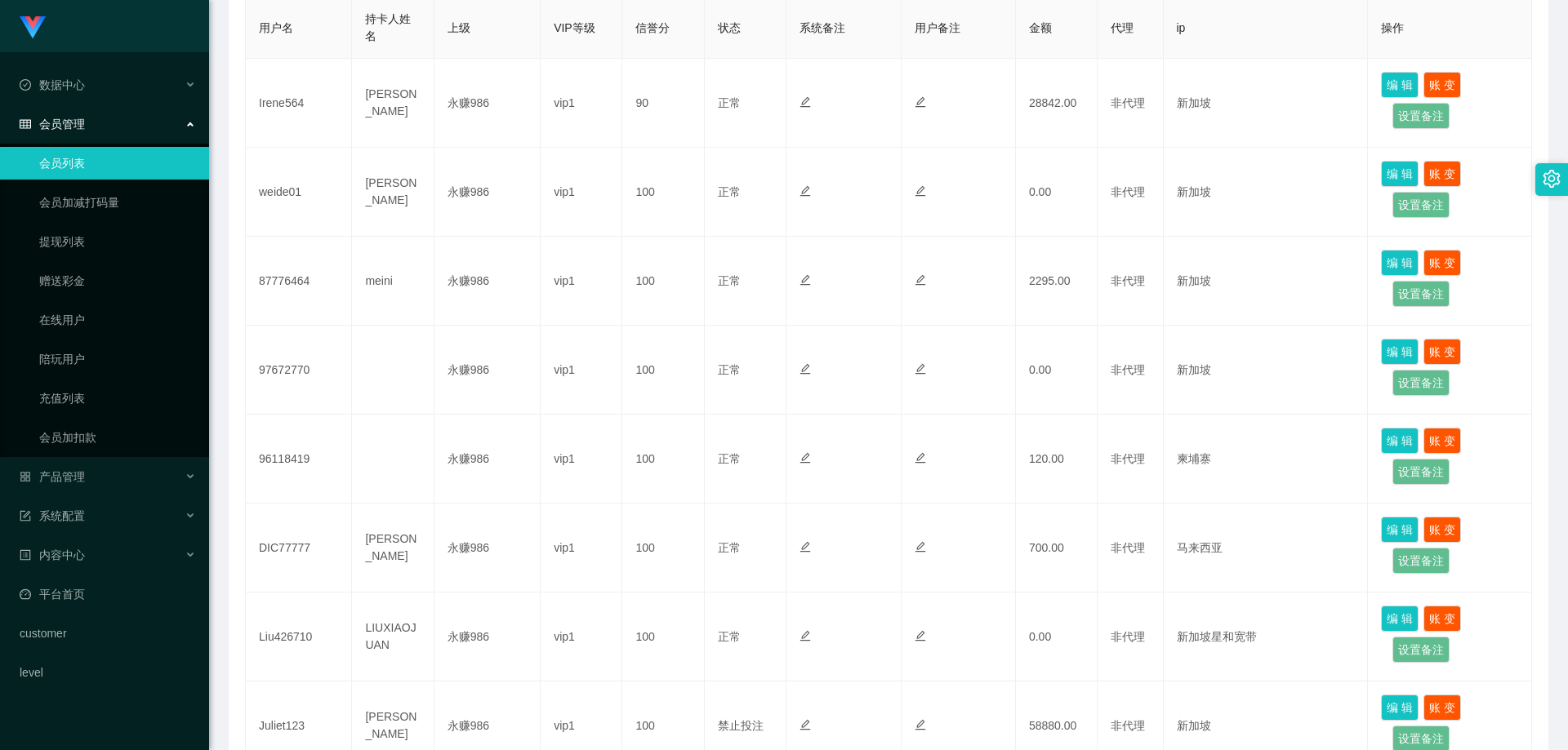
scroll to position [126, 0]
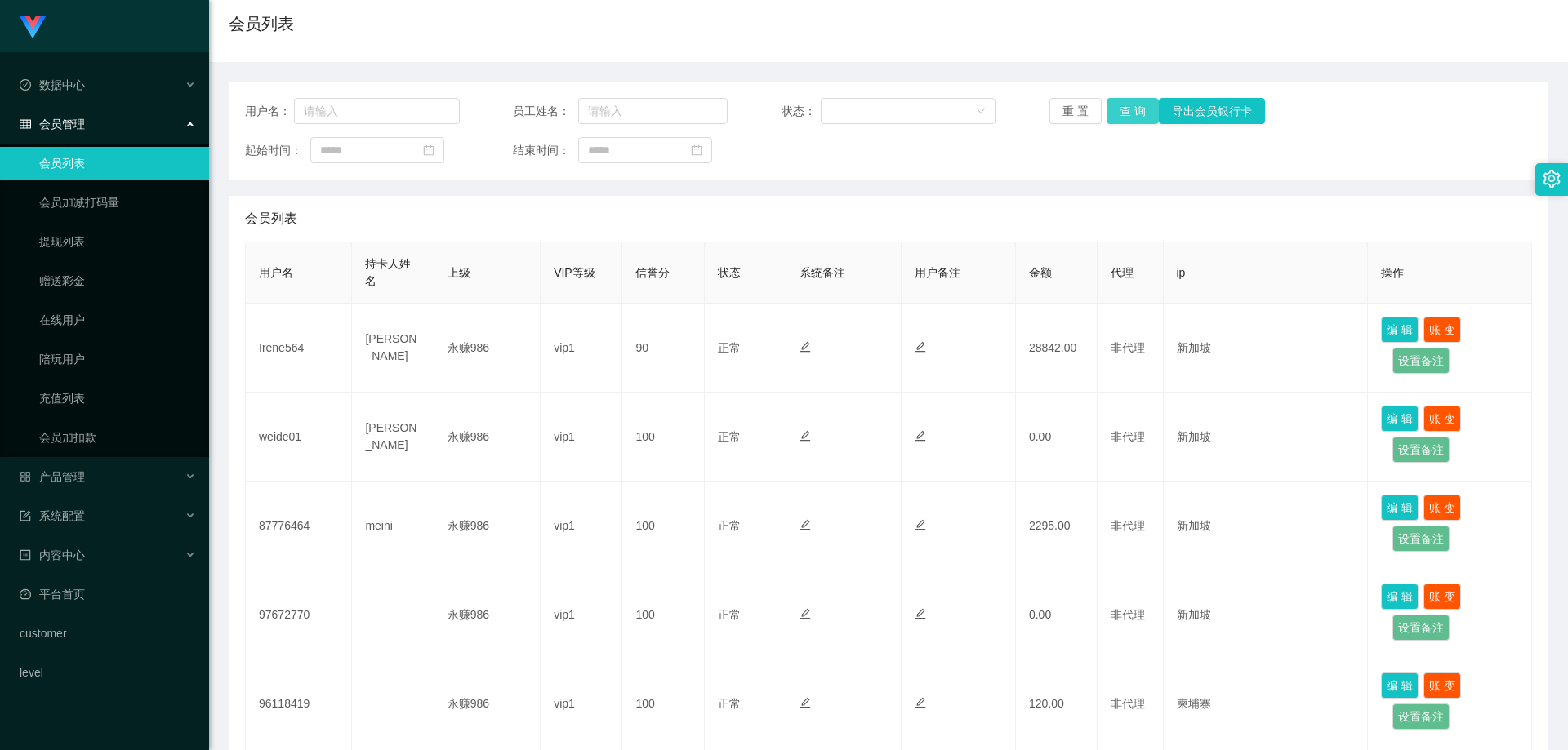
click at [1128, 115] on button "查 询" at bounding box center [1132, 110] width 53 height 26
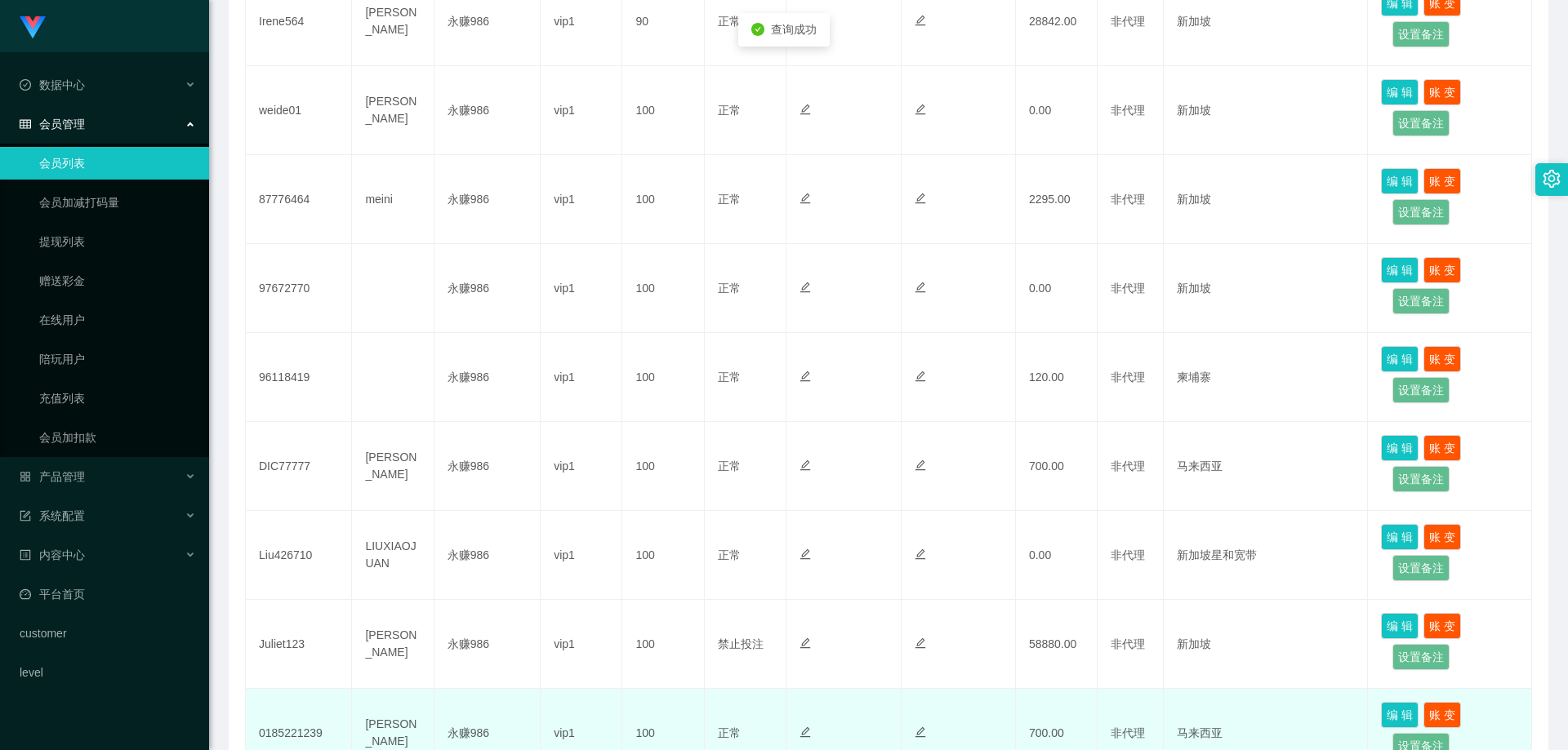
scroll to position [697, 0]
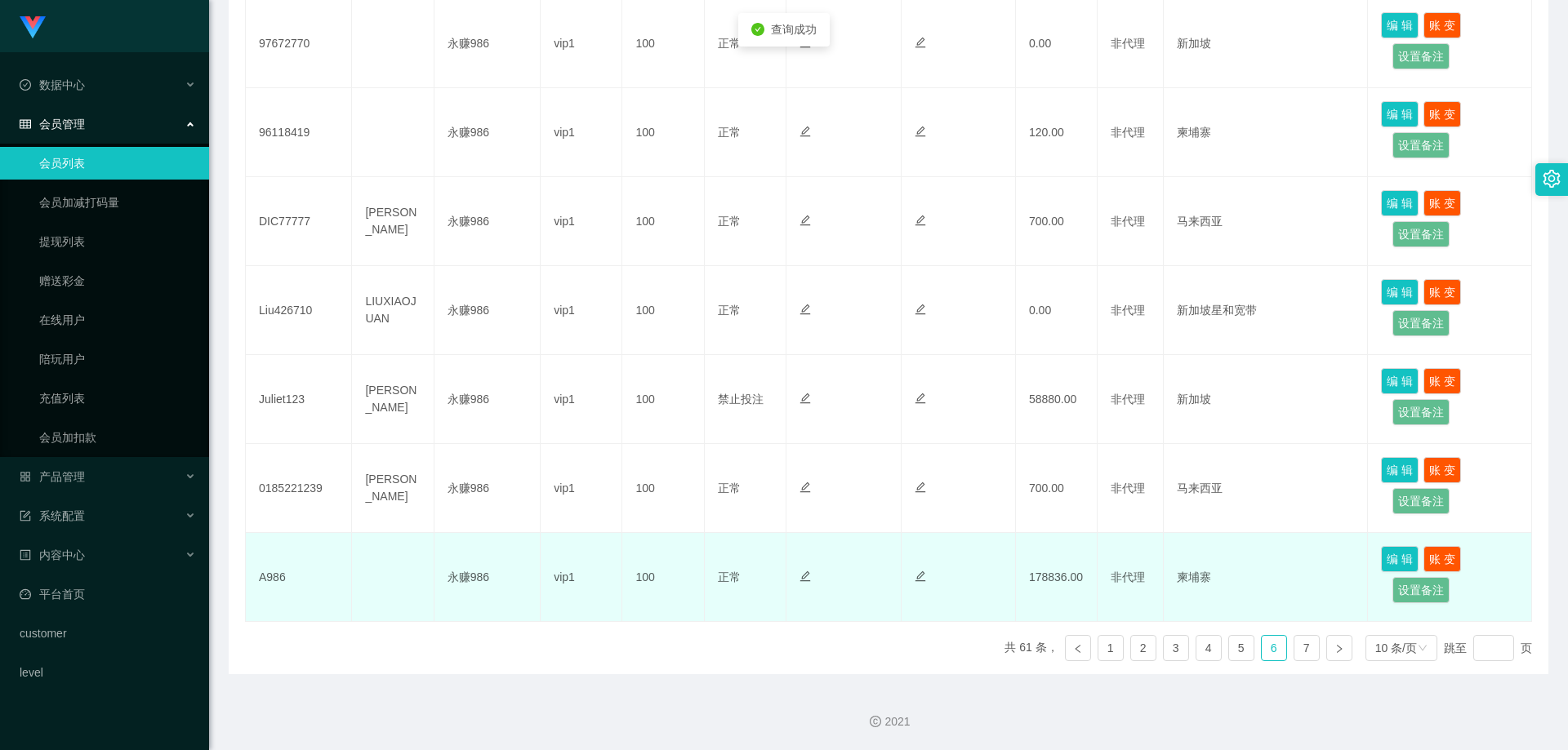
click at [1049, 579] on td "178836.00" at bounding box center [1056, 577] width 81 height 89
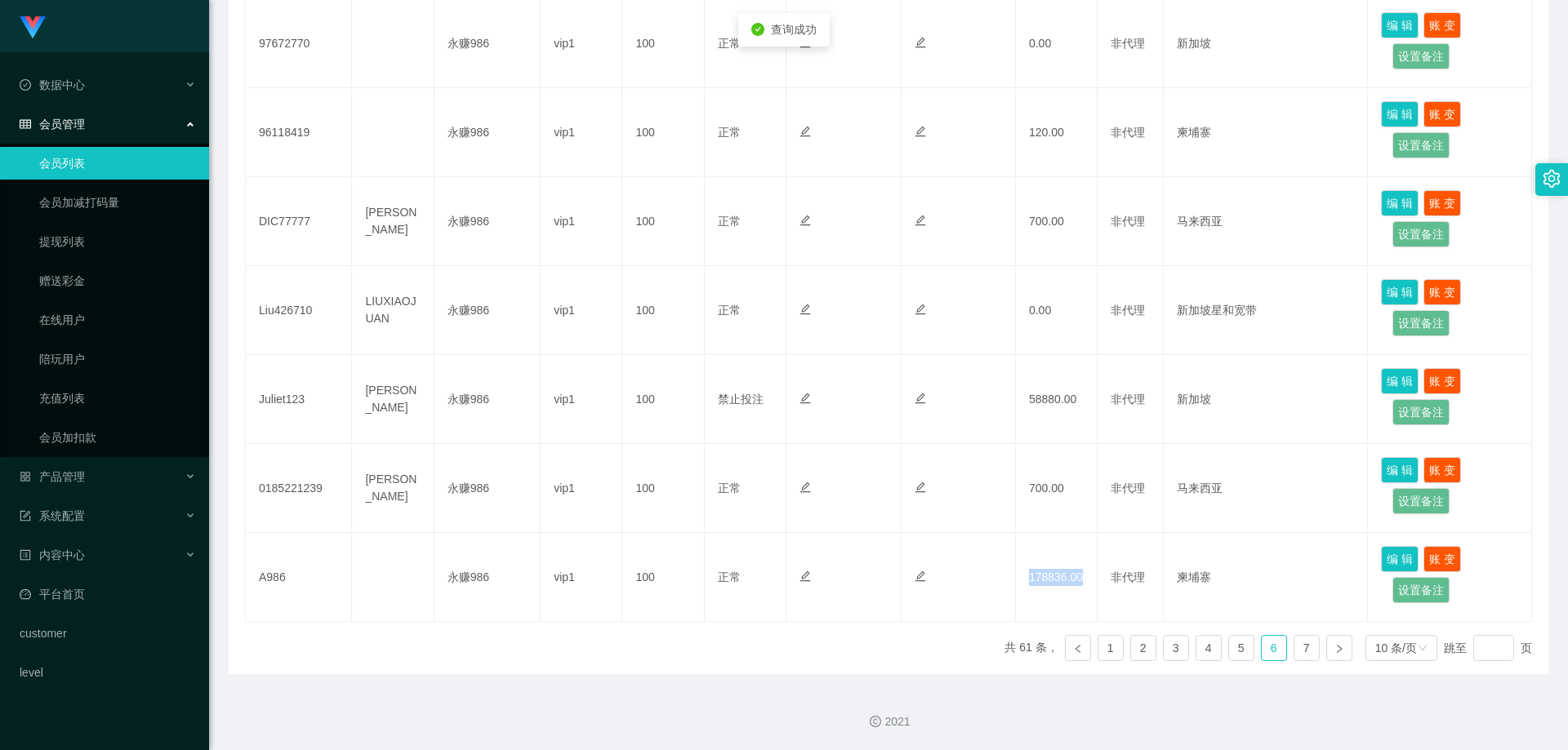
copy td "178836.00"
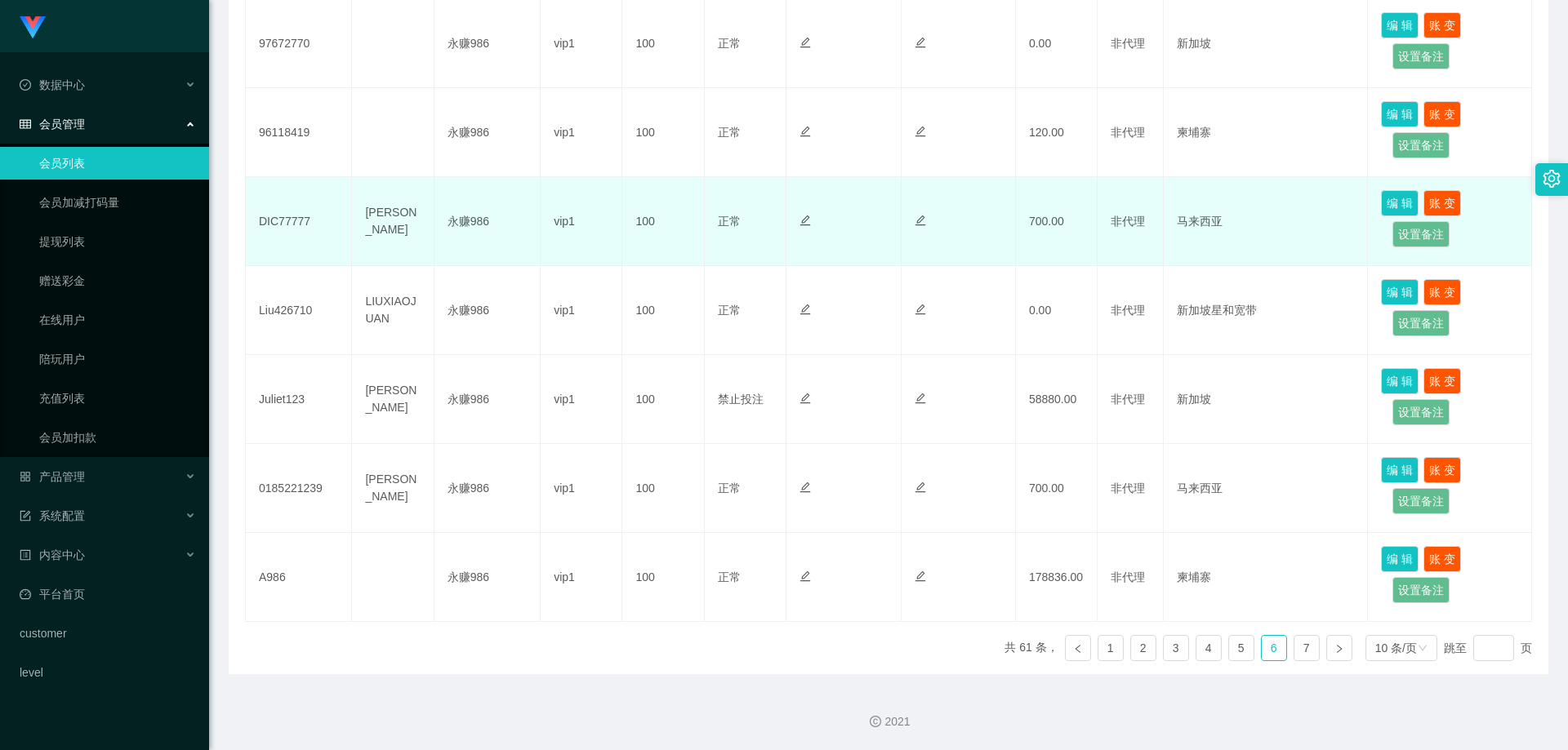
click at [996, 215] on div at bounding box center [957, 222] width 87 height 17
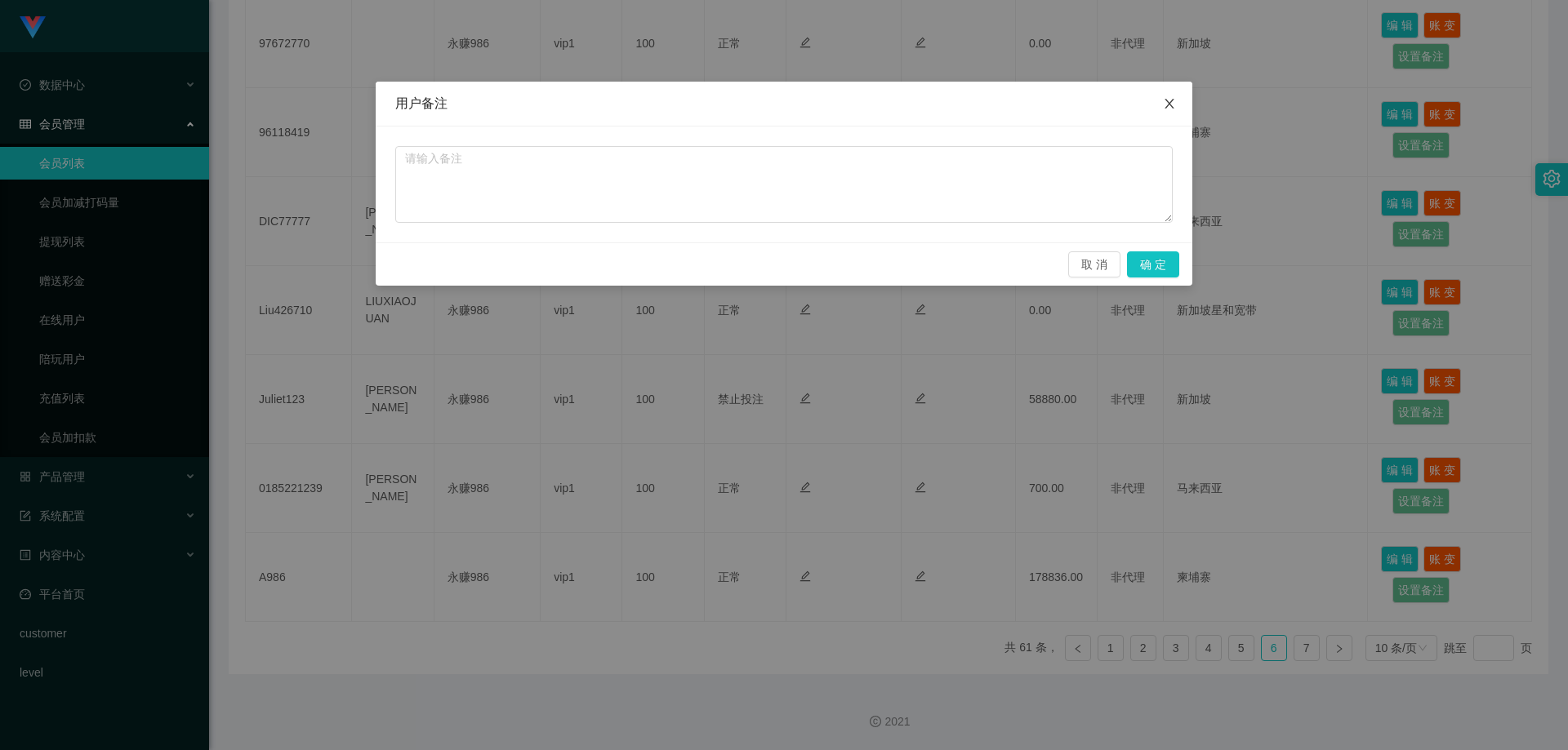
click at [1171, 104] on icon "图标: close" at bounding box center [1170, 104] width 13 height 13
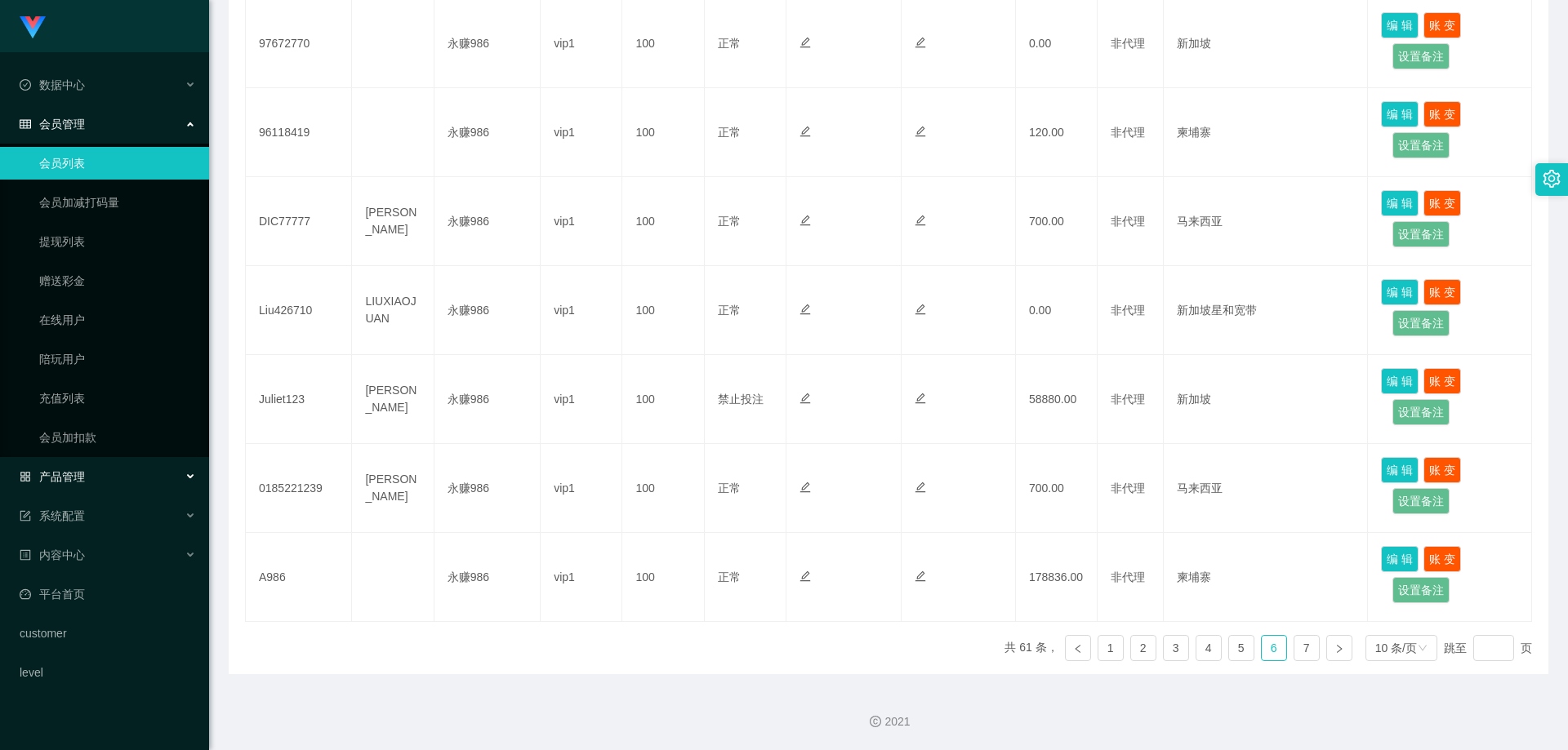
click at [104, 471] on div "产品管理" at bounding box center [104, 476] width 209 height 33
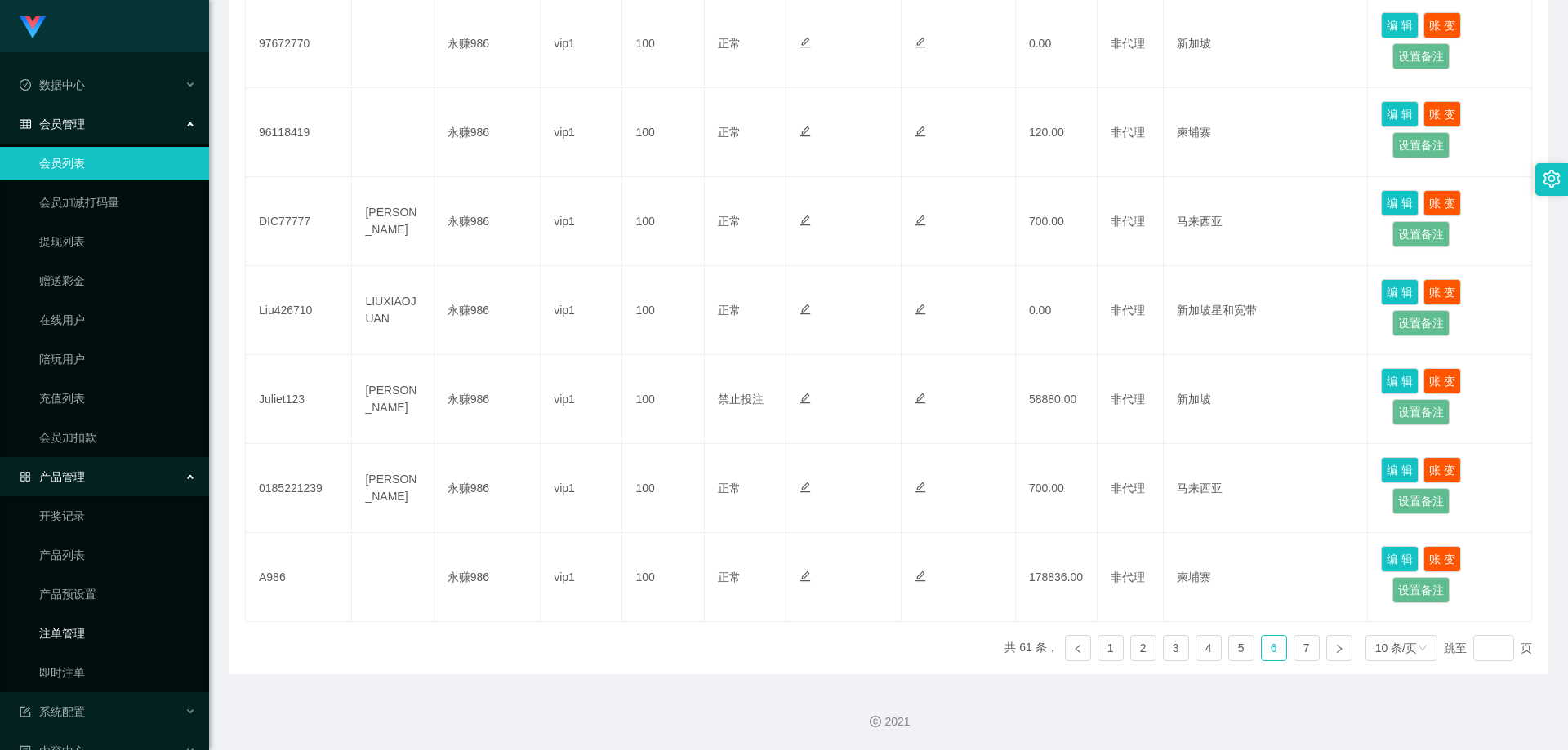
scroll to position [151, 0]
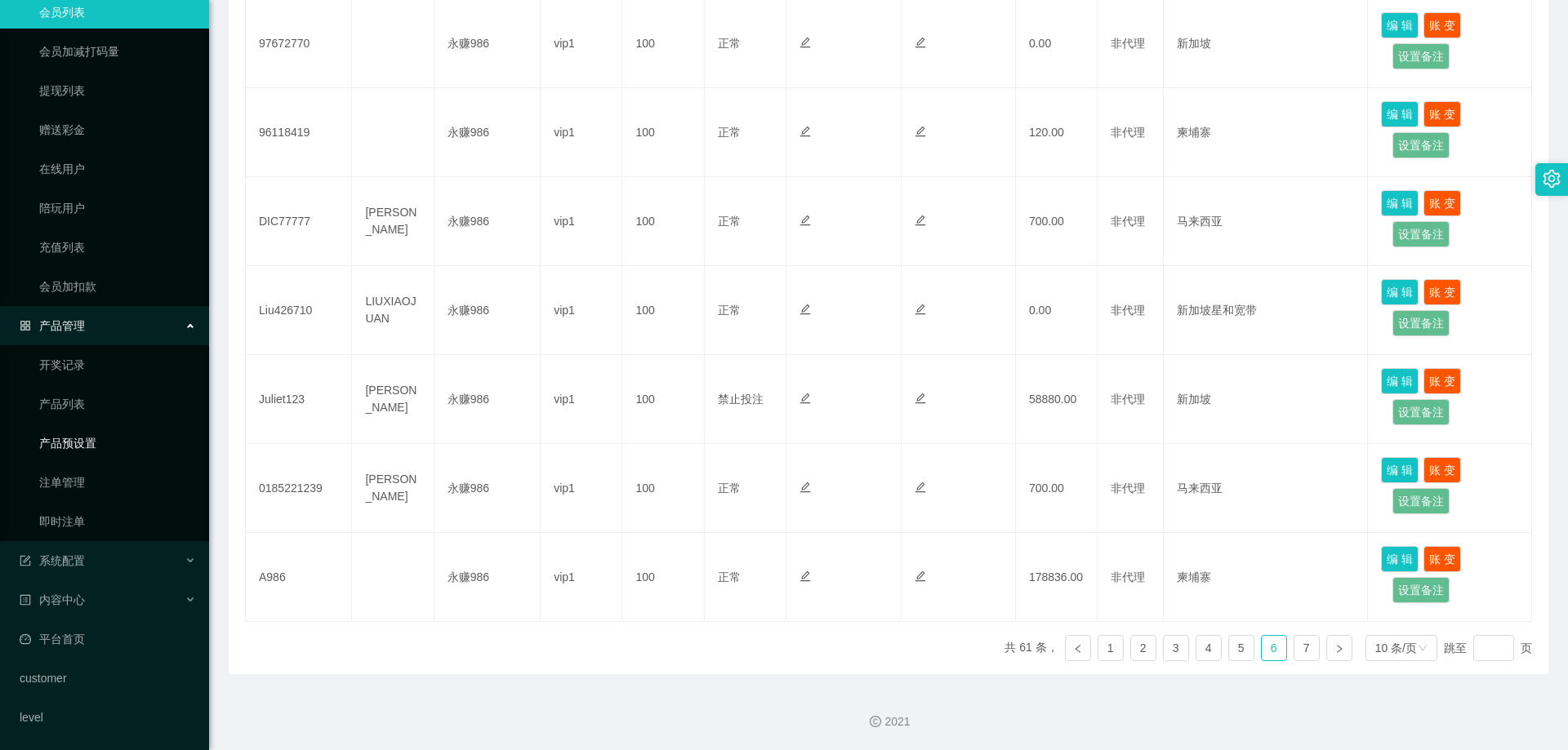
click at [101, 439] on link "产品预设置" at bounding box center [118, 443] width 157 height 33
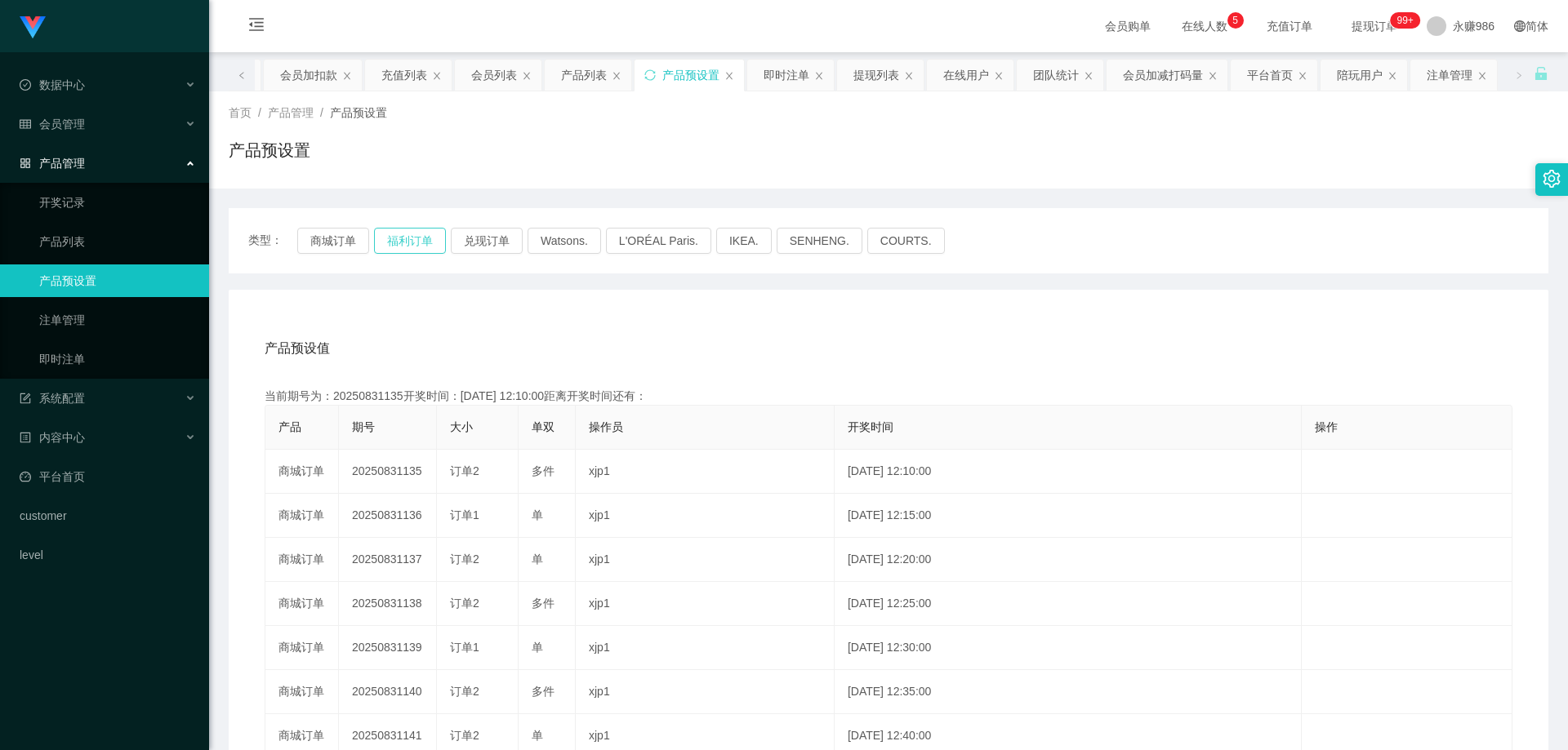
click at [410, 240] on button "福利订单" at bounding box center [410, 240] width 72 height 26
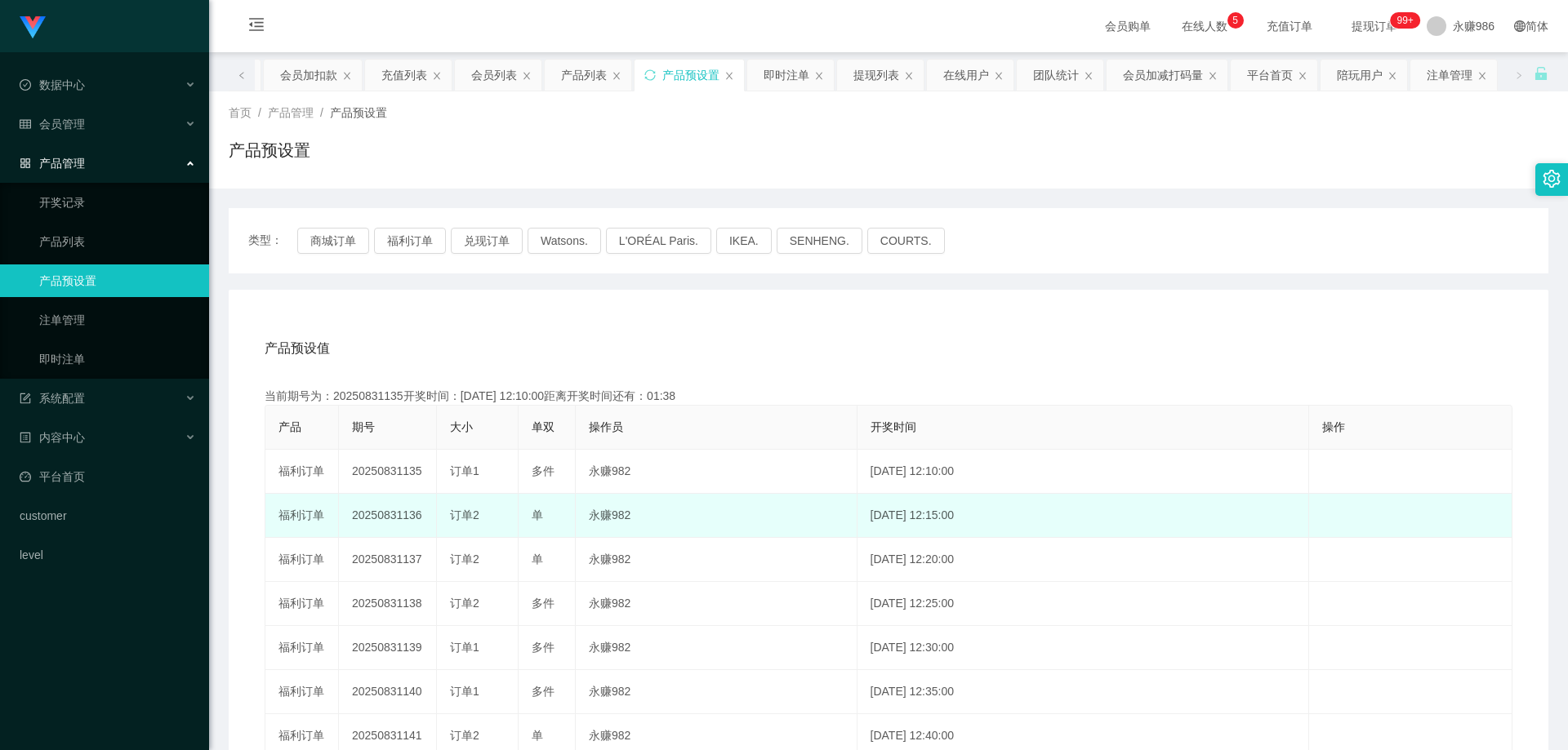
drag, startPoint x: 425, startPoint y: 518, endPoint x: 408, endPoint y: 519, distance: 17.0
click at [408, 519] on td "20250831136" at bounding box center [388, 516] width 98 height 44
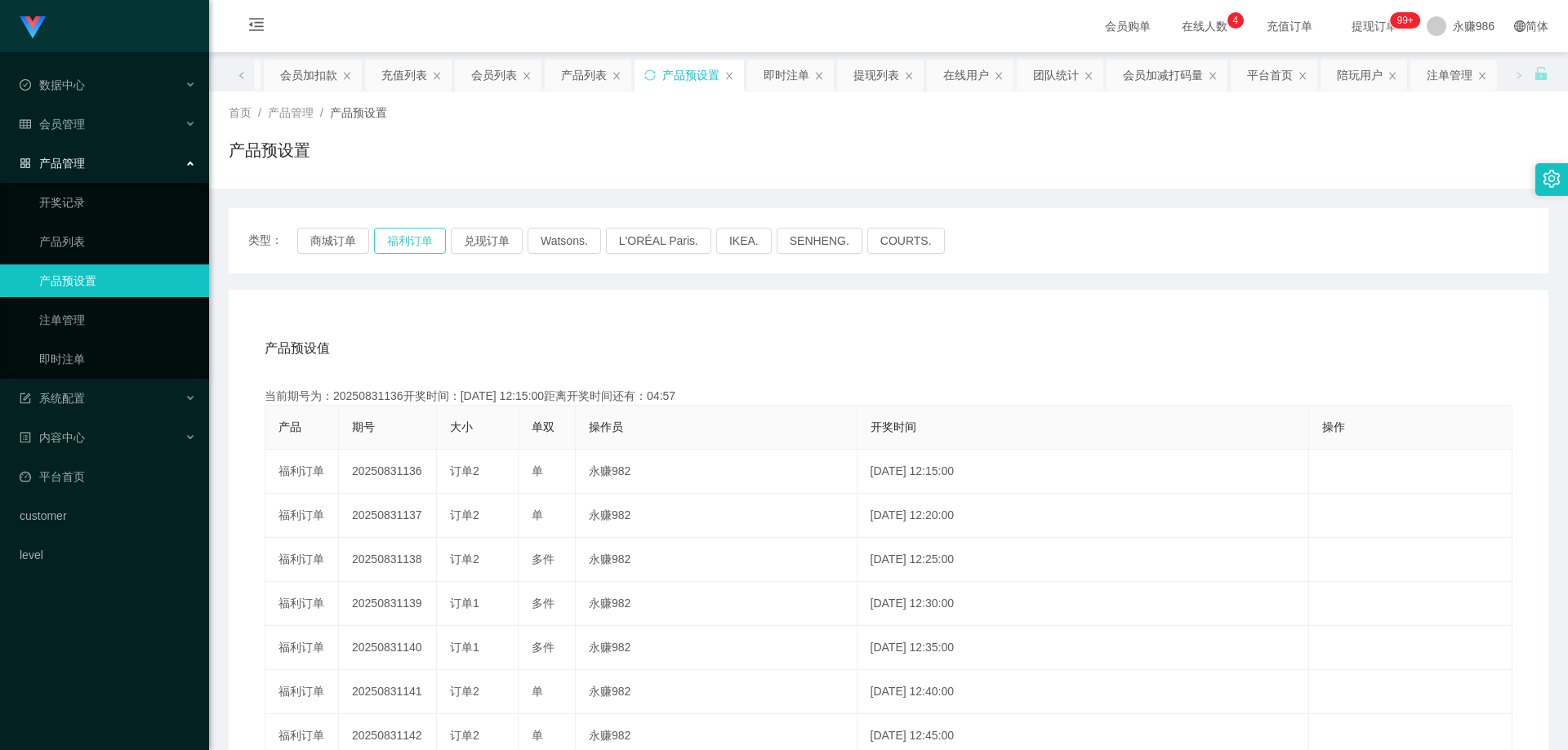
click at [398, 249] on button "福利订单" at bounding box center [410, 240] width 72 height 26
click at [403, 242] on button "福利订单" at bounding box center [410, 240] width 72 height 26
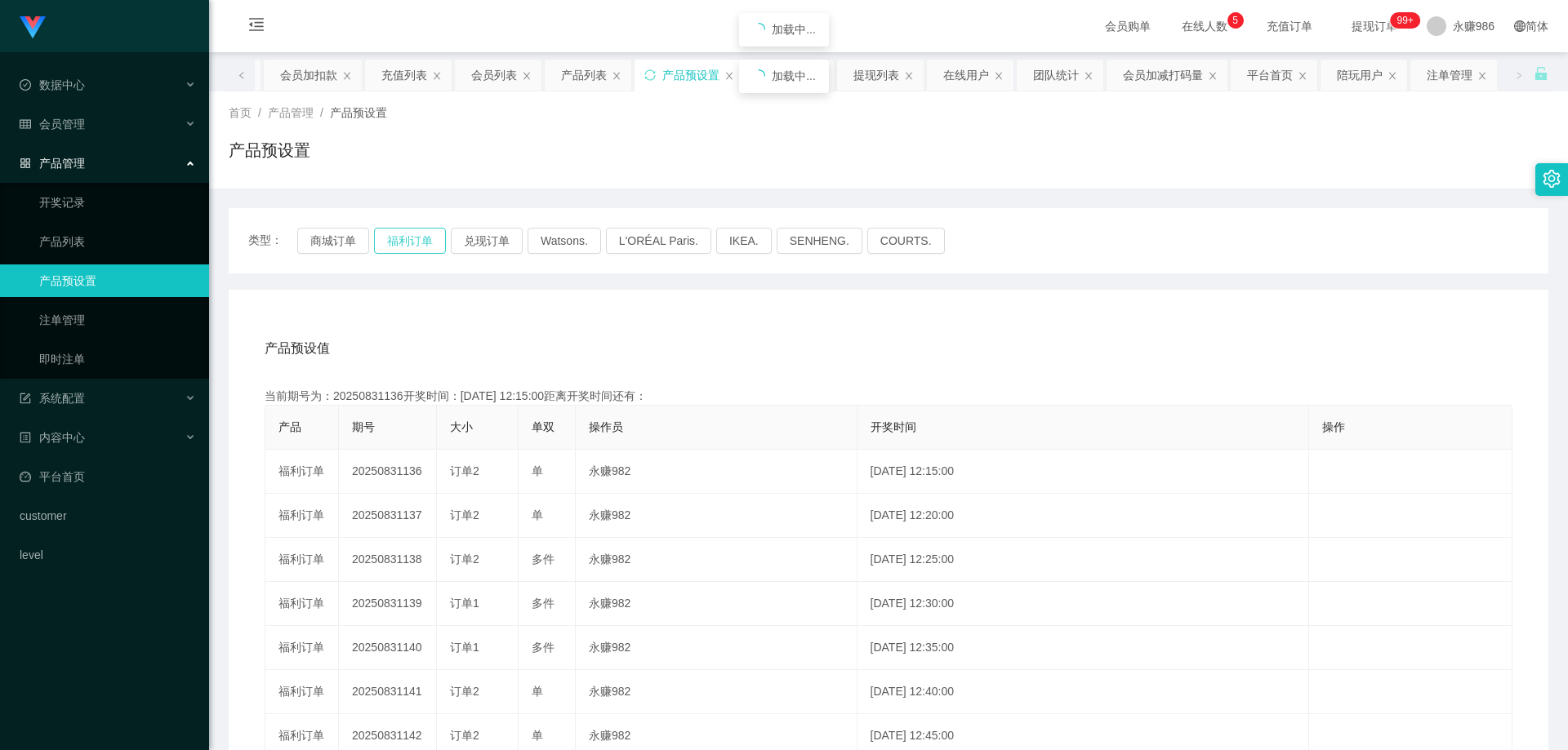
click at [403, 242] on button "福利订单" at bounding box center [410, 240] width 72 height 26
click at [89, 351] on link "即时注单" at bounding box center [118, 359] width 157 height 33
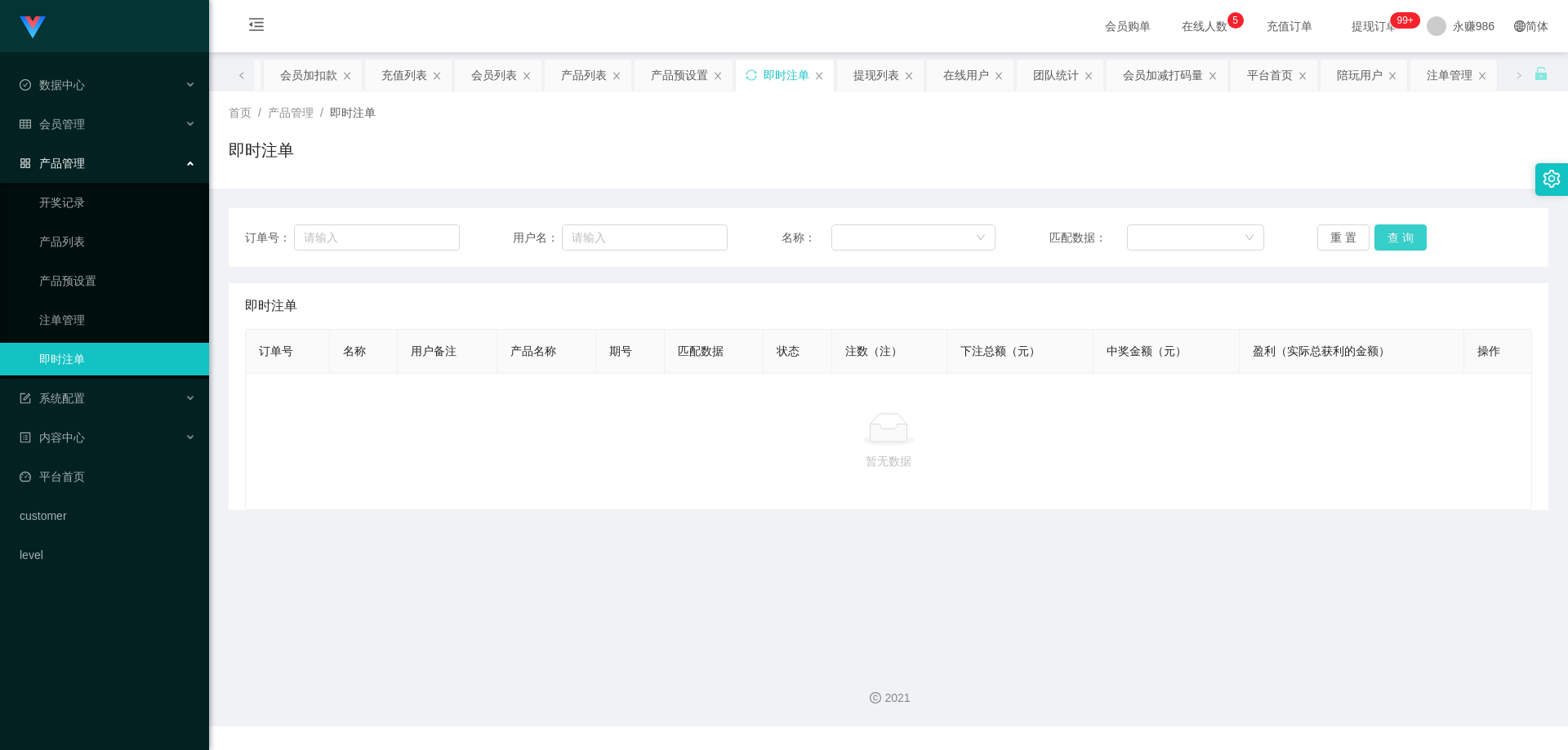
click at [1386, 235] on button "查 询" at bounding box center [1400, 237] width 53 height 26
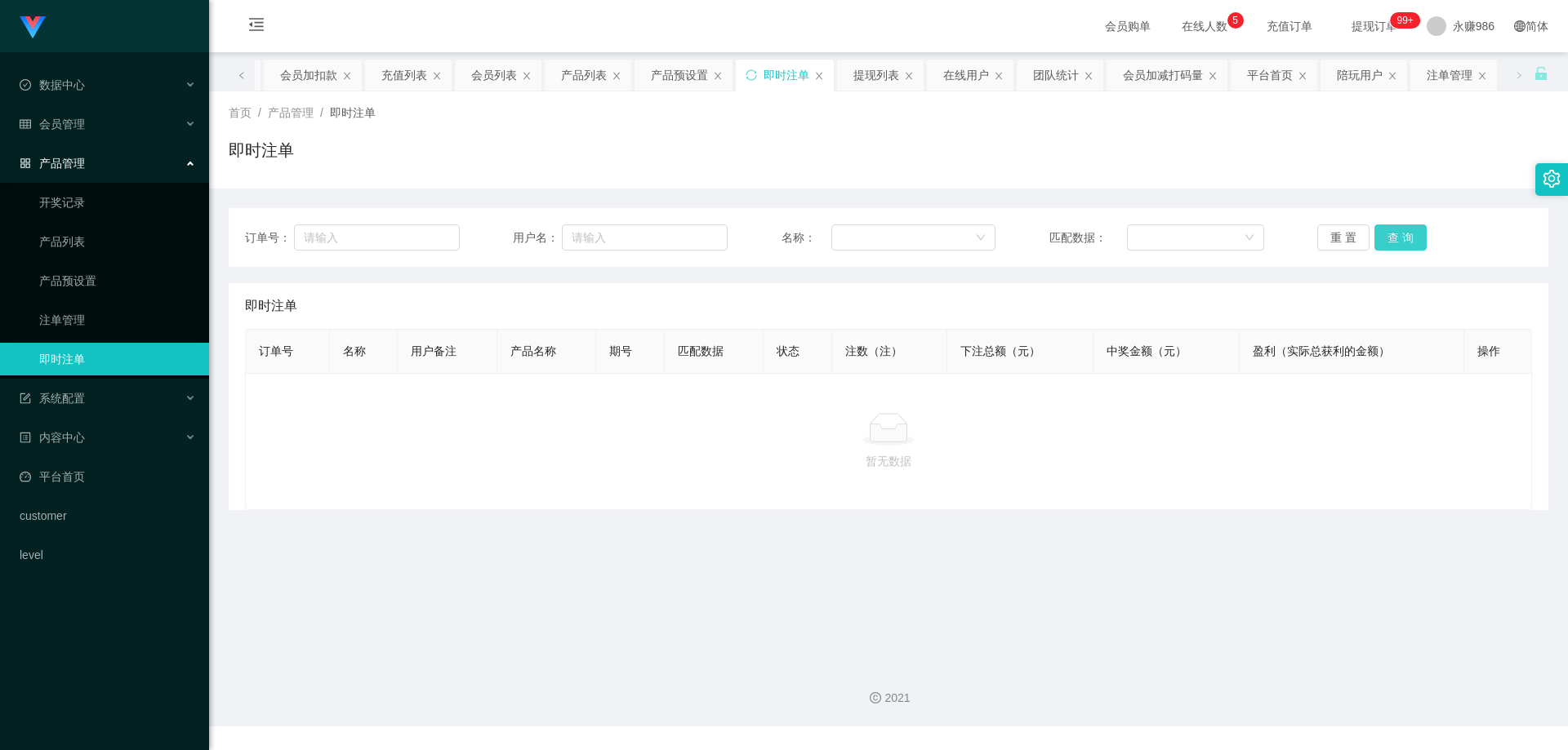
click at [1386, 235] on button "查 询" at bounding box center [1400, 237] width 53 height 26
click at [1385, 235] on button "查 询" at bounding box center [1400, 237] width 53 height 26
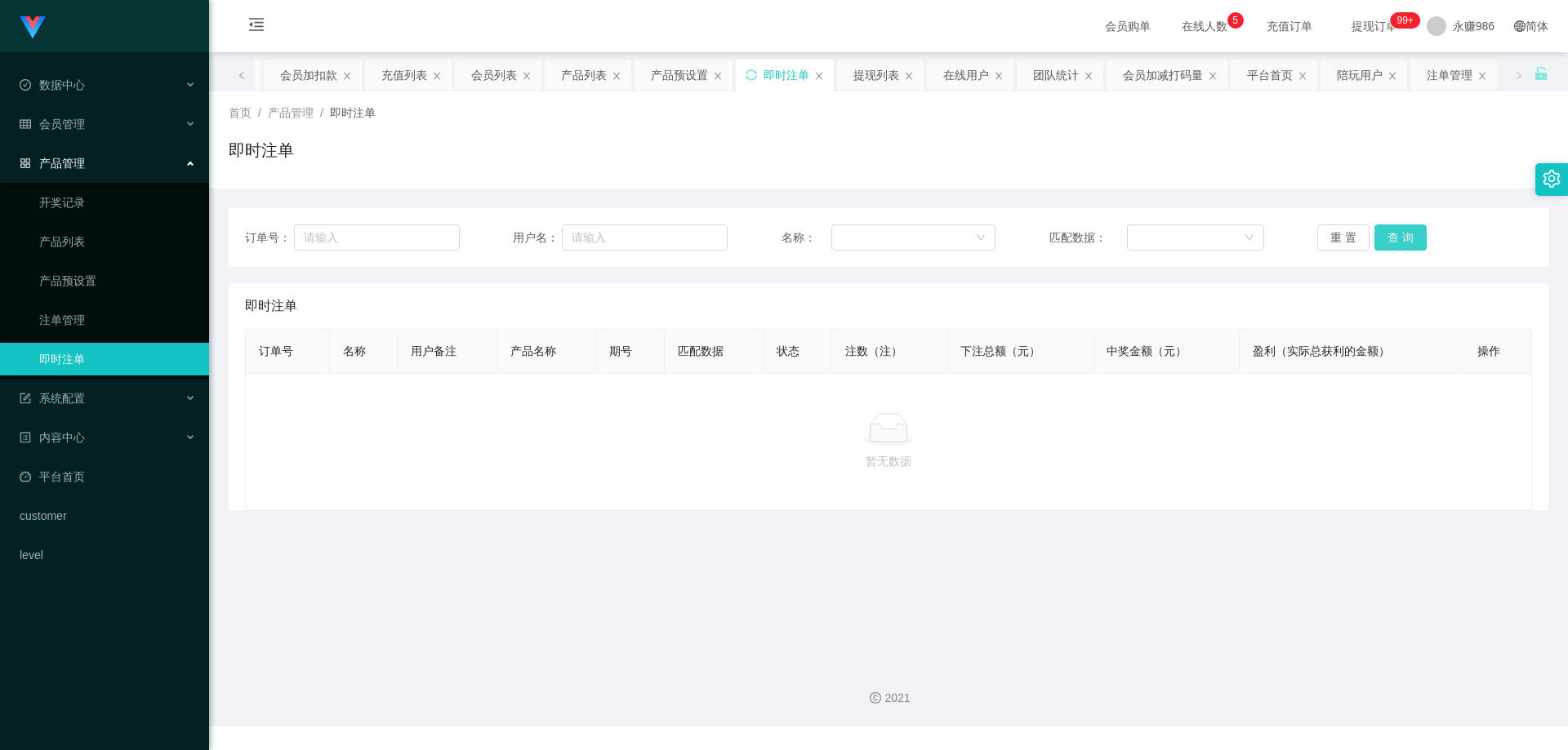
click at [1389, 238] on button "查 询" at bounding box center [1400, 237] width 53 height 26
click at [100, 115] on div "会员管理" at bounding box center [104, 124] width 209 height 33
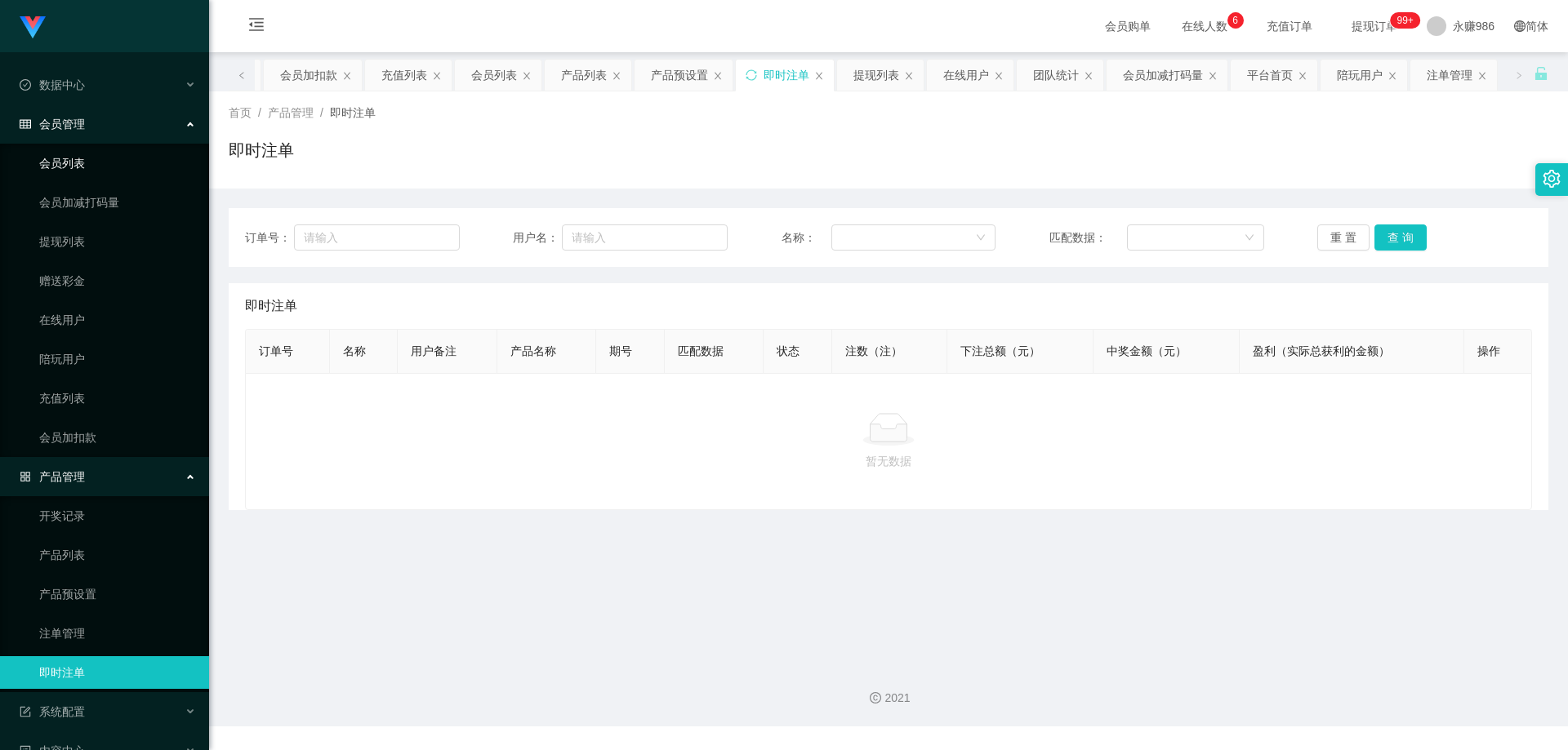
click at [92, 152] on link "会员列表" at bounding box center [118, 164] width 157 height 33
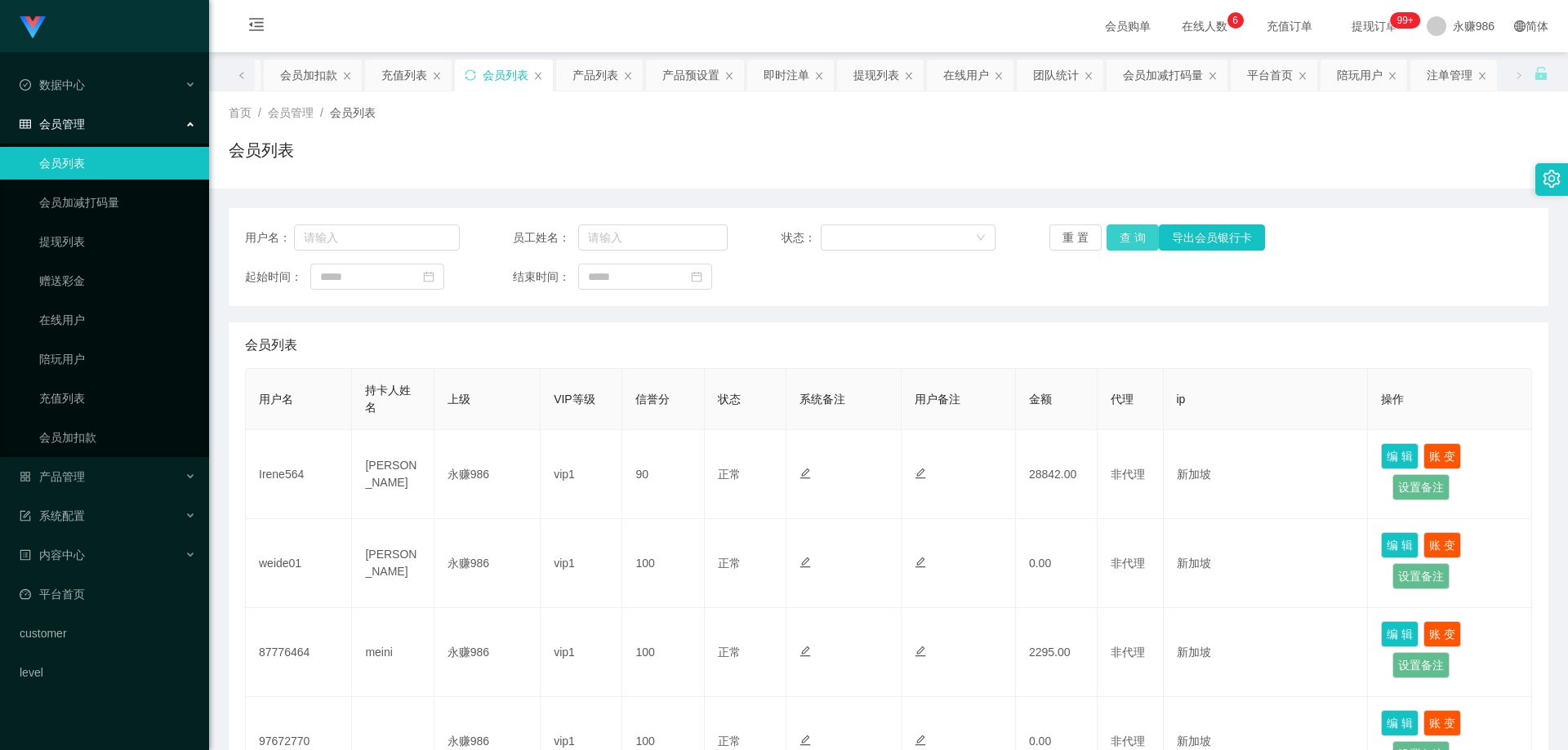
click at [1135, 234] on button "查 询" at bounding box center [1132, 237] width 53 height 26
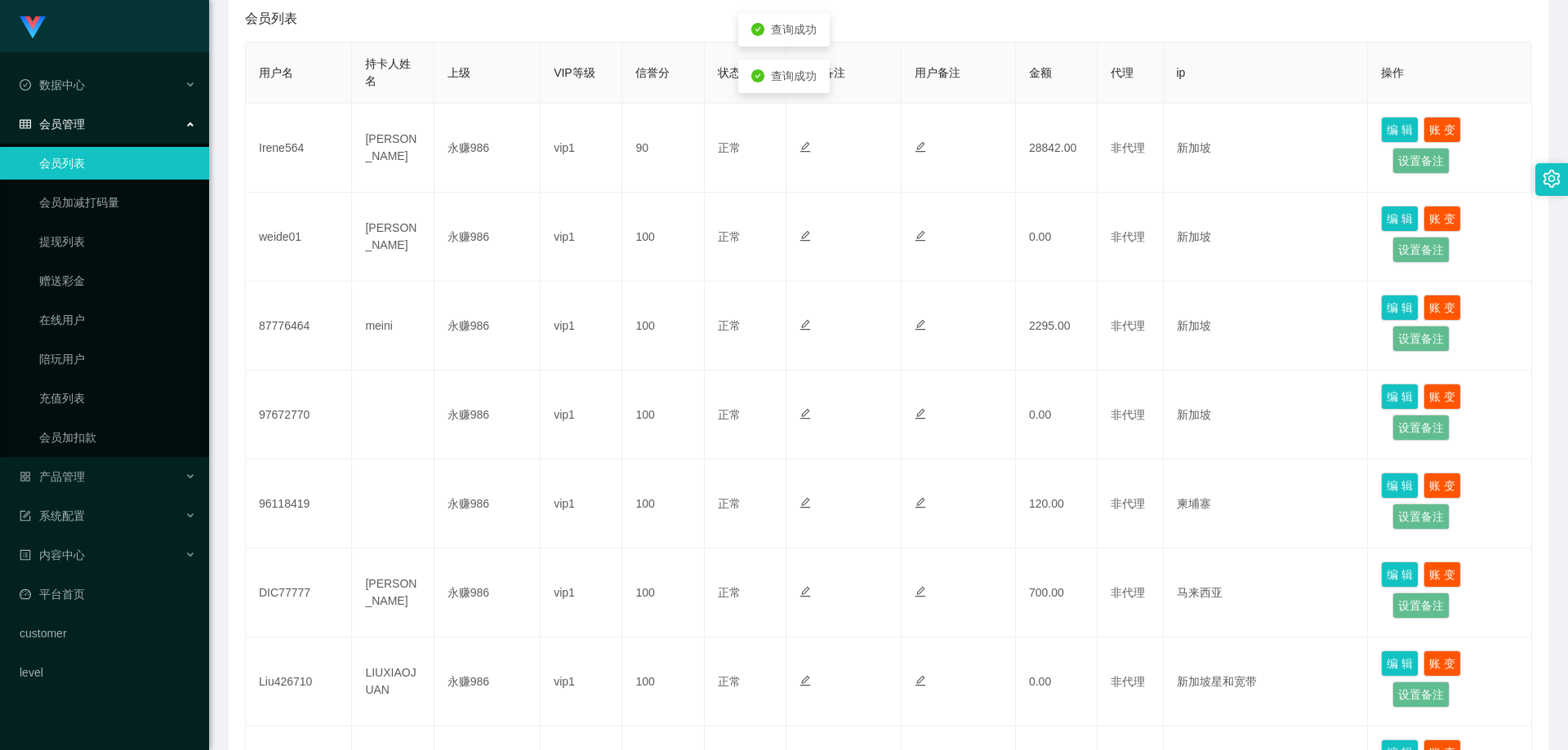
scroll to position [697, 0]
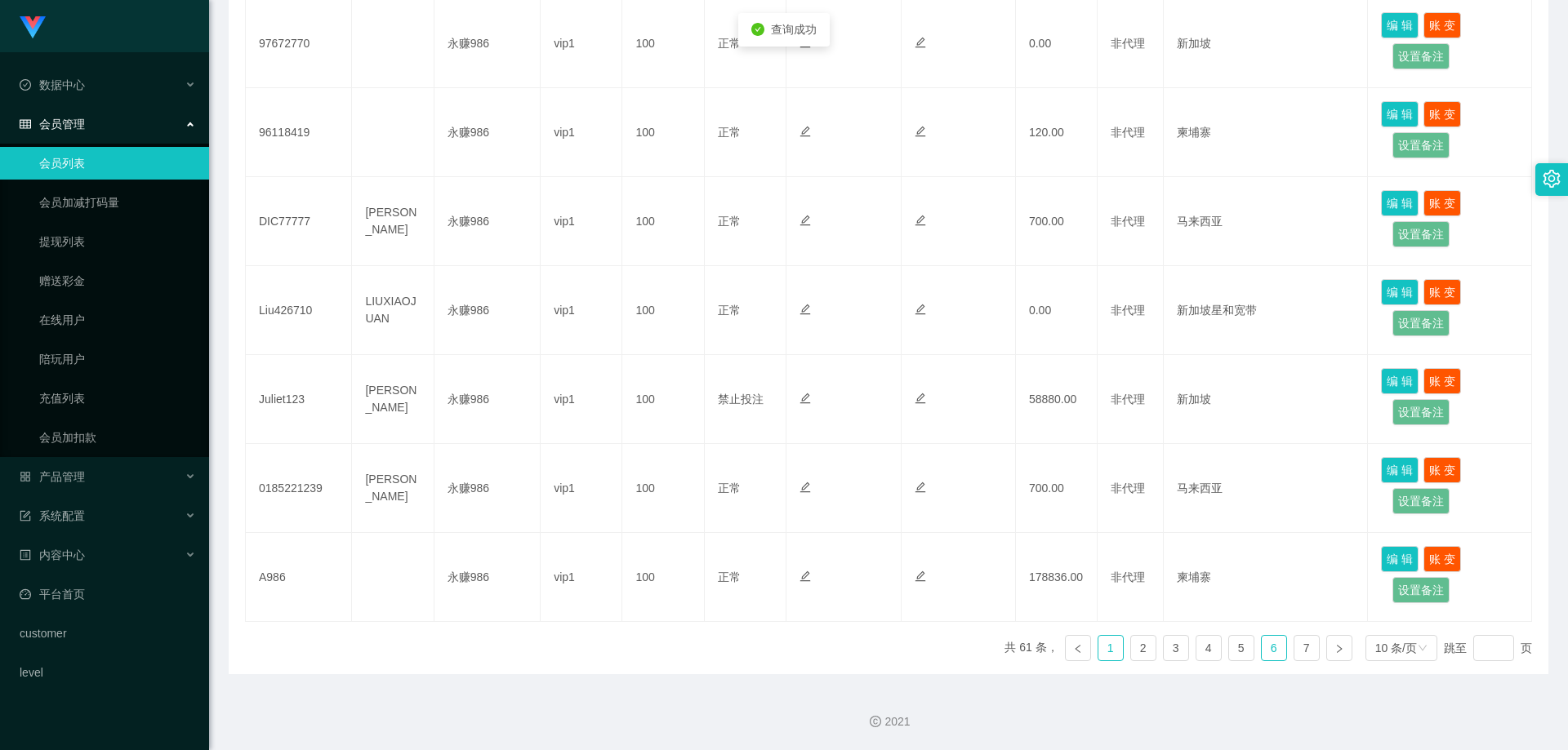
click at [1098, 647] on link "1" at bounding box center [1110, 648] width 25 height 25
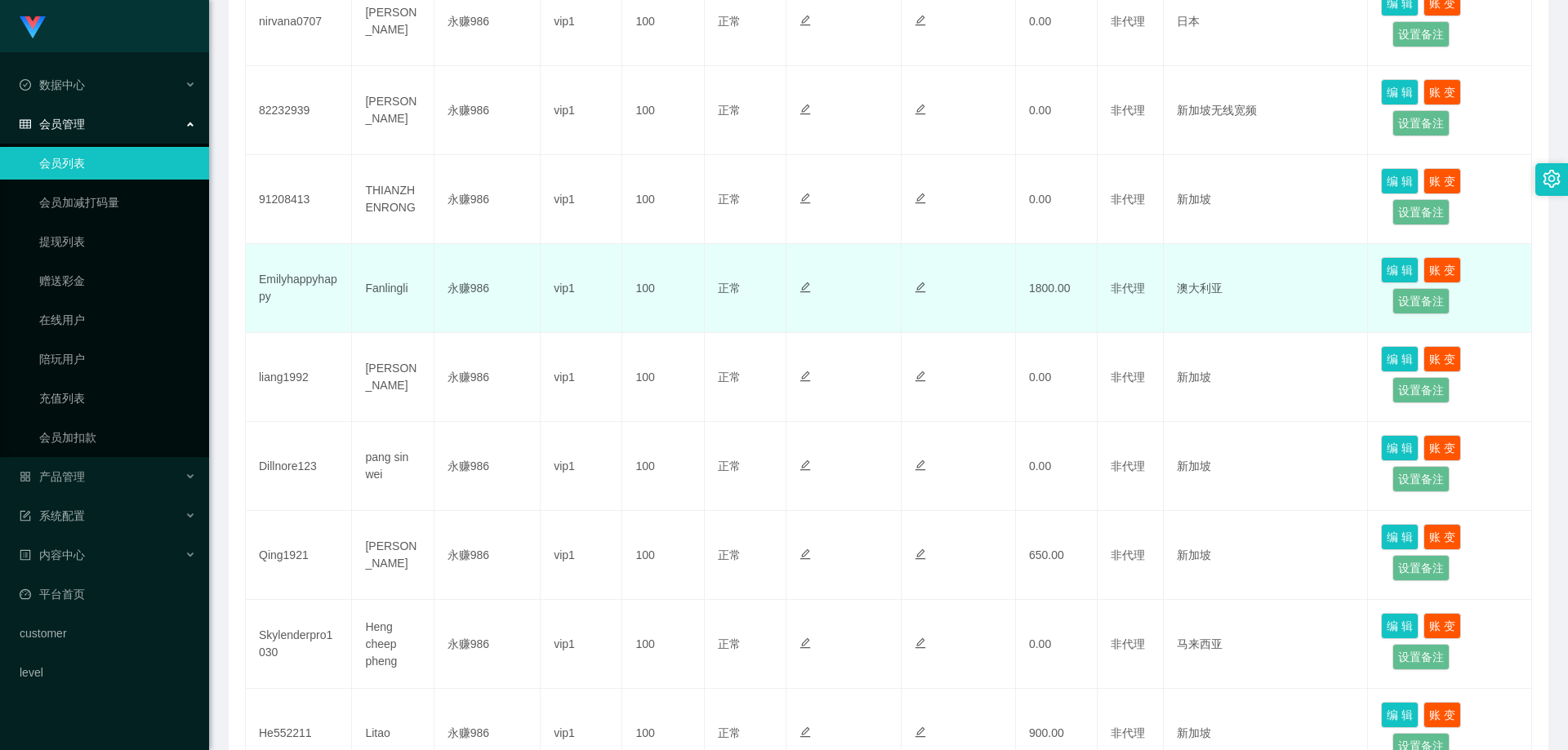
scroll to position [209, 0]
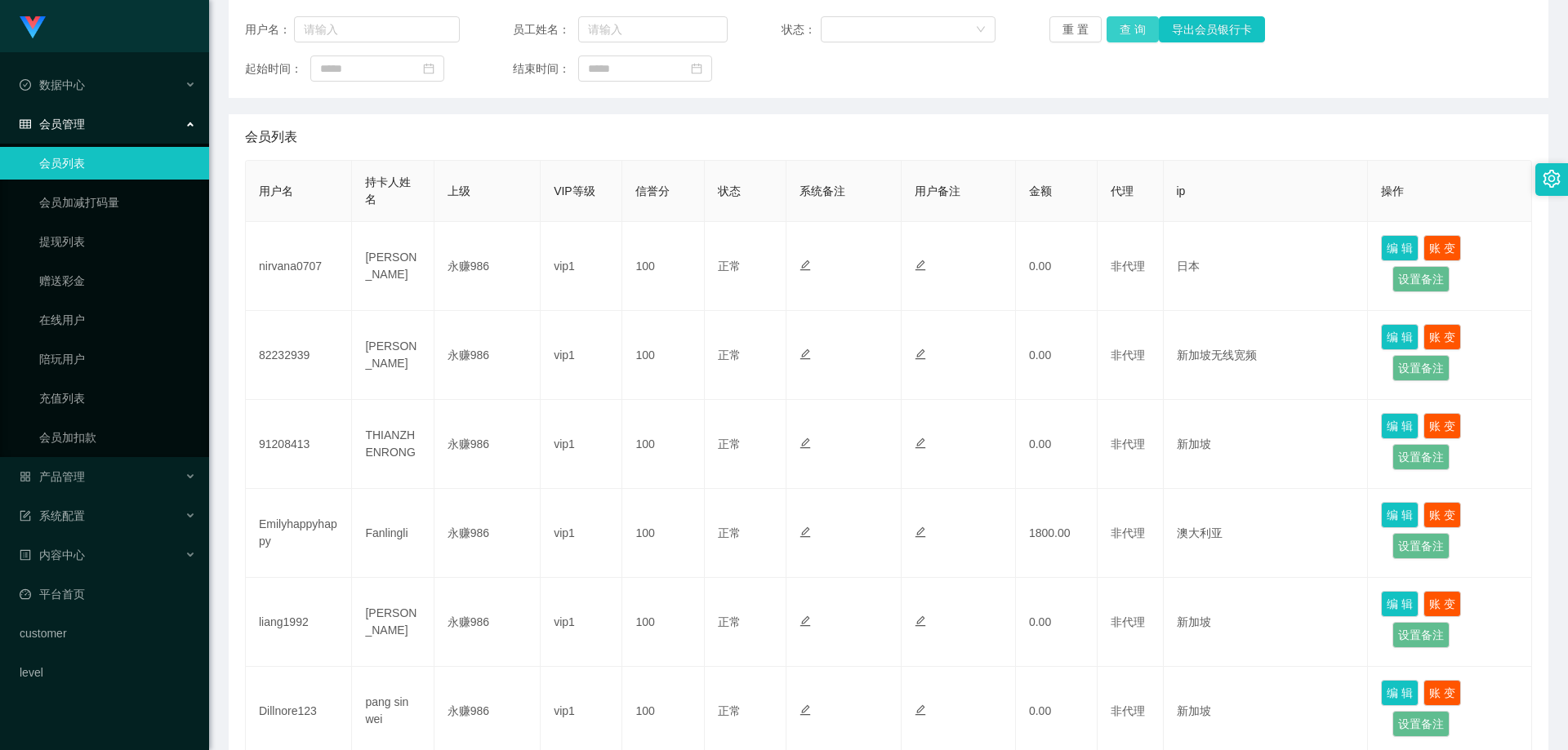
click at [1127, 25] on button "查 询" at bounding box center [1132, 29] width 53 height 26
click at [1123, 21] on button "查 询" at bounding box center [1132, 29] width 53 height 26
